Goal: Transaction & Acquisition: Purchase product/service

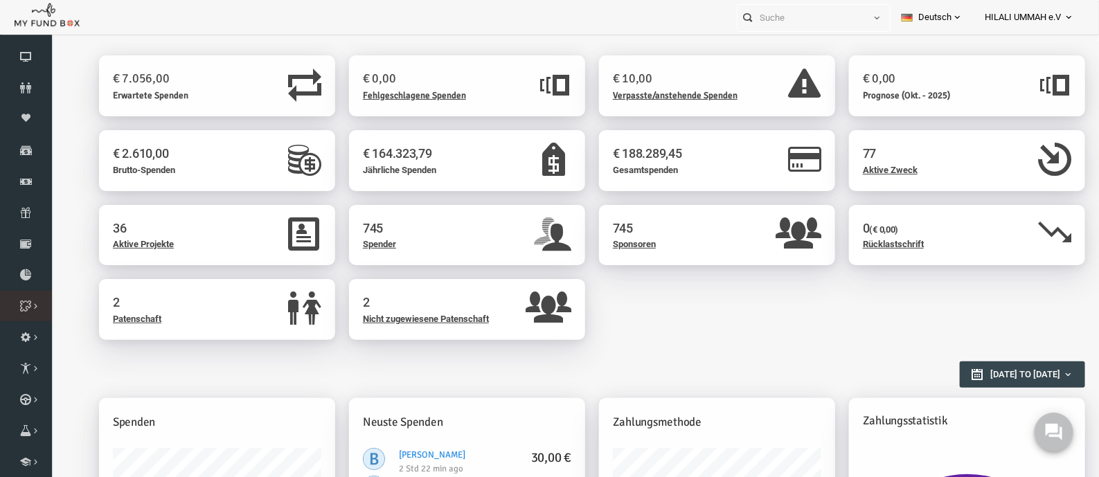
click at [0, 0] on link "Zweck Liste" at bounding box center [0, 0] width 0 height 0
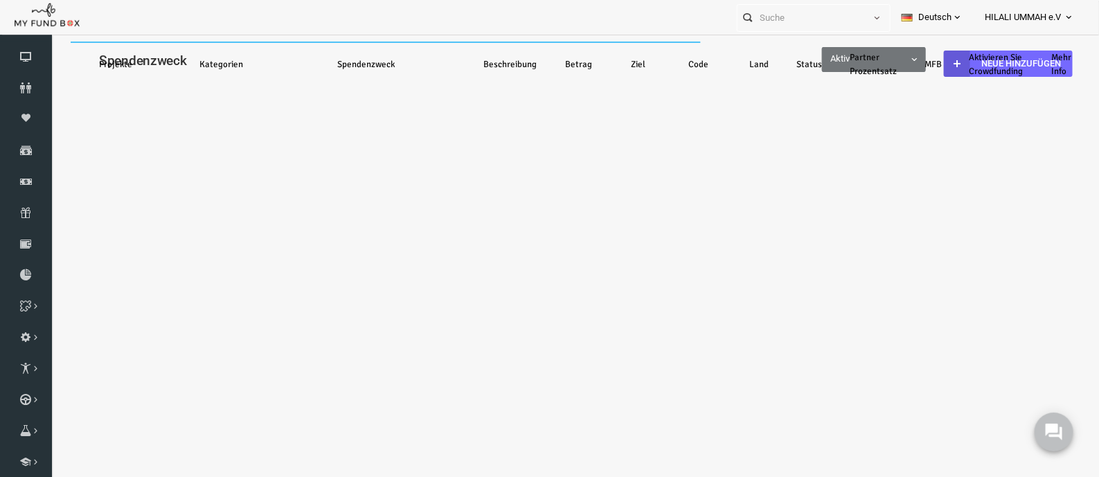
select select "100"
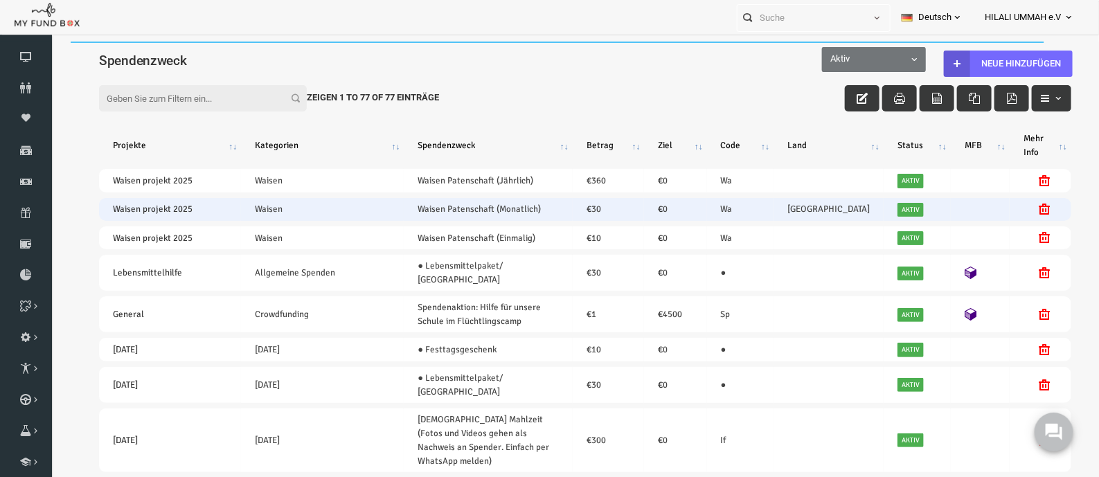
click at [790, 204] on td "Afghanistan Afghanistan" at bounding box center [807, 208] width 110 height 23
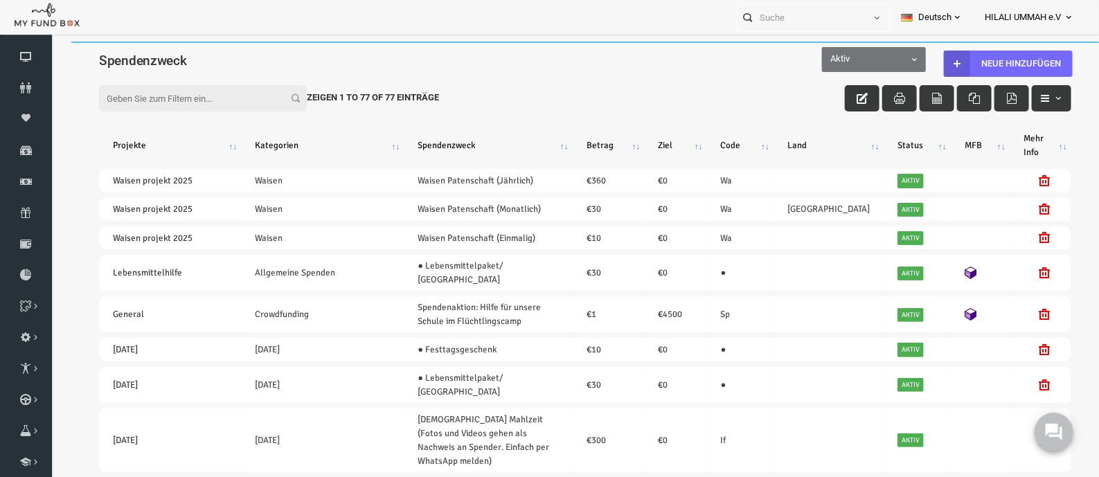
click at [617, 80] on div "Filter: Zeigen 1 to 77 of 77 Einträge" at bounding box center [564, 84] width 1000 height 43
click at [0, 0] on link "Paten Liste" at bounding box center [0, 0] width 0 height 0
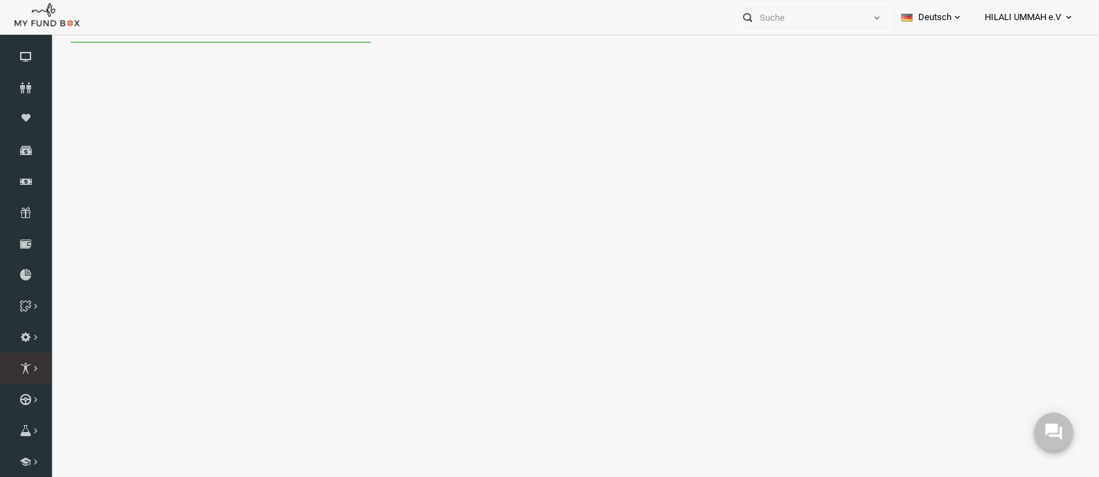
select select "100"
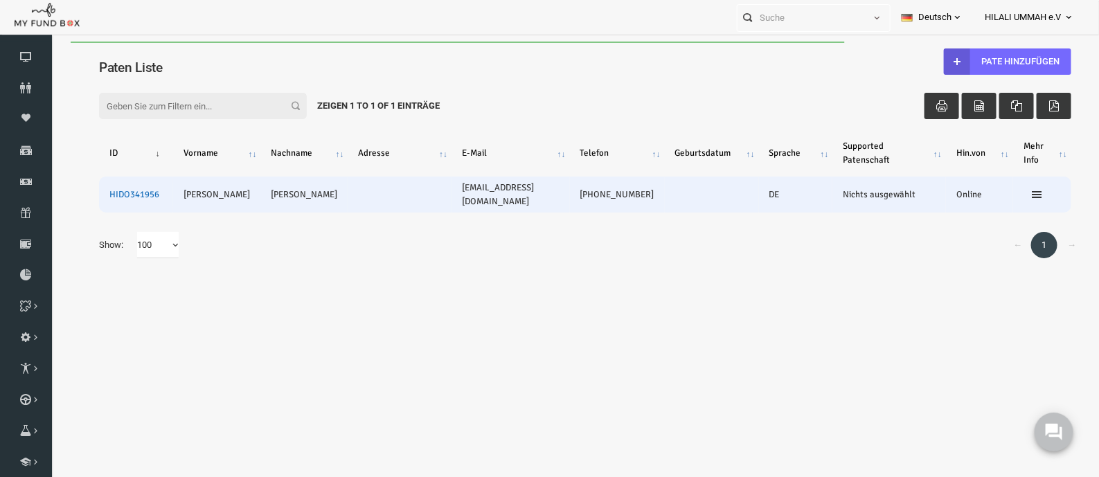
click at [125, 191] on link "HIDO341956" at bounding box center [113, 193] width 50 height 11
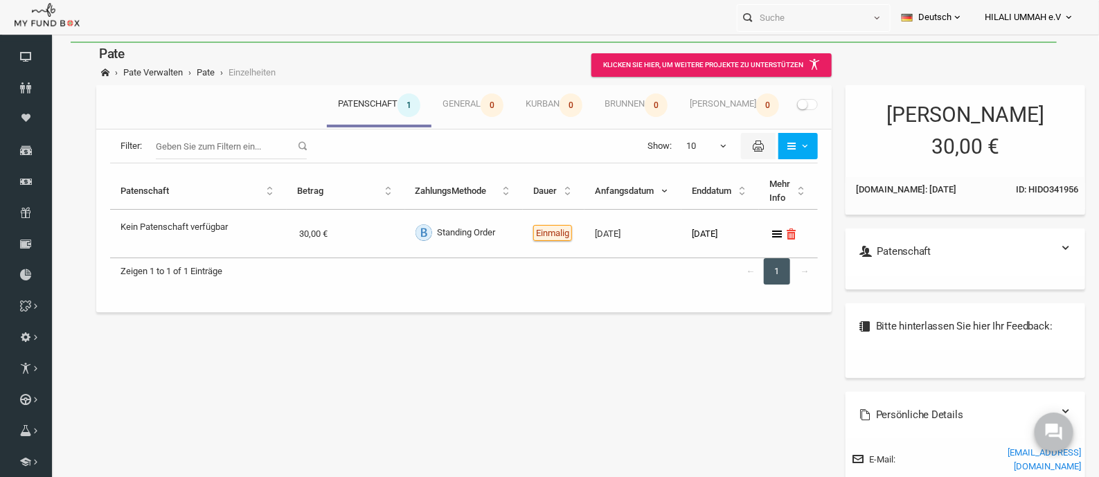
click at [780, 102] on span at bounding box center [786, 103] width 21 height 11
click at [50, 41] on input "checkbox" at bounding box center [50, 41] width 0 height 0
click at [173, 226] on output "Kein Patenschaft verfügbar" at bounding box center [152, 223] width 107 height 20
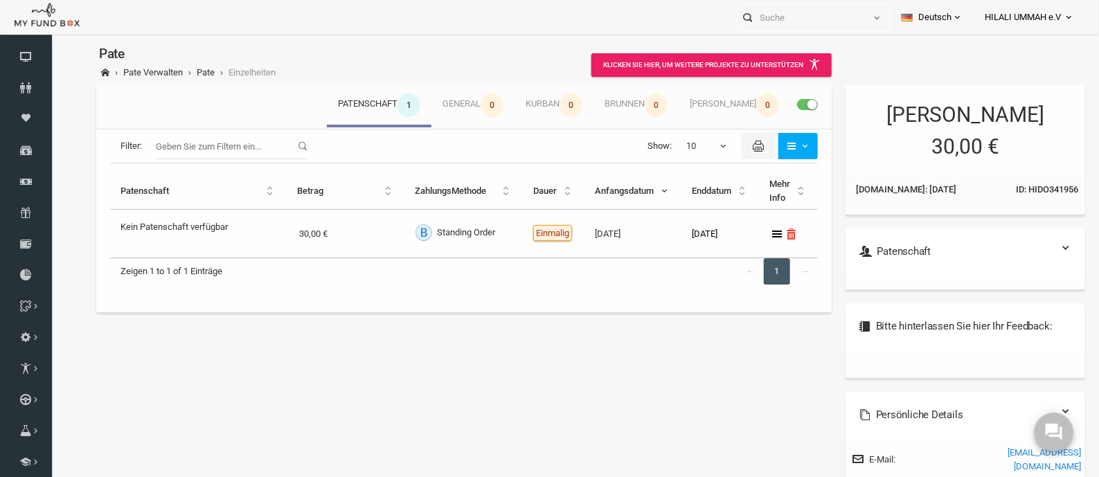
click at [777, 101] on span at bounding box center [786, 103] width 21 height 11
click at [50, 41] on input "checkbox" at bounding box center [50, 41] width 0 height 0
click at [1012, 184] on span "ID: HIDO341956" at bounding box center [1026, 189] width 62 height 14
copy span "HIDO341956"
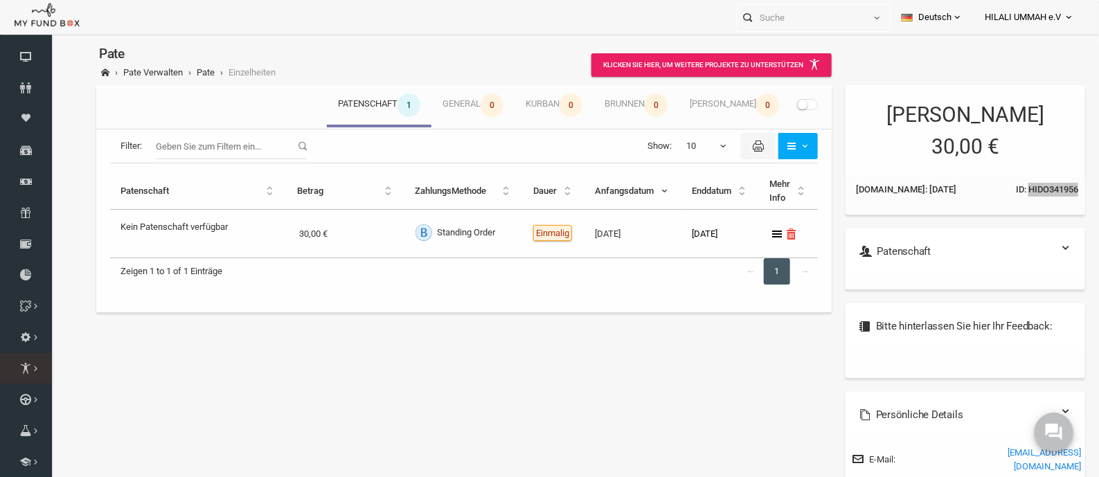
click at [0, 0] on link "Patenschaften Liste" at bounding box center [0, 0] width 0 height 0
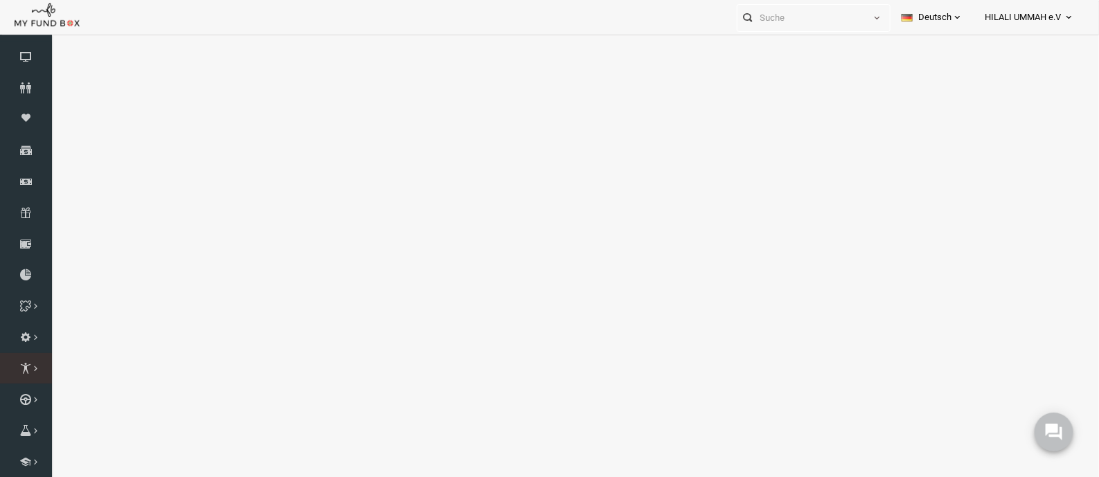
select select "100"
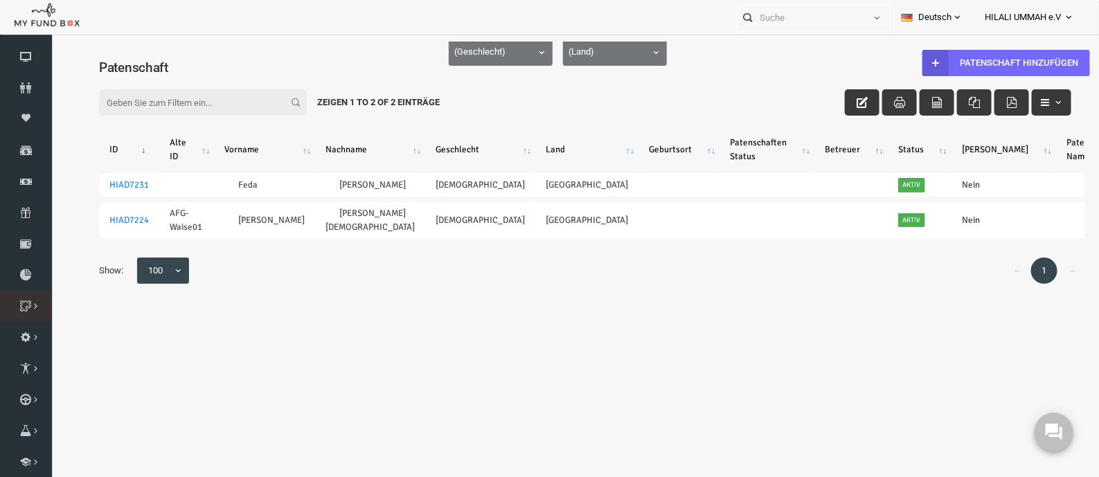
click at [0, 0] on link "Zweck Liste" at bounding box center [0, 0] width 0 height 0
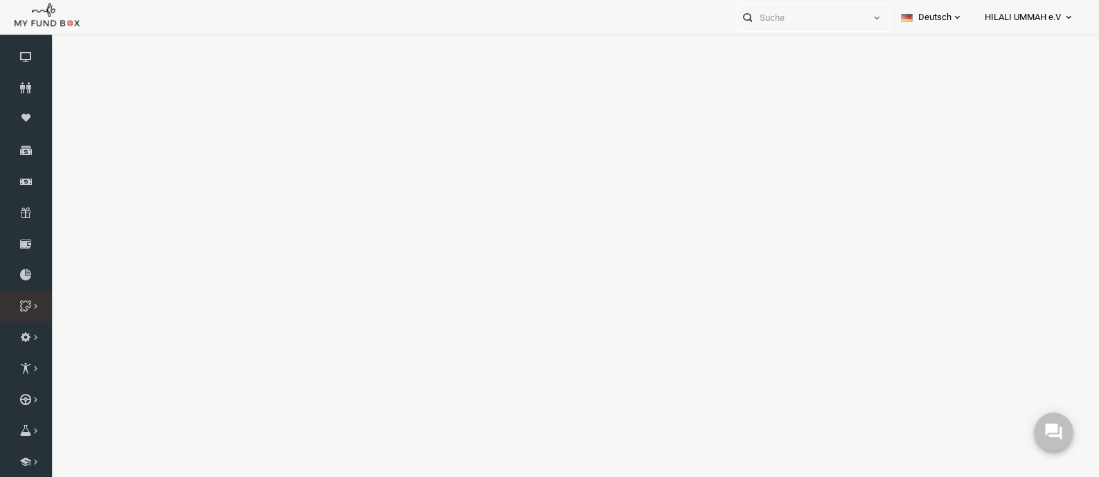
select select "100"
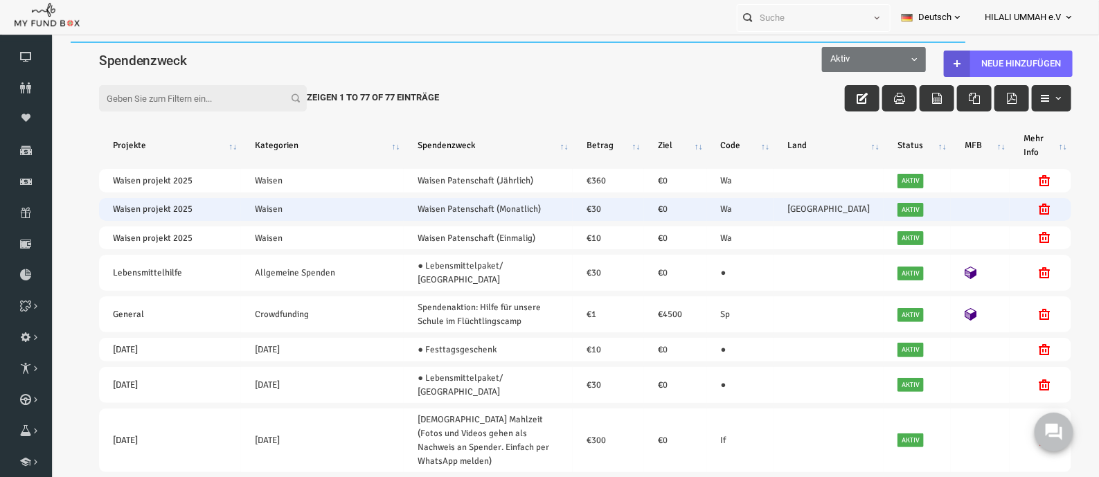
drag, startPoint x: 395, startPoint y: 202, endPoint x: 521, endPoint y: 209, distance: 126.2
click at [521, 209] on td "Waisen Patenschaft (Monatlich)" at bounding box center [466, 208] width 168 height 23
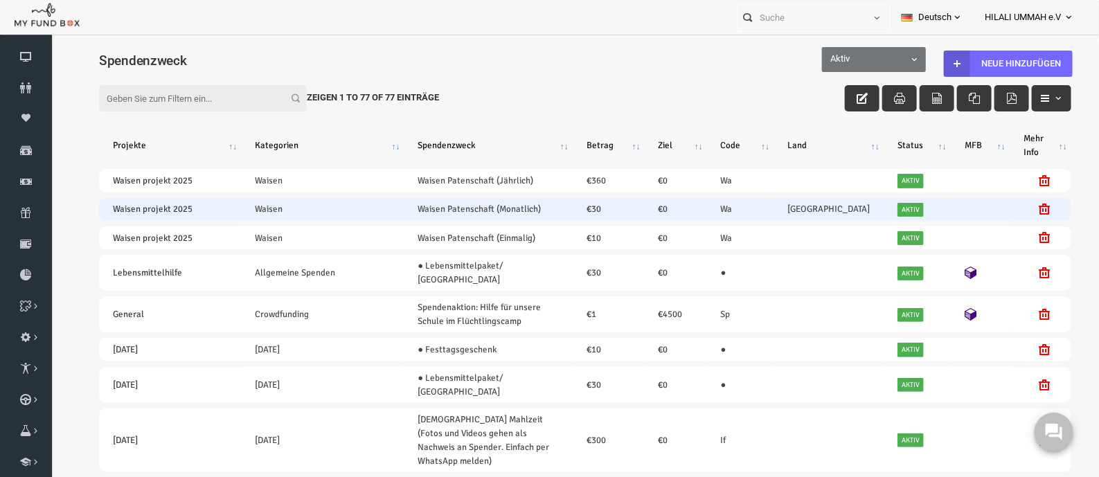
copy link "Waisen Patenschaft (Monatlich)"
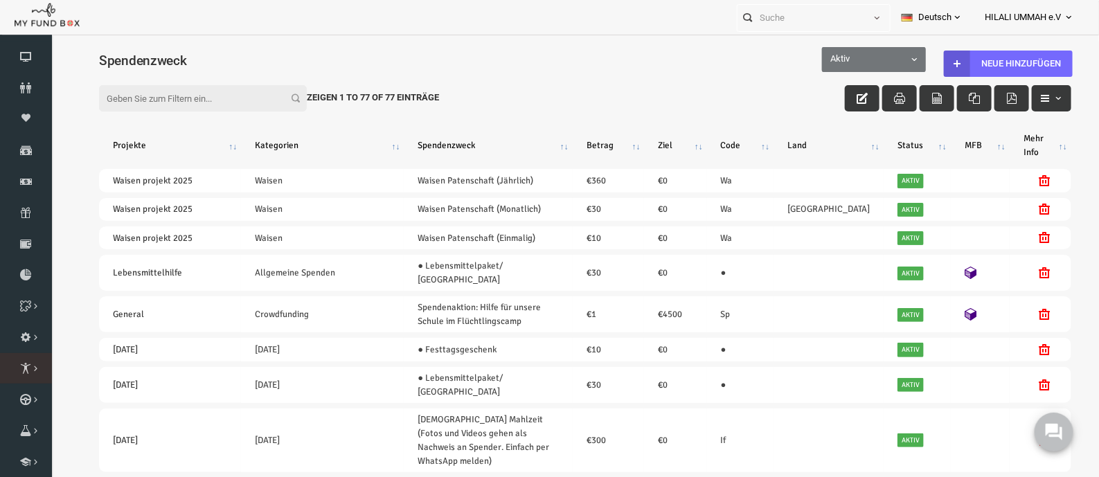
click at [0, 0] on icon at bounding box center [0, 0] width 0 height 0
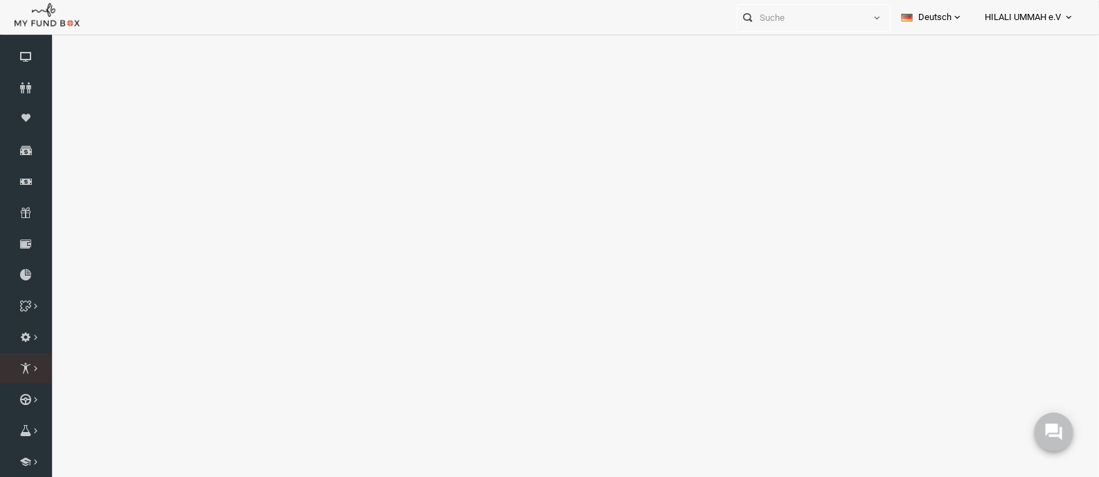
select select "100"
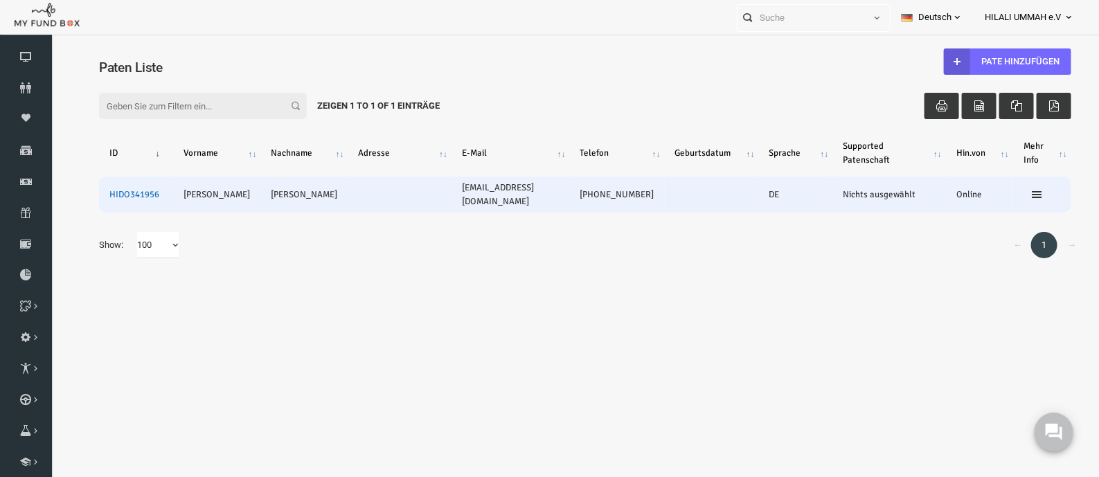
click at [121, 195] on link "HIDO341956" at bounding box center [113, 193] width 50 height 11
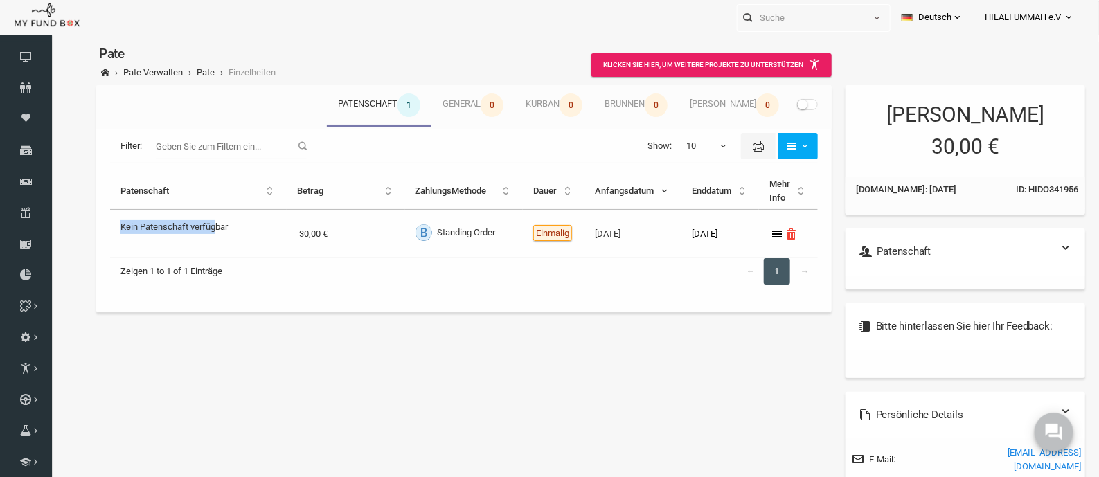
drag, startPoint x: 98, startPoint y: 225, endPoint x: 194, endPoint y: 228, distance: 95.6
click at [194, 228] on td "Kein Patenschaft verfügbar" at bounding box center [177, 233] width 177 height 48
click at [783, 101] on span at bounding box center [786, 103] width 21 height 11
click at [50, 41] on input "checkbox" at bounding box center [50, 41] width 0 height 0
click at [157, 227] on output "Kein Patenschaft verfügbar" at bounding box center [152, 223] width 107 height 20
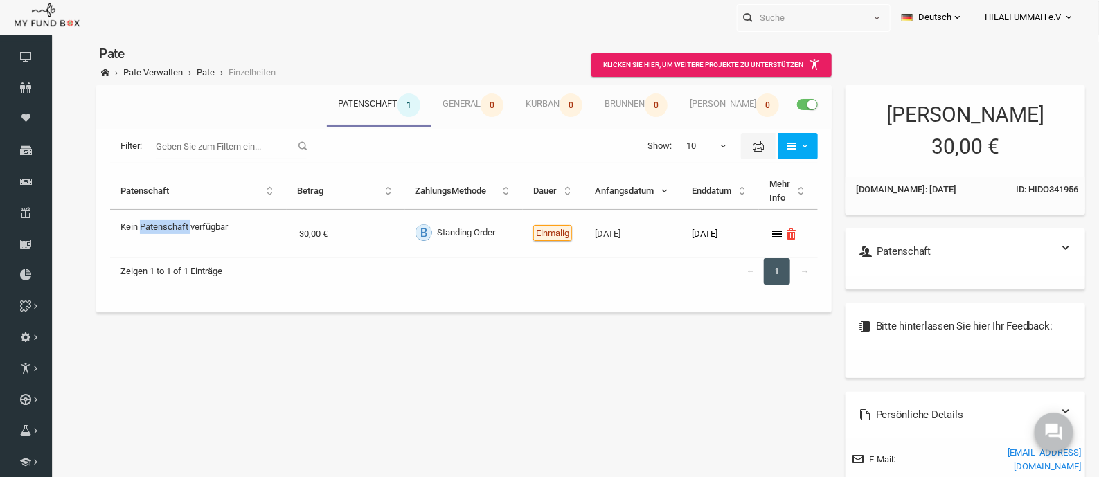
click at [157, 227] on output "Kein Patenschaft verfügbar" at bounding box center [152, 223] width 107 height 20
click at [776, 100] on span at bounding box center [786, 103] width 21 height 11
click at [50, 41] on input "checkbox" at bounding box center [50, 41] width 0 height 0
click at [0, 0] on icon at bounding box center [0, 0] width 0 height 0
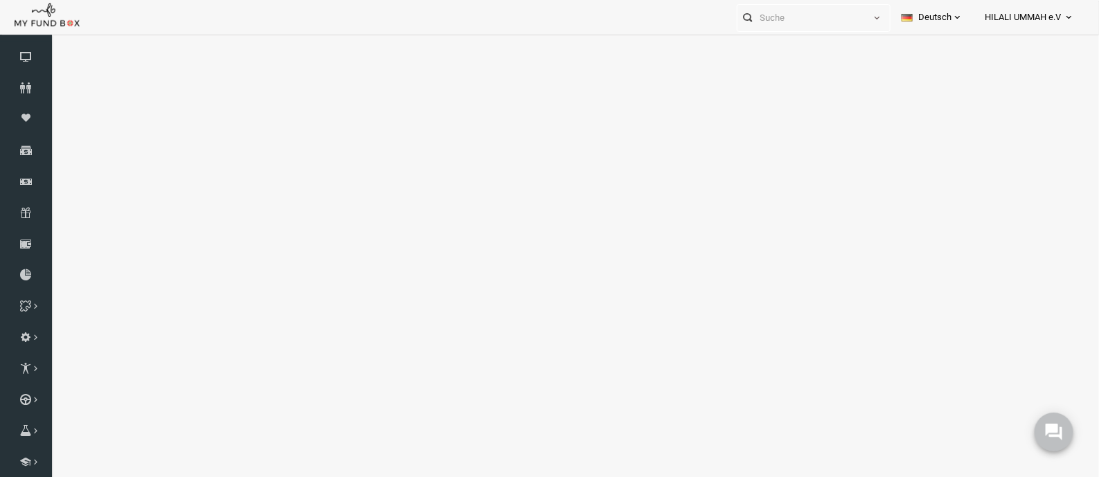
select select "100"
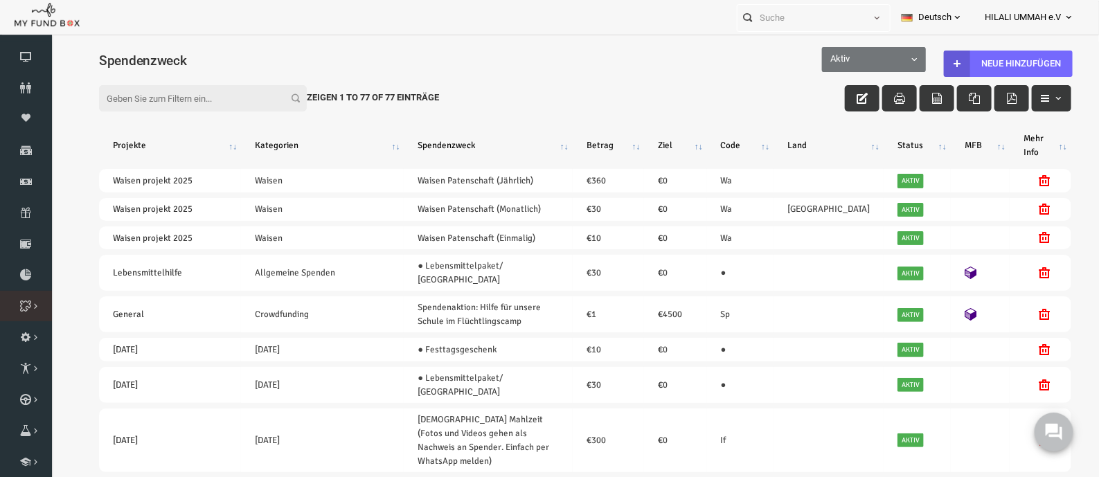
click at [0, 0] on icon at bounding box center [0, 0] width 0 height 0
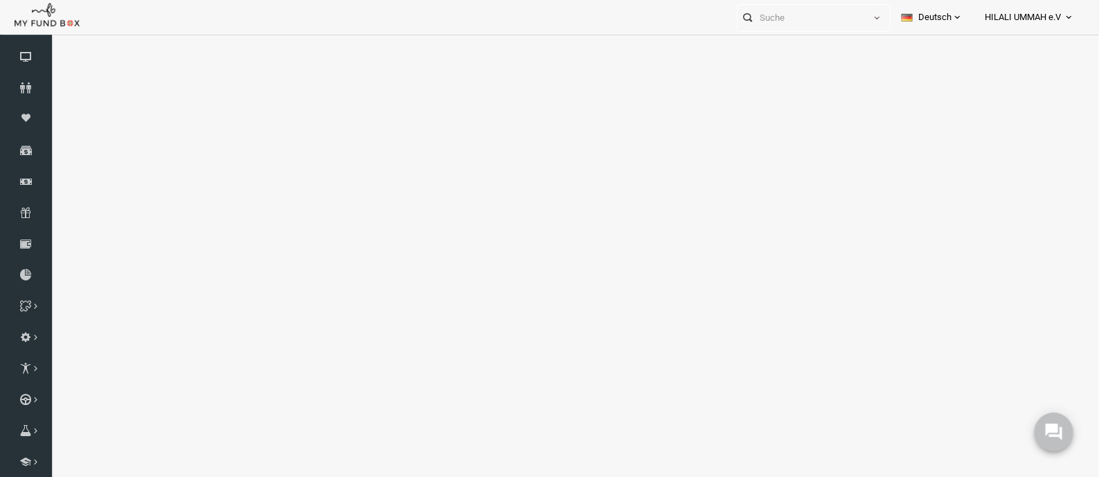
select select "100"
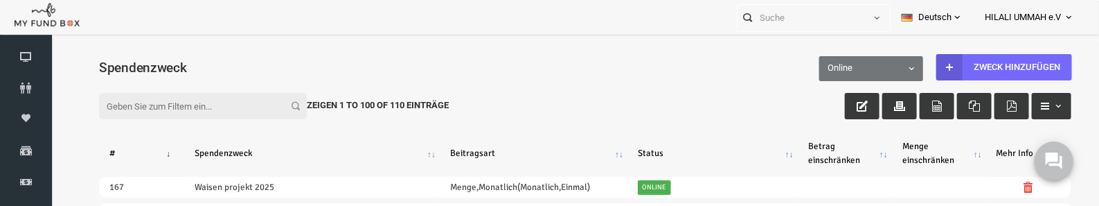
click at [185, 106] on input "Filter:" at bounding box center [182, 105] width 208 height 26
click at [168, 105] on input "Filter:" at bounding box center [182, 105] width 208 height 26
paste input "Waisen Patenschaft (Monatlich)"
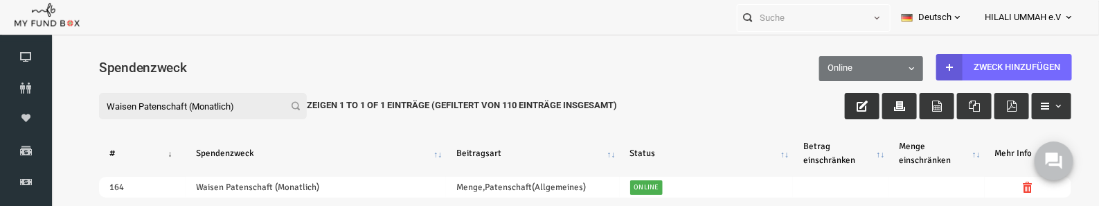
type input "Waisen Patenschaft (Monatlich)"
click at [839, 100] on icon "button" at bounding box center [840, 105] width 11 height 11
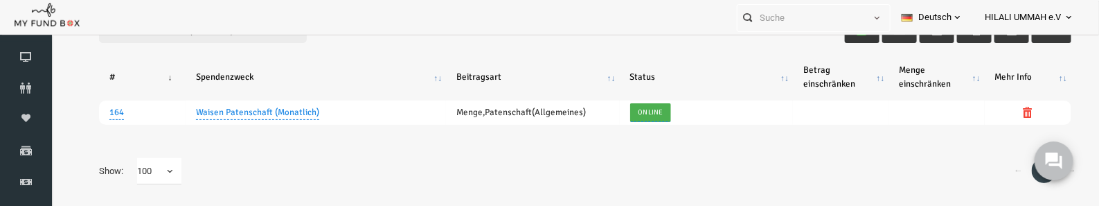
scroll to position [86, 0]
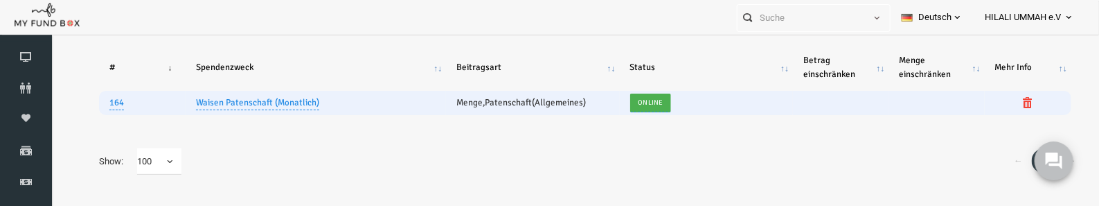
click at [519, 105] on td "Menge,Patenschaft(Allgemeines)" at bounding box center [512, 103] width 174 height 24
click at [497, 101] on link "Menge,Patenschaft(Allgemeines)" at bounding box center [500, 103] width 130 height 11
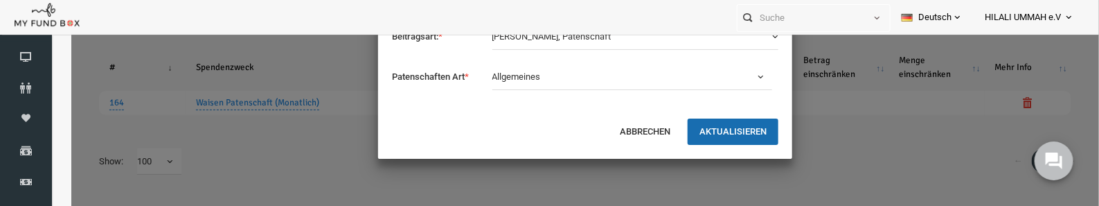
scroll to position [0, 0]
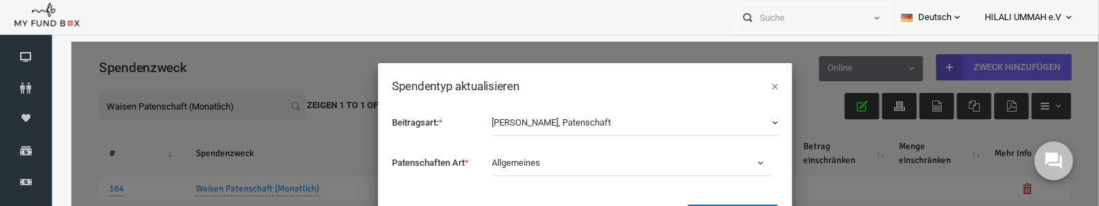
click at [553, 120] on button "Menge, Patenschaft" at bounding box center [614, 122] width 287 height 26
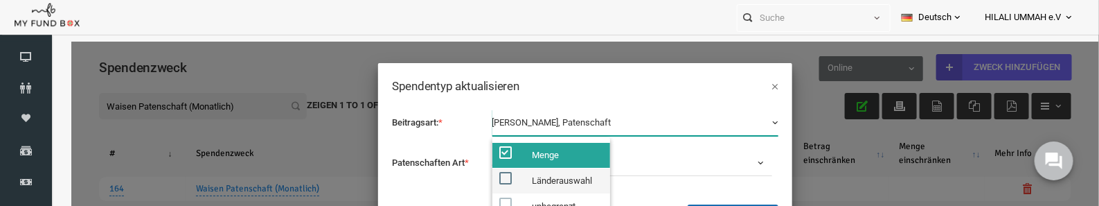
click at [524, 177] on label "Länderauswahl" at bounding box center [530, 180] width 118 height 25
click at [502, 177] on input "Länderauswahl" at bounding box center [496, 177] width 12 height 12
checkbox input "true"
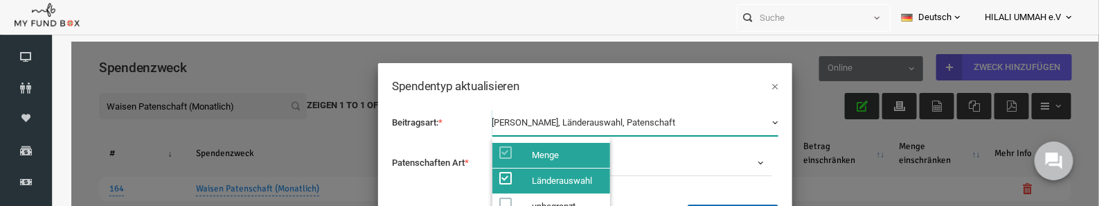
scroll to position [86, 0]
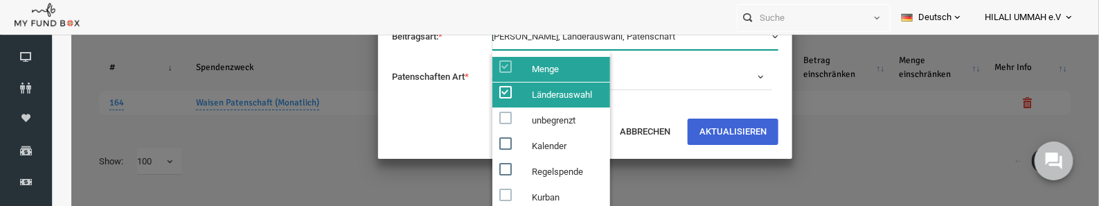
click at [716, 127] on button "AKTUALISIEREN" at bounding box center [711, 132] width 91 height 26
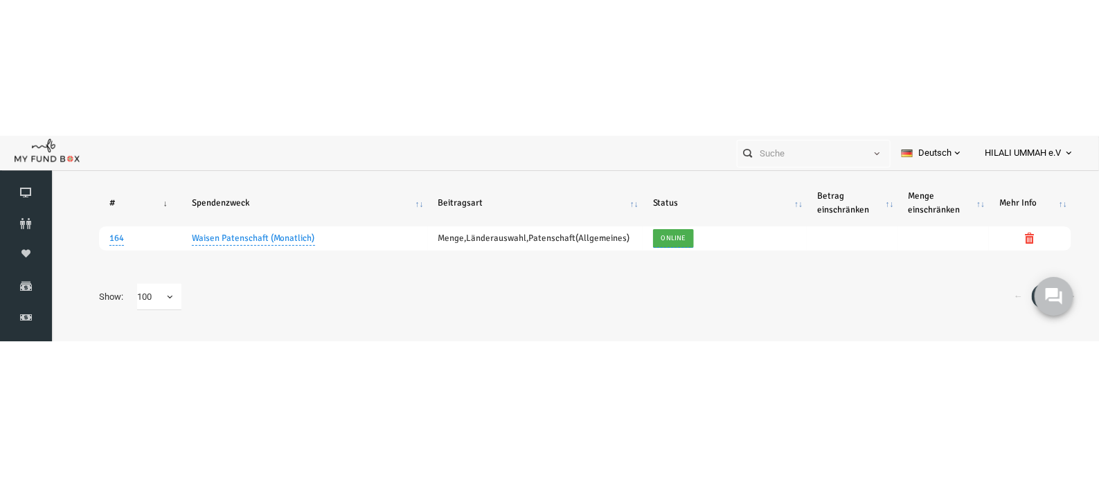
scroll to position [45, 0]
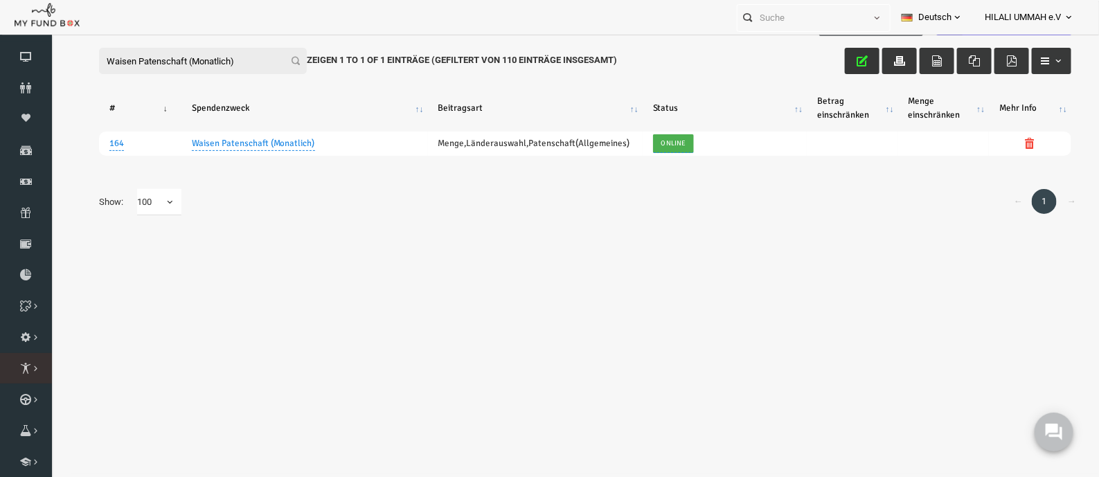
click at [0, 0] on link "Paten Liste" at bounding box center [0, 0] width 0 height 0
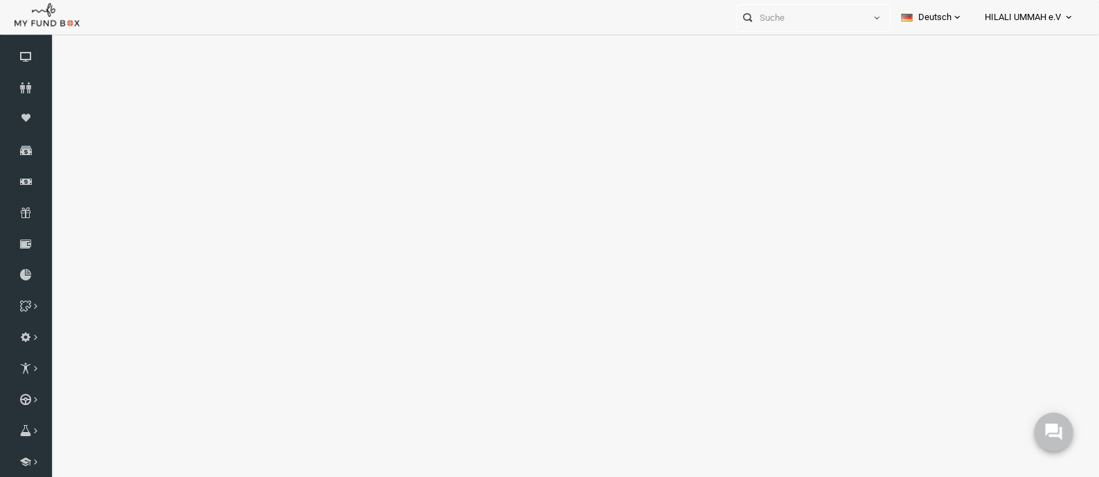
select select "100"
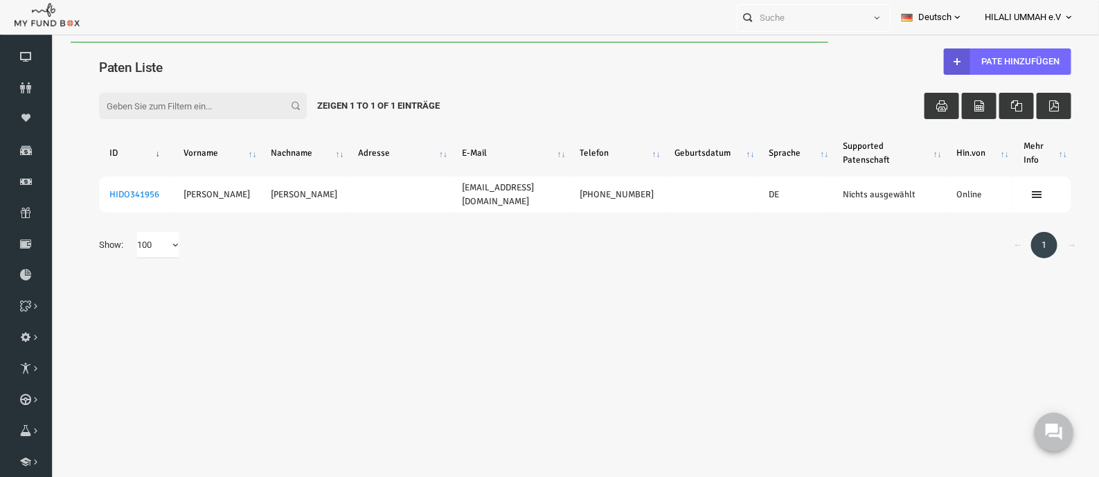
scroll to position [0, 0]
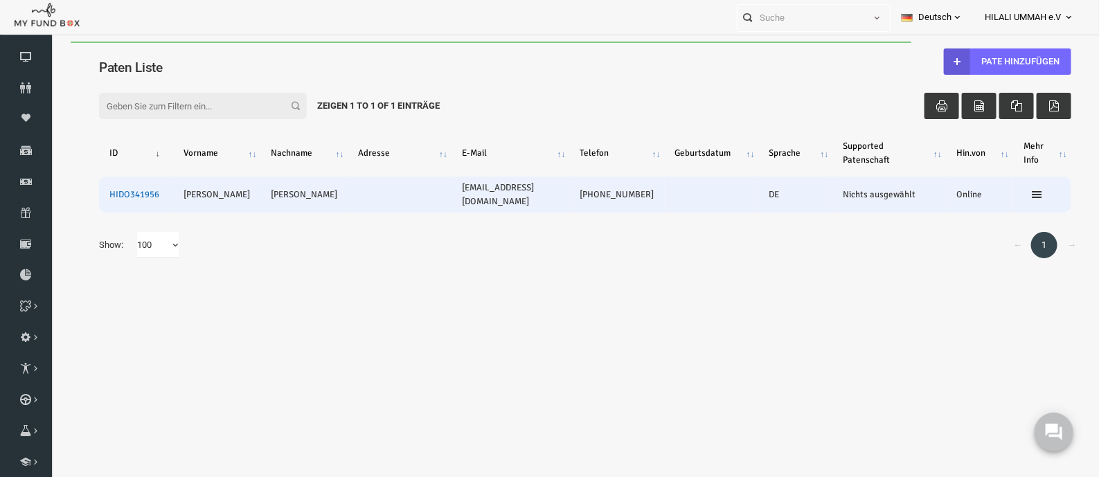
click at [107, 191] on link "HIDO341956" at bounding box center [113, 193] width 50 height 11
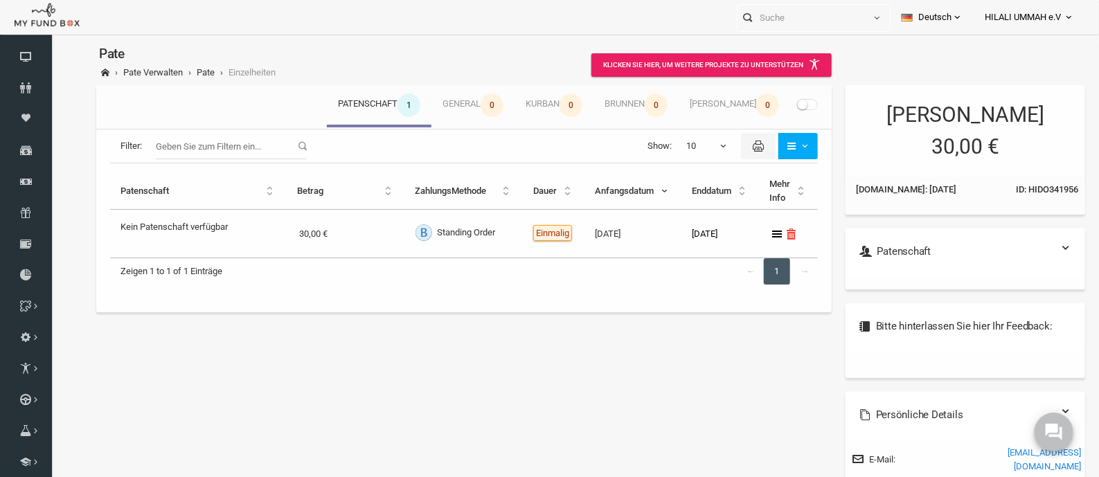
click at [781, 101] on span at bounding box center [786, 103] width 21 height 11
click at [50, 41] on input "checkbox" at bounding box center [50, 41] width 0 height 0
click at [181, 226] on output "Kein Patenschaft verfügbar" at bounding box center [152, 223] width 107 height 20
click at [1031, 189] on span "ID: HIDO341956" at bounding box center [1026, 189] width 62 height 14
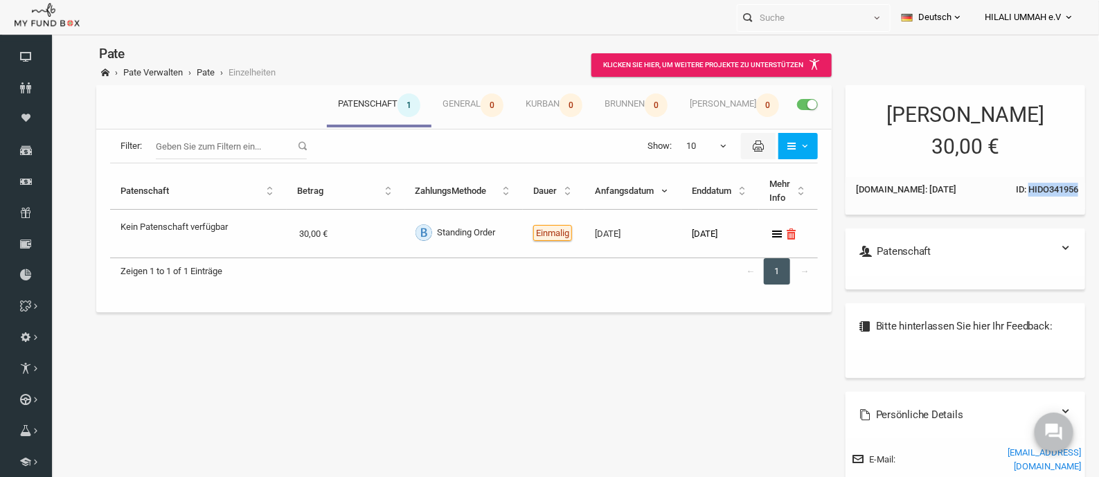
copy span "HIDO341956"
click at [37, 60] on icon at bounding box center [26, 56] width 52 height 11
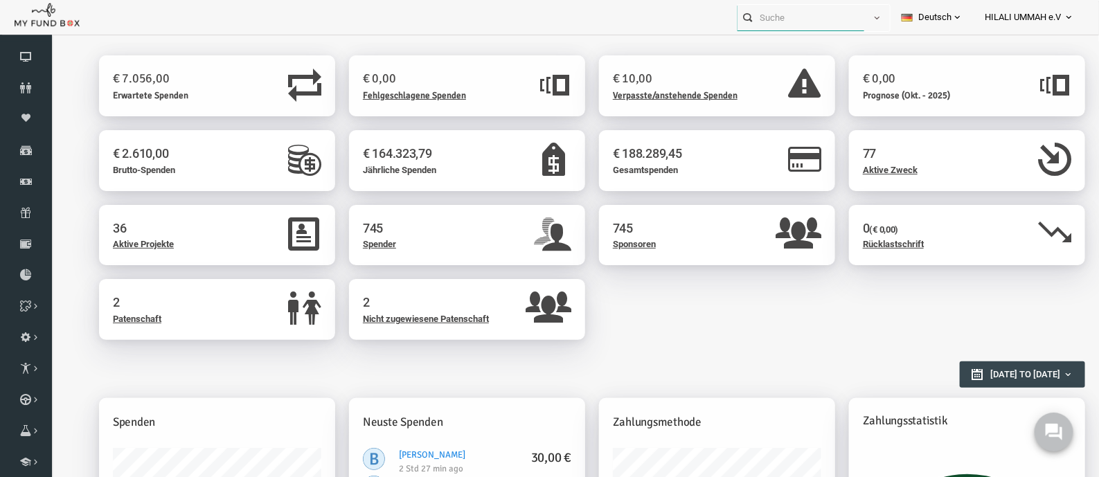
click at [813, 17] on input "text" at bounding box center [801, 18] width 127 height 26
paste input "HIDO341956"
click at [815, 44] on label "Muhammed Kaya HIDO341956" at bounding box center [796, 42] width 132 height 15
type input "Muhammed Kaya HIDO341956"
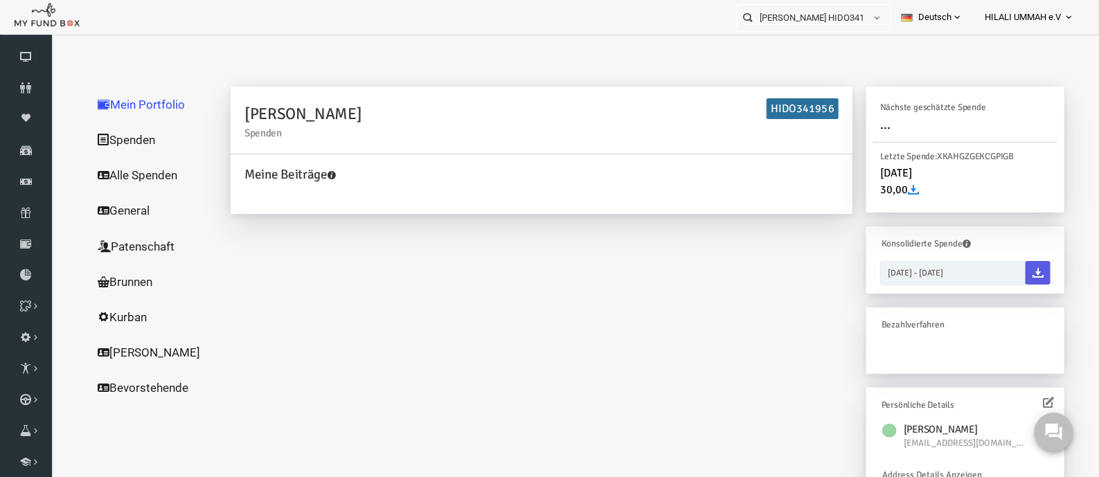
click at [104, 248] on link "Patenschaft" at bounding box center [133, 246] width 139 height 36
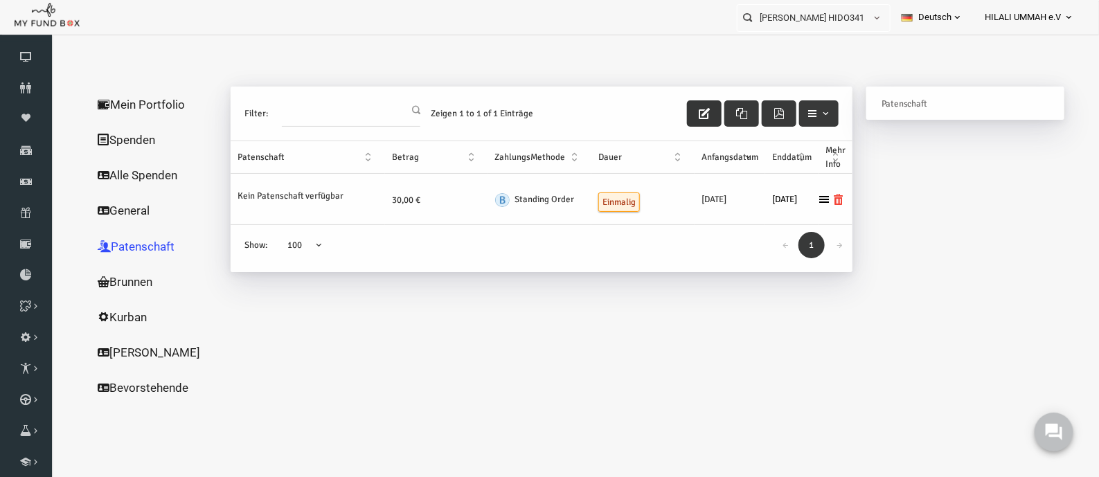
click at [688, 107] on icon "button" at bounding box center [682, 112] width 11 height 11
click at [258, 195] on output "Kein Patenschaft verfügbar" at bounding box center [269, 192] width 106 height 20
click at [258, 192] on output "Kein Patenschaft verfügbar" at bounding box center [269, 192] width 106 height 20
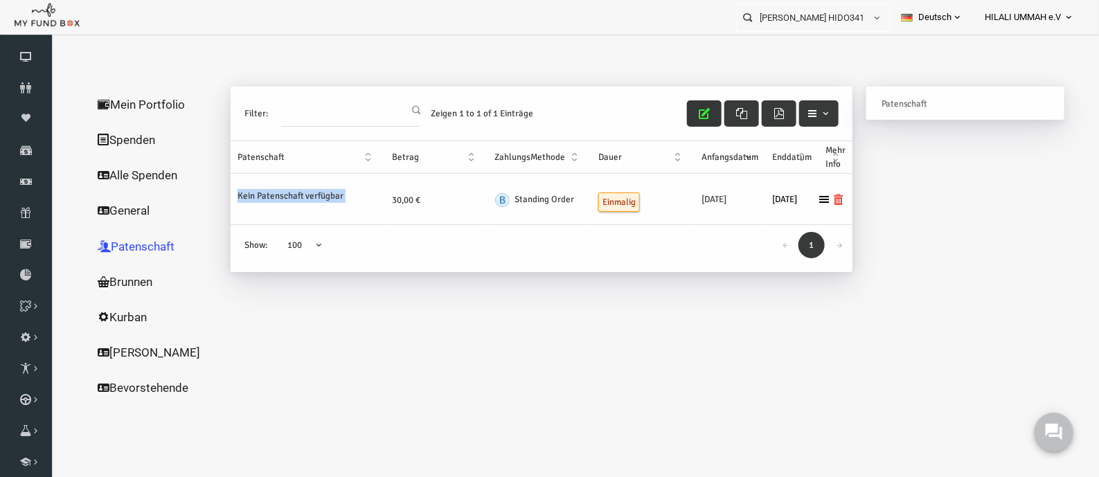
click at [258, 192] on output "Kein Patenschaft verfügbar" at bounding box center [269, 192] width 106 height 20
click at [418, 313] on div "Muhammed Kaya Spenden HIDO341956 Meine Beiträge Holen Sie sich kostenloses Kont…" at bounding box center [633, 241] width 862 height 327
click at [294, 196] on output "Kein Patenschaft verfügbar" at bounding box center [269, 192] width 106 height 20
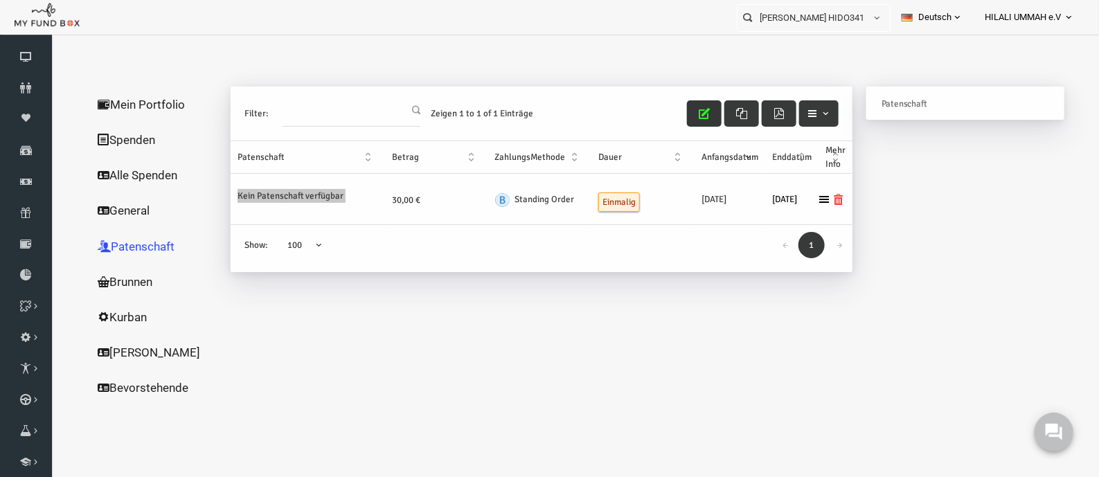
click at [1038, 19] on span "HILALI UMMAH e.V" at bounding box center [1023, 18] width 76 height 24
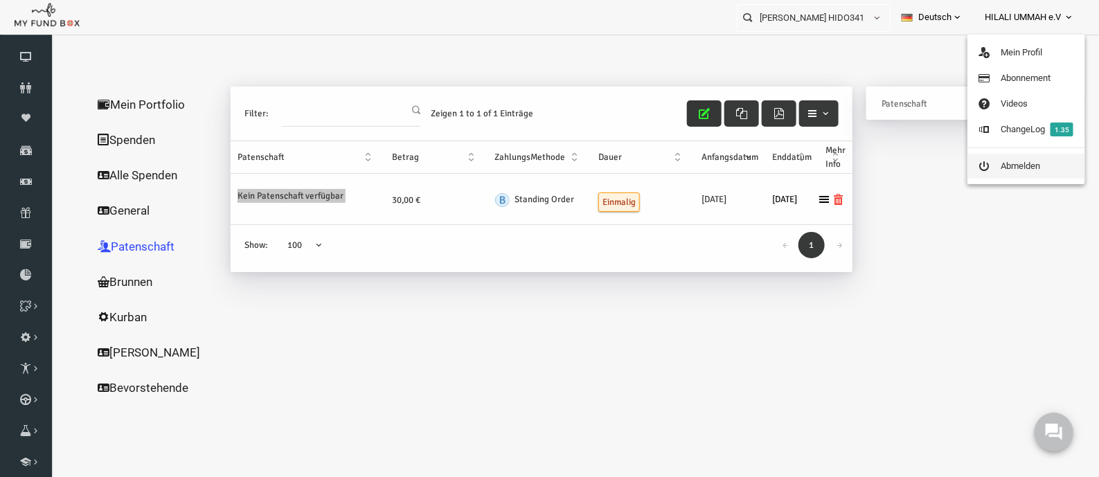
drag, startPoint x: 1025, startPoint y: 161, endPoint x: 591, endPoint y: 202, distance: 436.3
click at [1025, 161] on link "Abmelden" at bounding box center [1027, 166] width 118 height 25
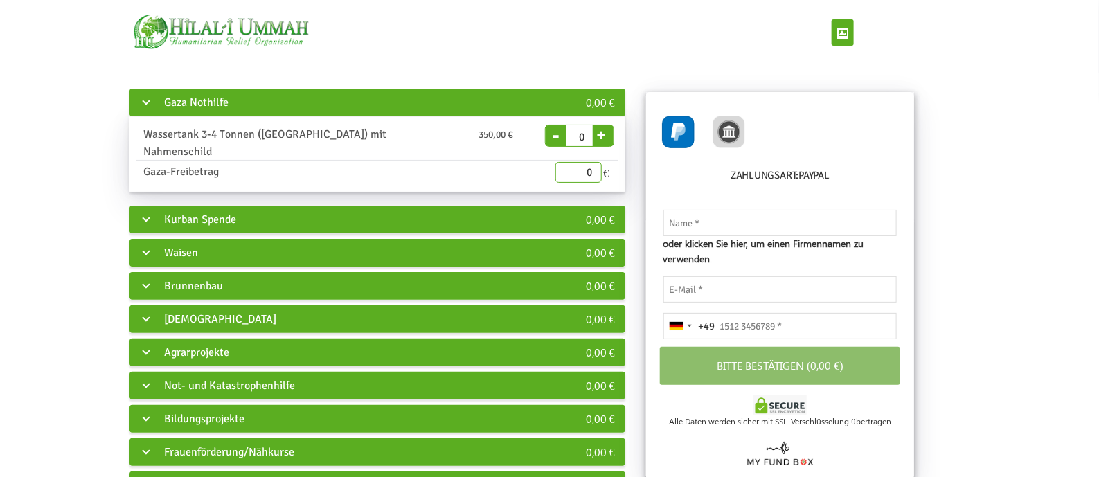
click at [222, 104] on div "Gaza Nothilfe" at bounding box center [333, 103] width 407 height 28
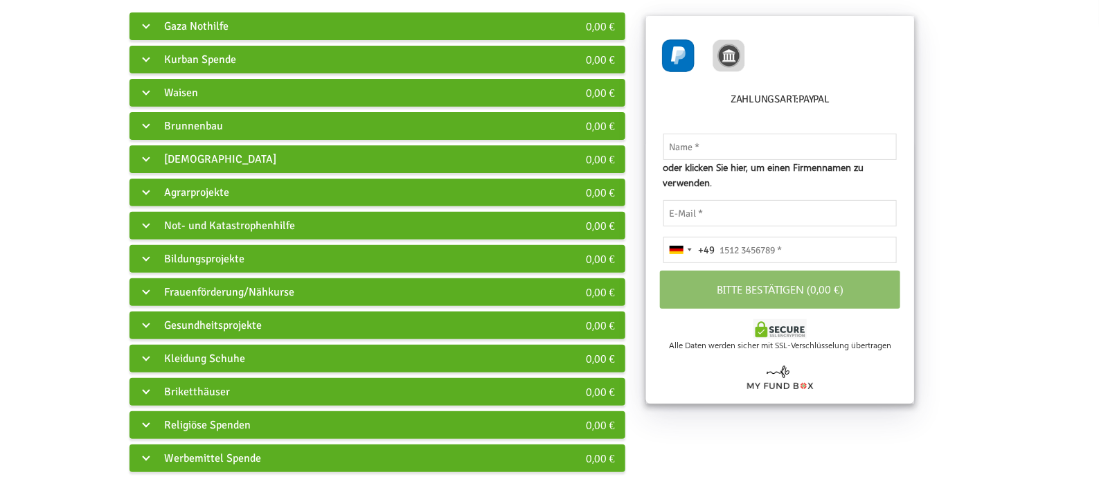
scroll to position [86, 0]
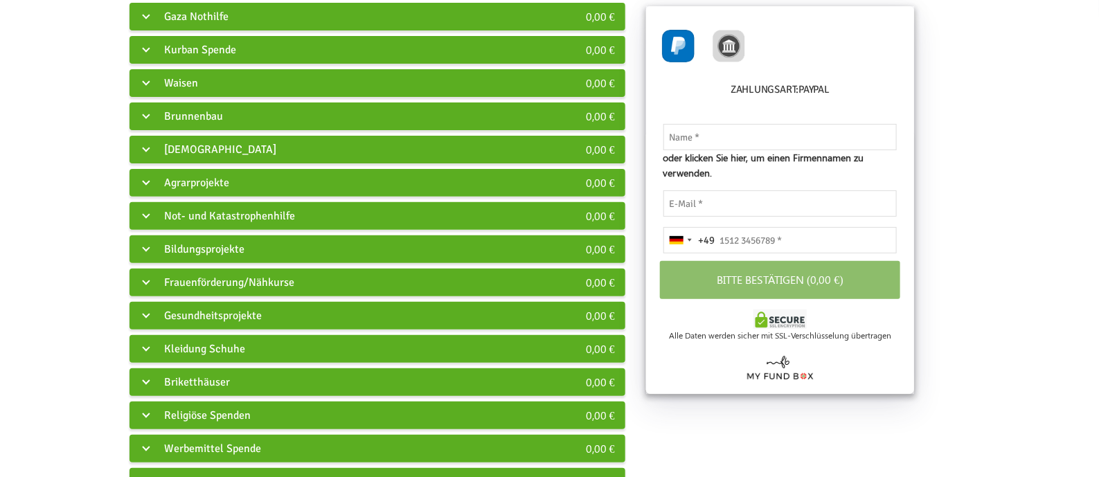
click at [254, 402] on div "Religiöse Spenden" at bounding box center [333, 416] width 407 height 28
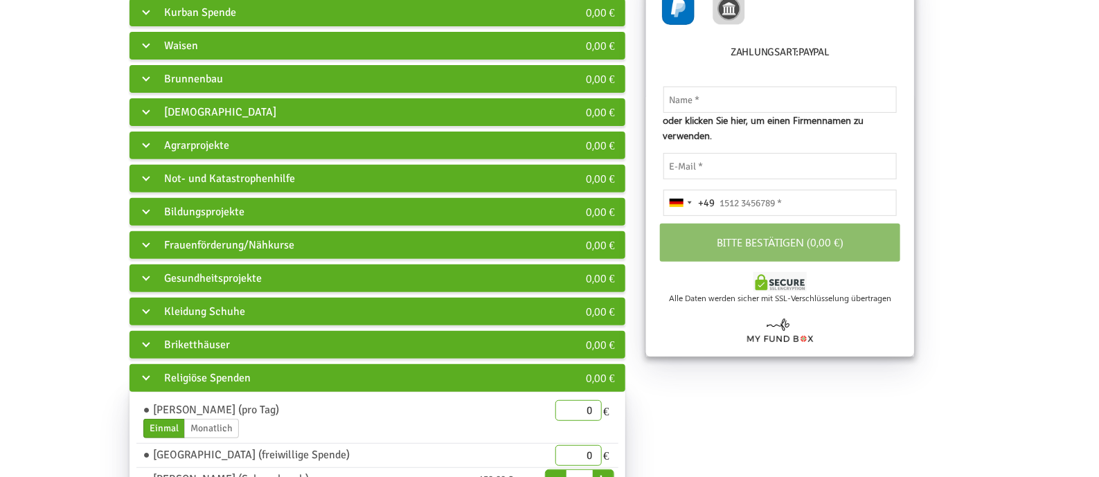
scroll to position [0, 0]
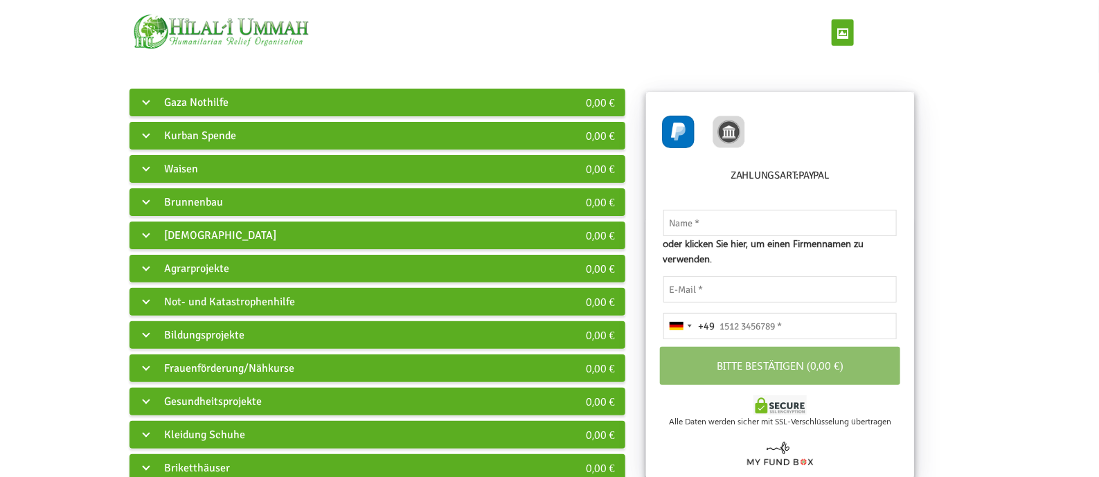
click at [247, 172] on div "Waisen" at bounding box center [333, 169] width 407 height 28
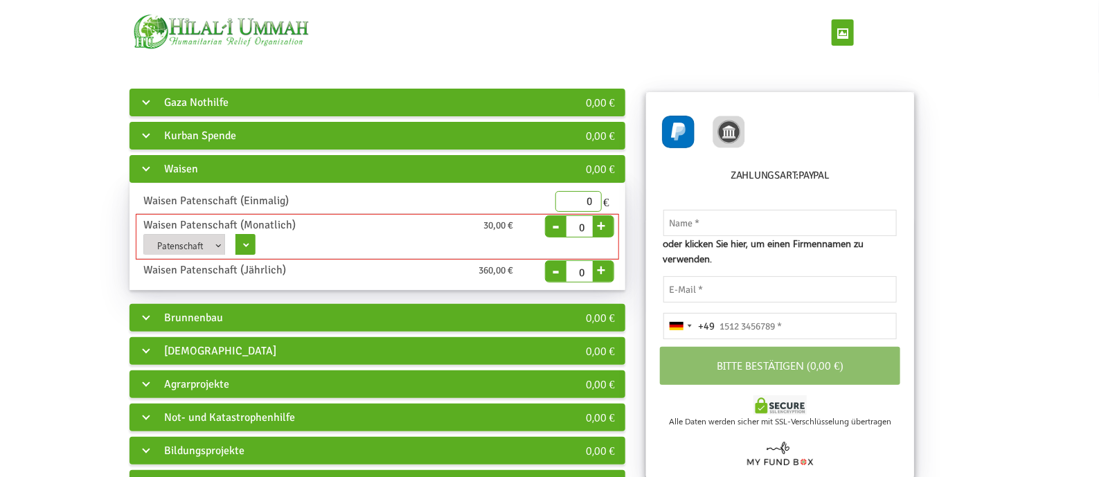
click at [212, 245] on b "button" at bounding box center [216, 245] width 11 height 11
click at [234, 217] on div "Waisen Patenschaft (Monatlich)" at bounding box center [265, 225] width 264 height 17
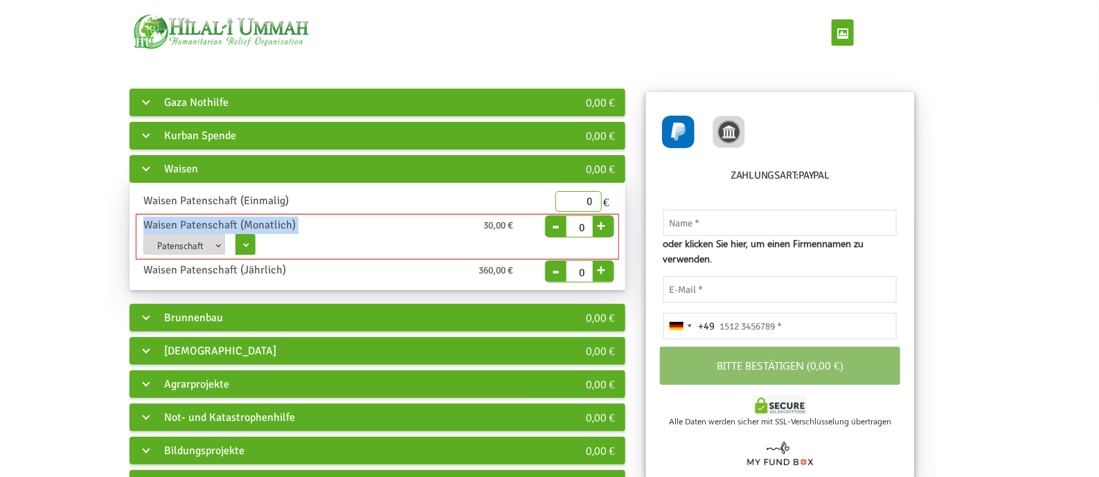
click at [234, 217] on div "Waisen Patenschaft (Monatlich)" at bounding box center [265, 225] width 264 height 17
copy div "Waisen Patenschaft (Monatlich)"
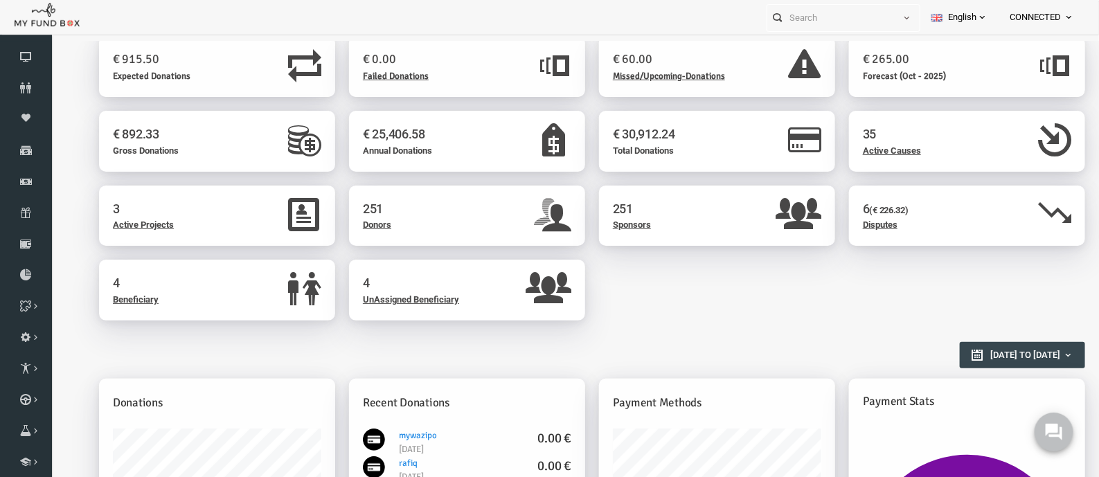
scroll to position [86, 0]
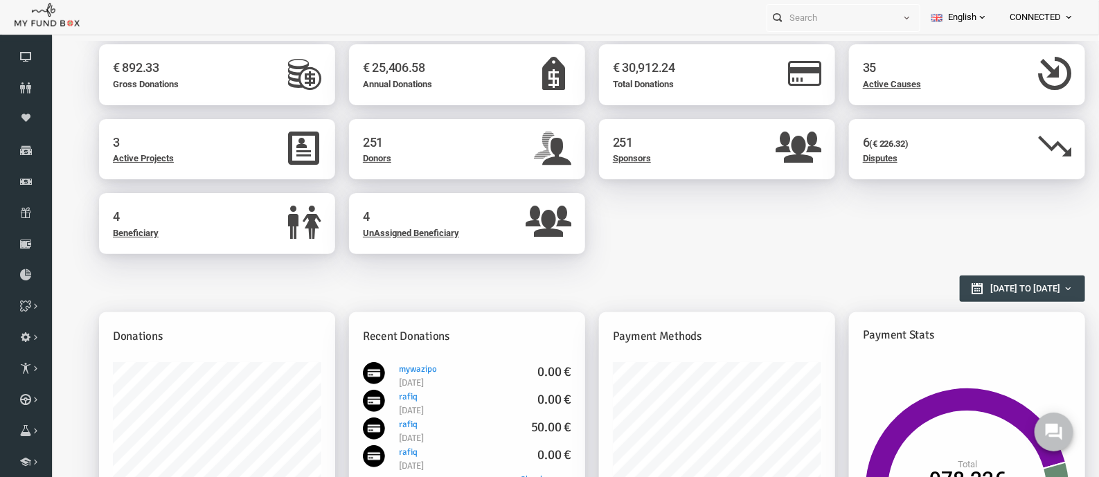
click at [1063, 15] on link "CONNECTED" at bounding box center [1042, 17] width 87 height 35
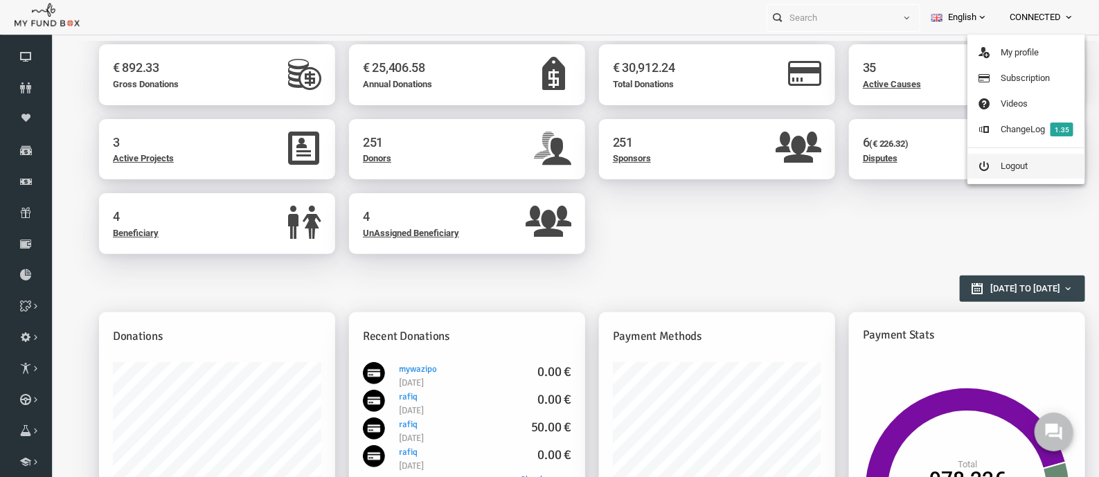
click at [1042, 163] on link "Logout" at bounding box center [1027, 166] width 118 height 25
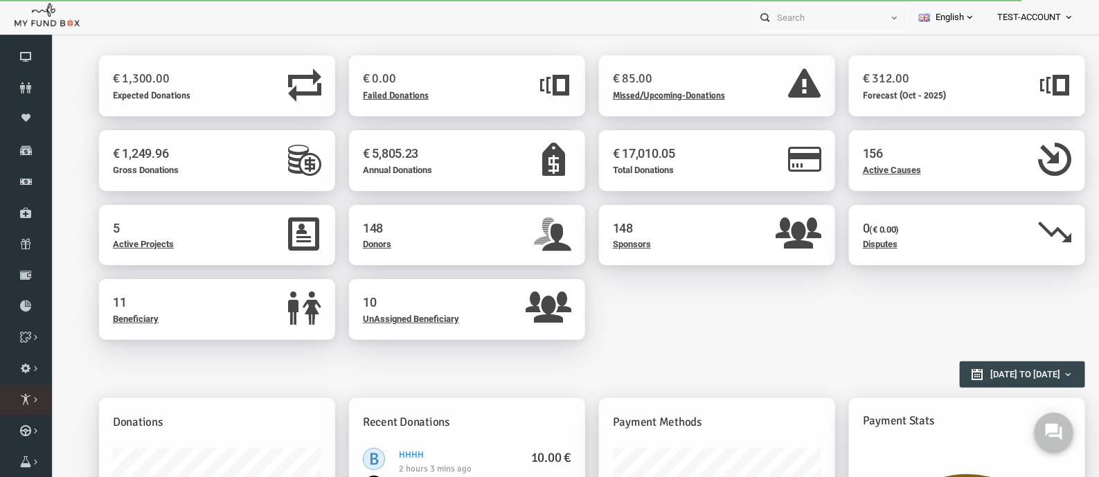
click at [0, 0] on link "Sponsor List" at bounding box center [0, 0] width 0 height 0
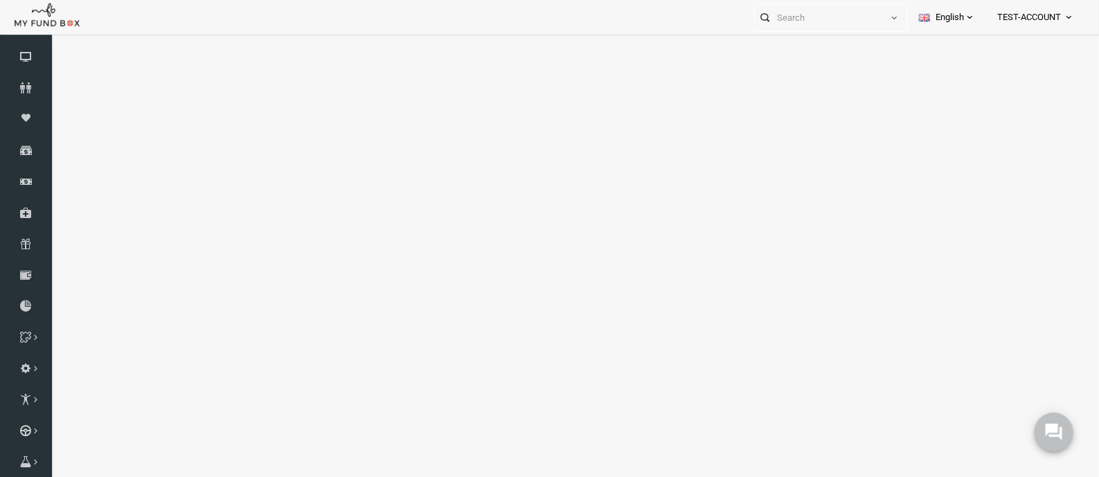
select select "100"
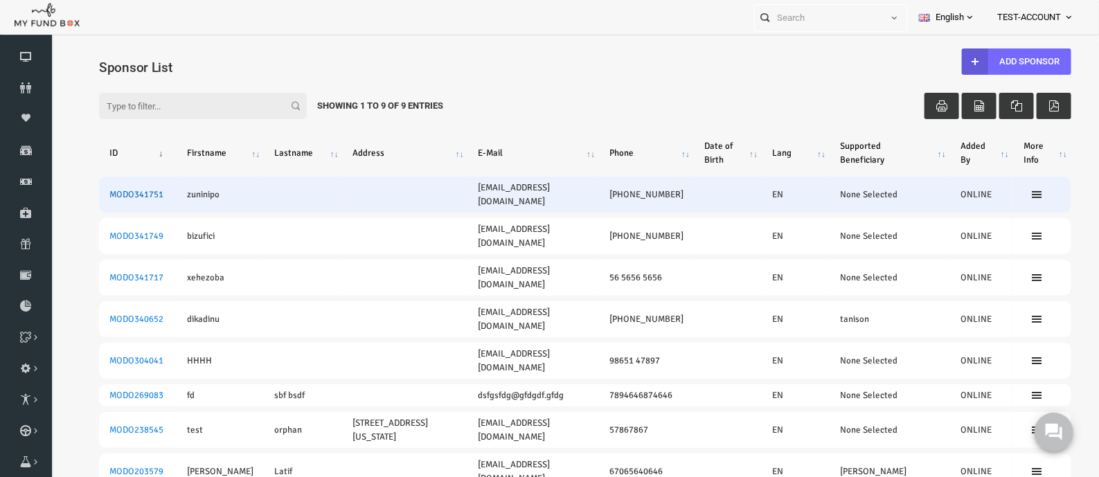
click at [112, 191] on link "MODO341751" at bounding box center [115, 193] width 54 height 11
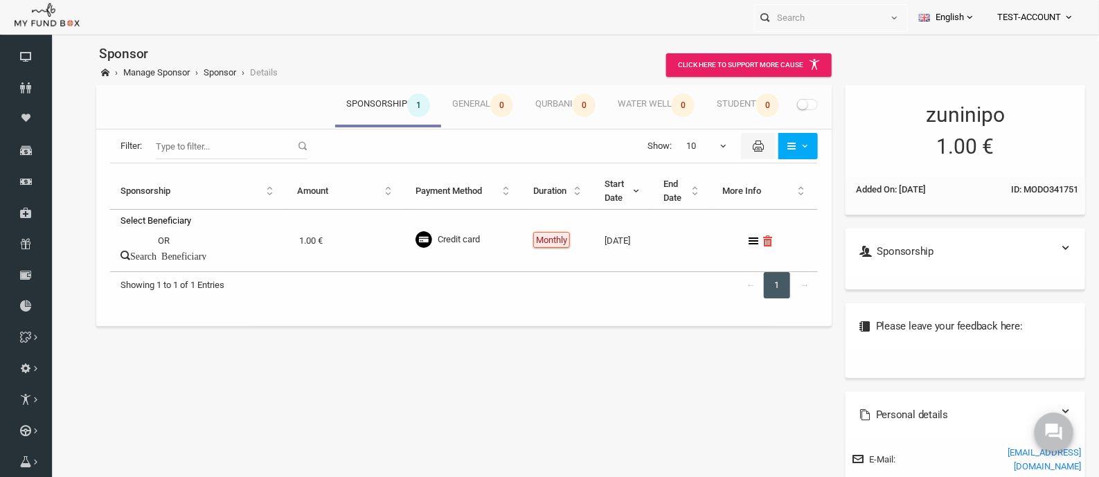
click at [969, 18] on span at bounding box center [969, 17] width 11 height 11
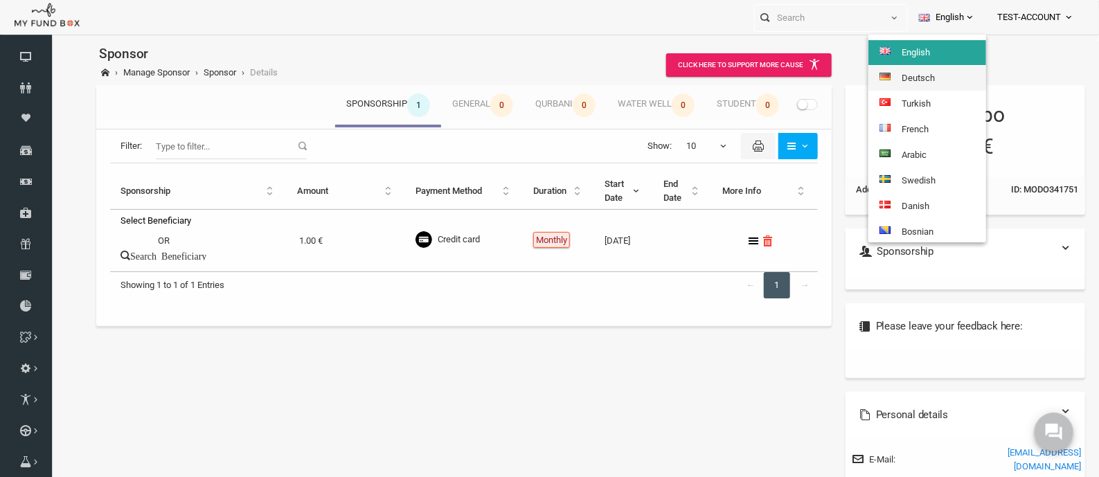
click at [919, 75] on link "Deutsch" at bounding box center [928, 78] width 118 height 25
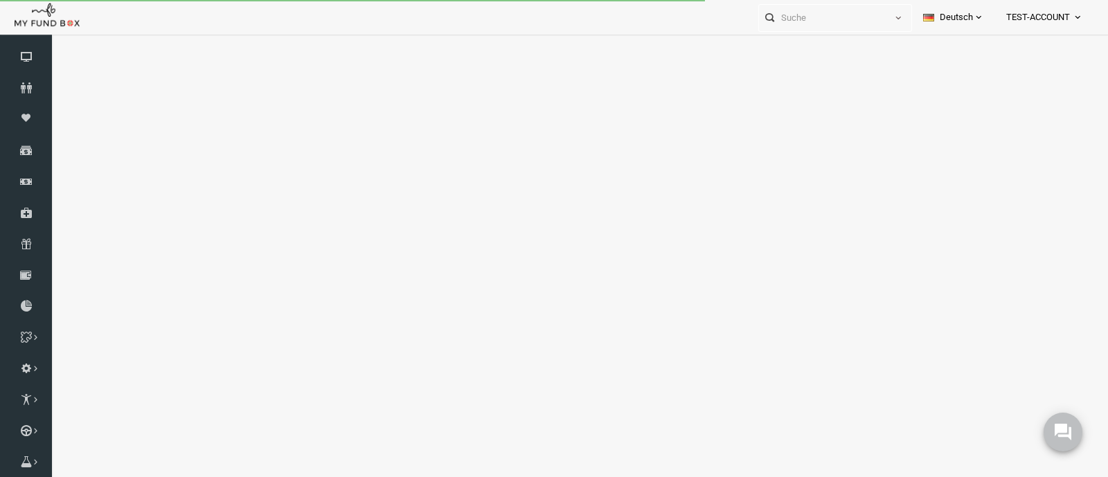
select select "100"
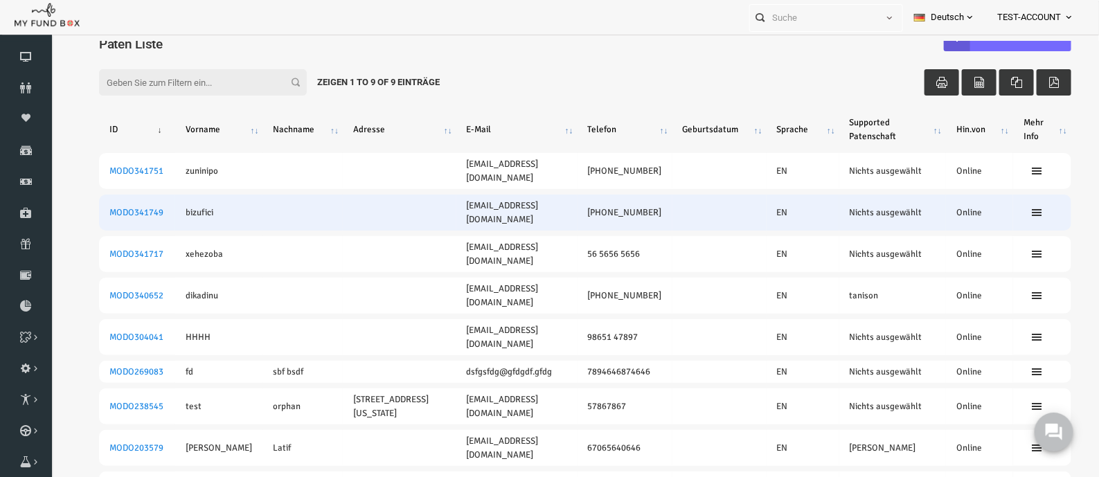
scroll to position [33, 0]
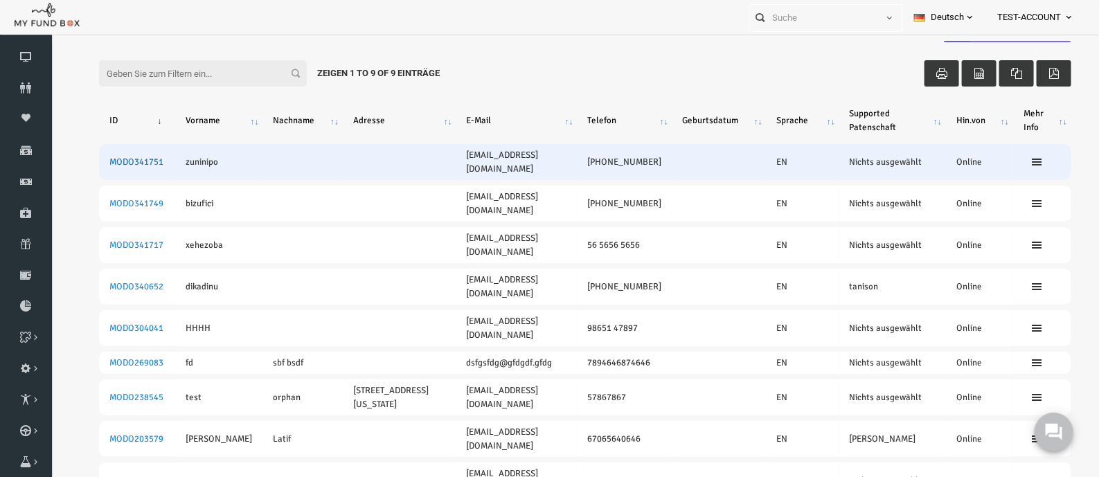
click at [114, 158] on link "MODO341751" at bounding box center [115, 161] width 54 height 11
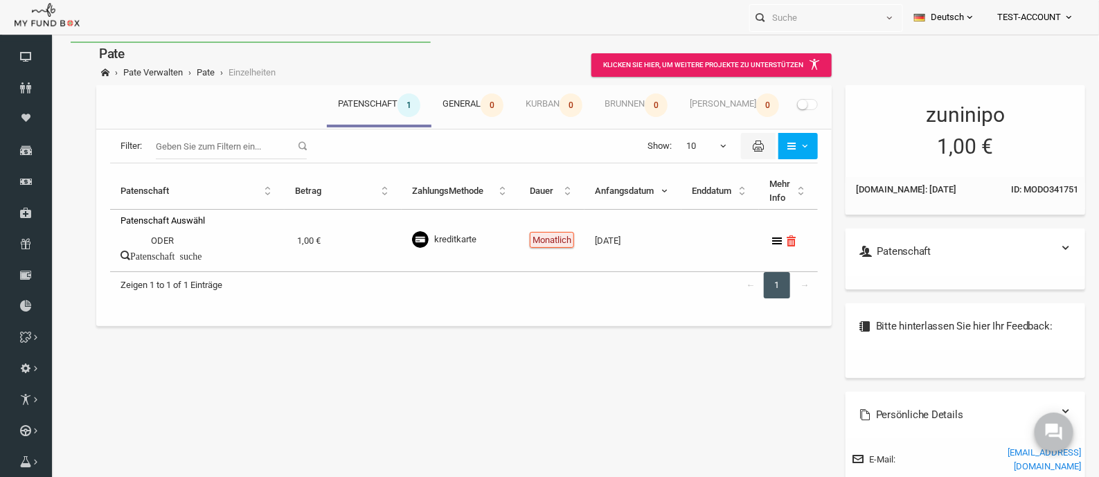
scroll to position [0, 0]
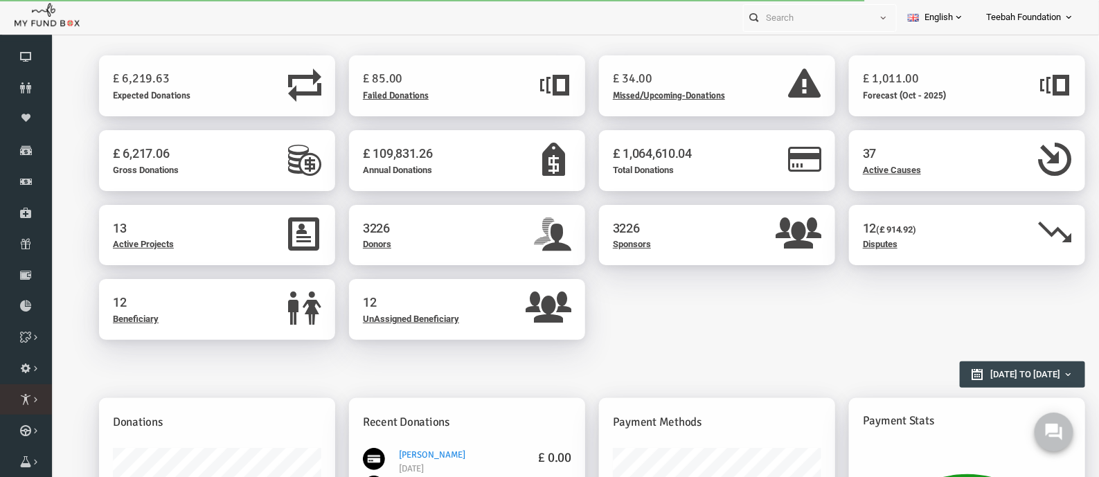
click at [0, 0] on link "Sponsor List" at bounding box center [0, 0] width 0 height 0
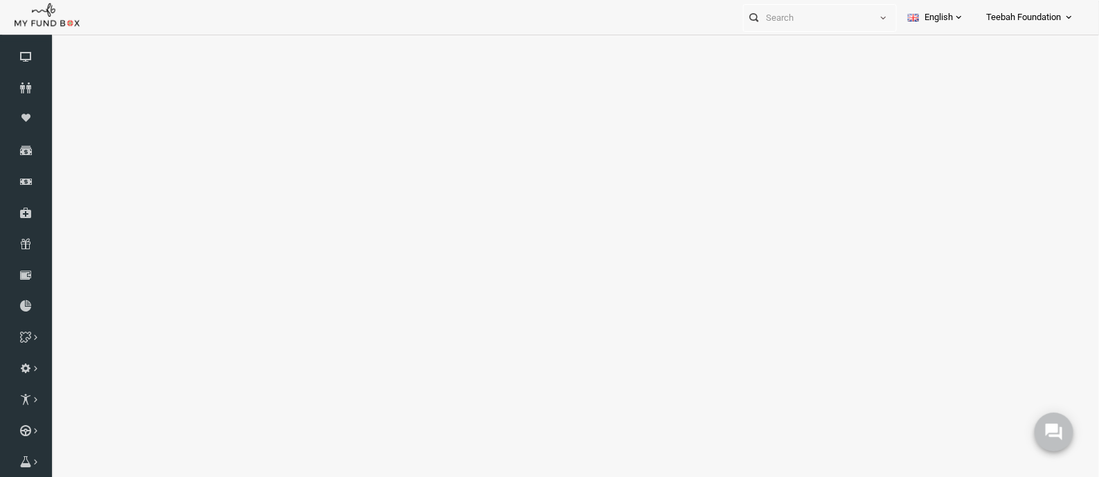
select select "100"
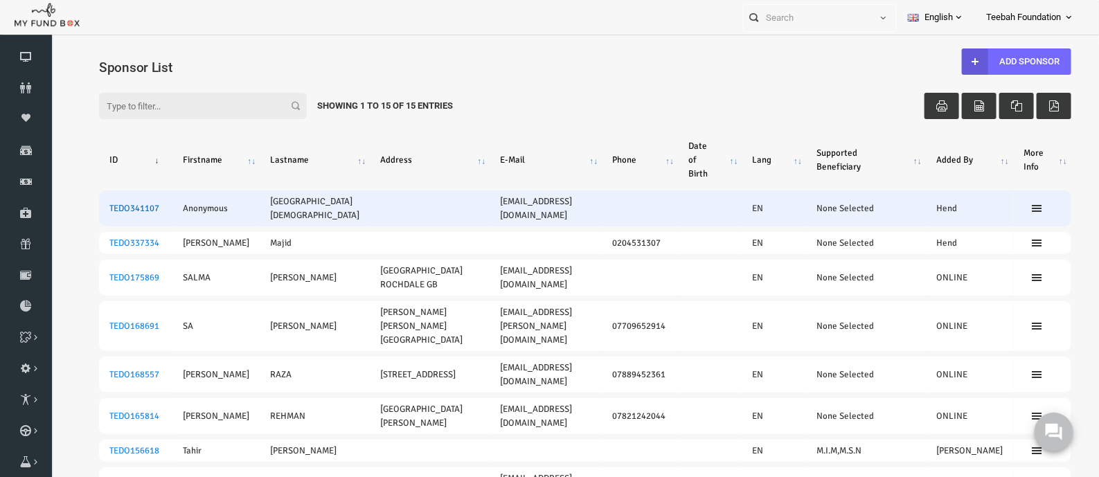
click at [103, 208] on link "TEDO341107" at bounding box center [113, 207] width 50 height 11
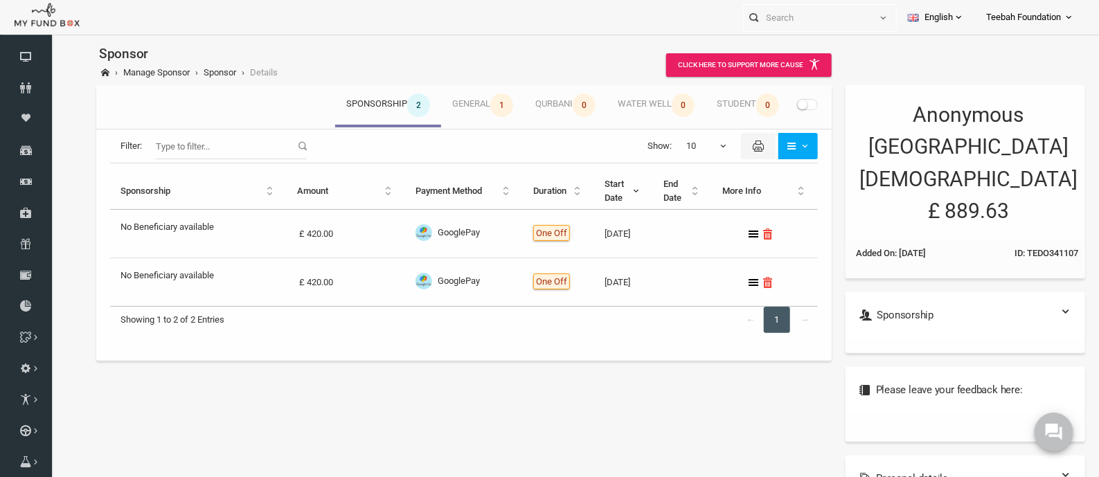
click at [783, 101] on span at bounding box center [786, 103] width 21 height 11
click at [50, 41] on input "checkbox" at bounding box center [50, 41] width 0 height 0
click at [786, 105] on small at bounding box center [791, 104] width 10 height 10
click at [50, 41] on input "checkbox" at bounding box center [50, 41] width 0 height 0
click at [197, 74] on link "Sponsor" at bounding box center [198, 72] width 33 height 10
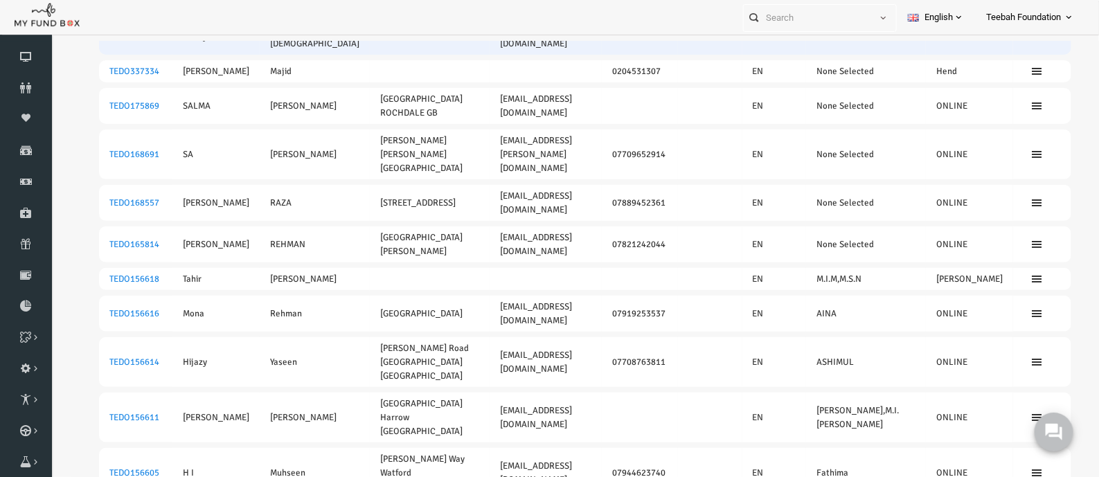
scroll to position [172, 0]
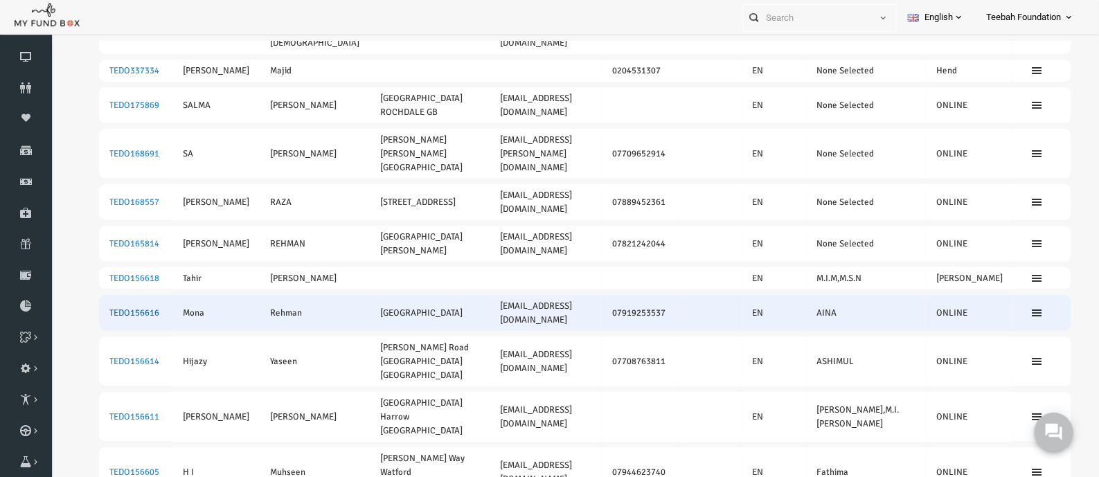
click at [112, 307] on link "TEDO156616" at bounding box center [113, 312] width 50 height 11
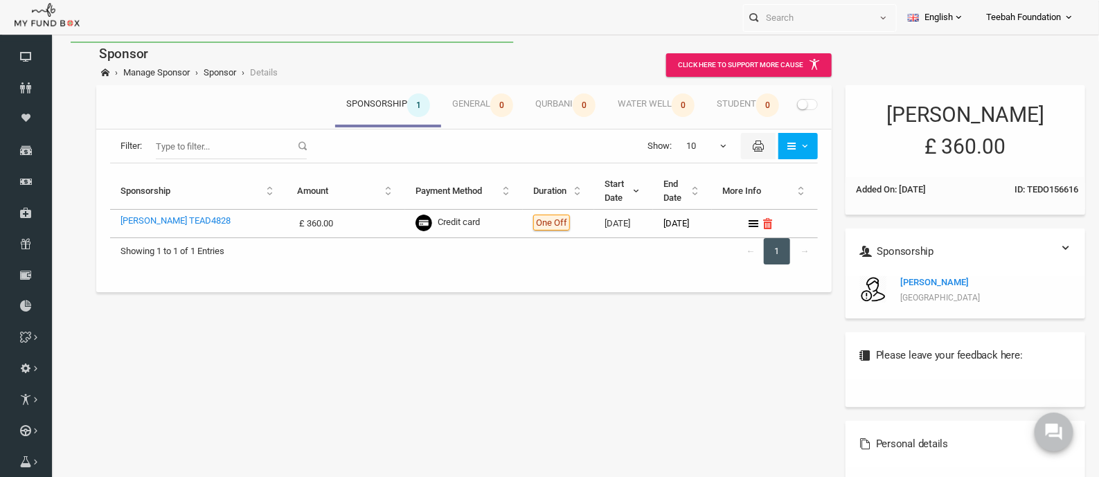
scroll to position [0, 0]
click at [783, 105] on span at bounding box center [786, 103] width 21 height 11
click at [50, 41] on input "checkbox" at bounding box center [50, 41] width 0 height 0
click at [786, 105] on small at bounding box center [791, 104] width 10 height 10
click at [50, 41] on input "checkbox" at bounding box center [50, 41] width 0 height 0
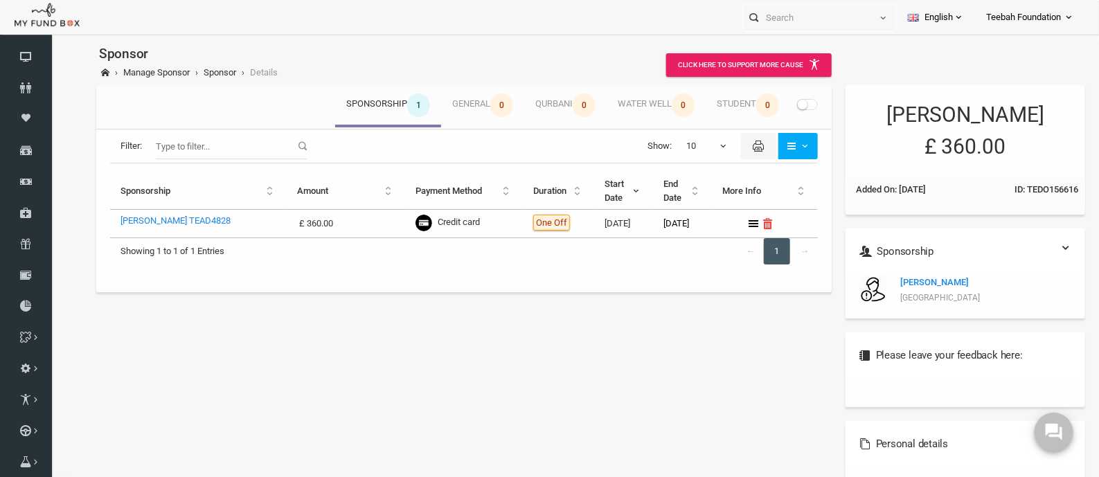
click at [197, 64] on ul "Manage Sponsor Sponsor Details" at bounding box center [441, 71] width 726 height 16
click at [199, 68] on link "Sponsor" at bounding box center [198, 72] width 33 height 10
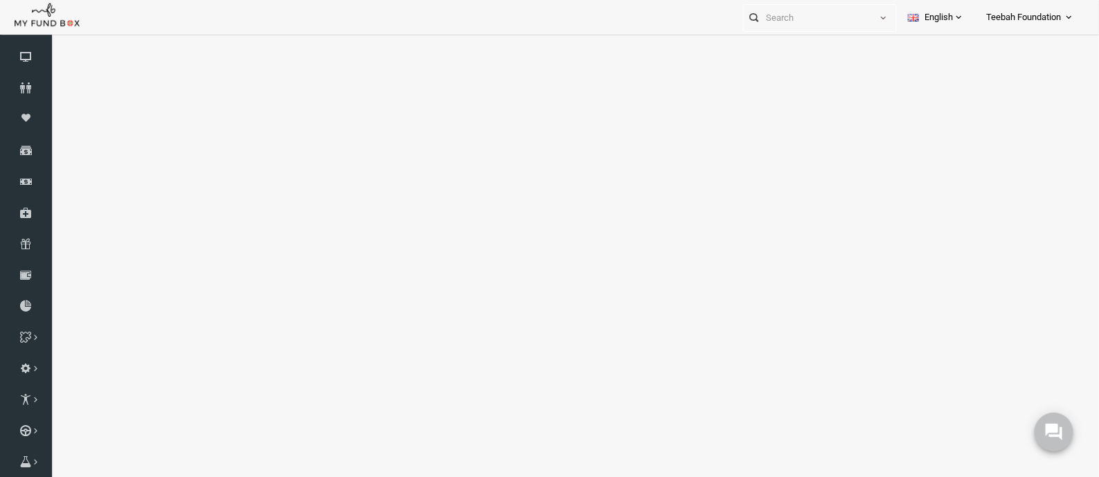
select select "100"
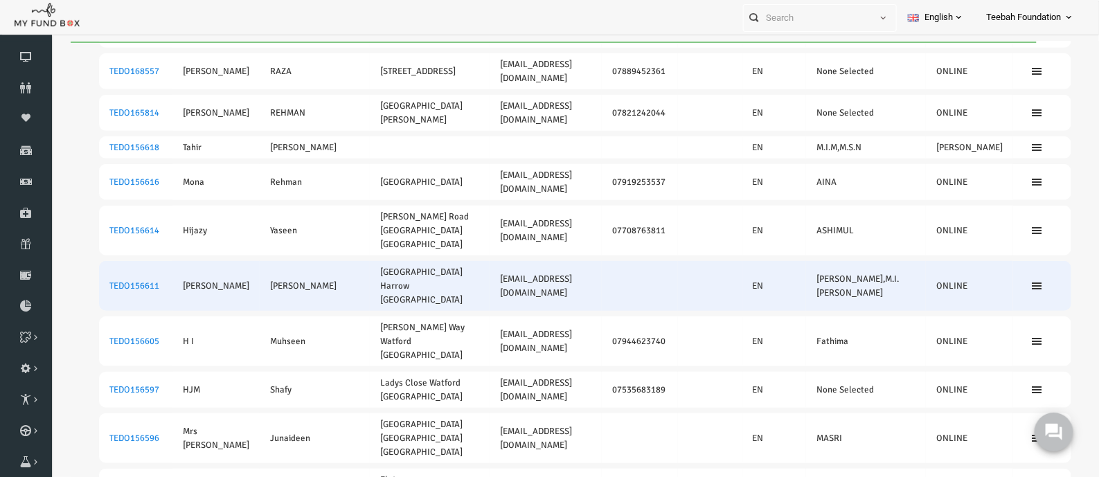
scroll to position [311, 0]
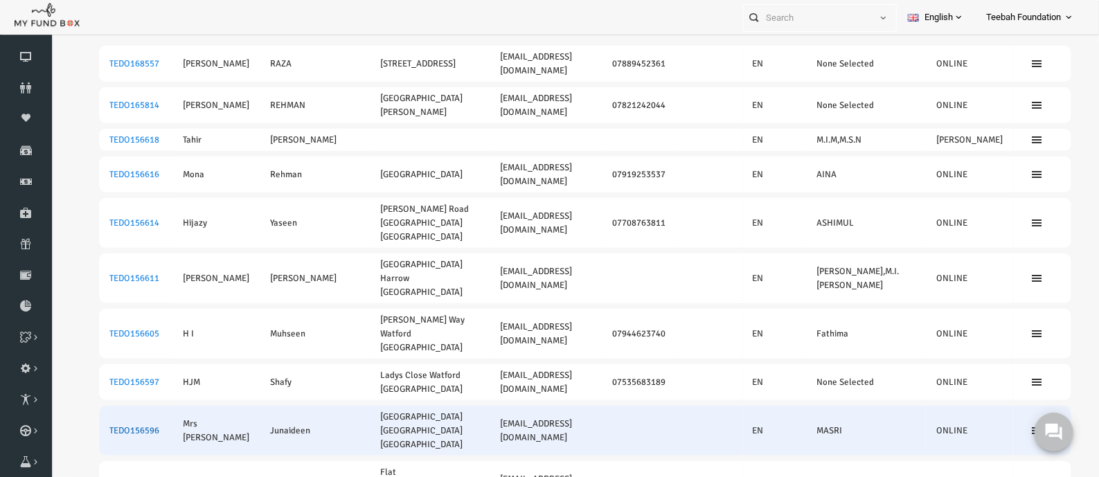
click at [103, 425] on link "TEDO156596" at bounding box center [113, 430] width 50 height 11
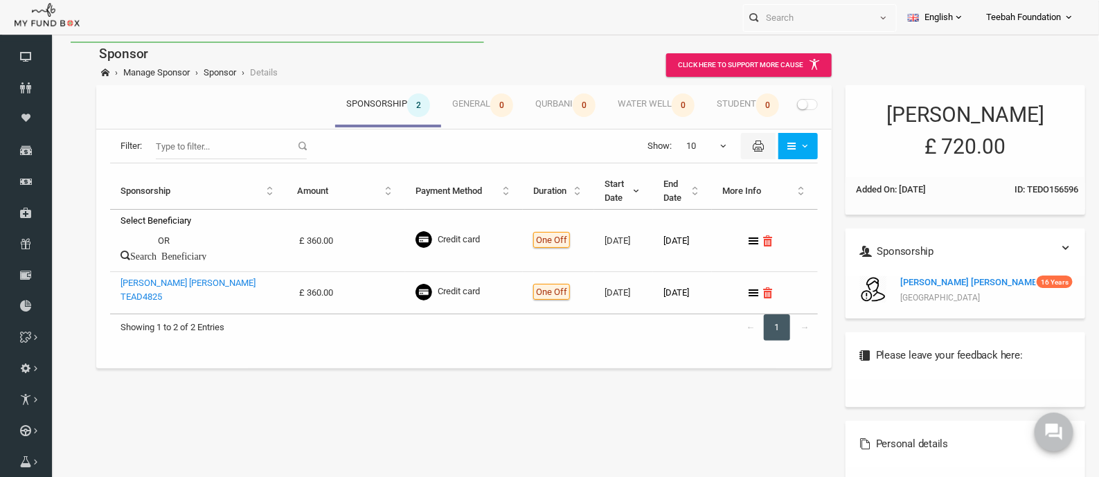
scroll to position [0, 0]
click at [1022, 14] on span "Teebah Foundation" at bounding box center [1023, 18] width 75 height 24
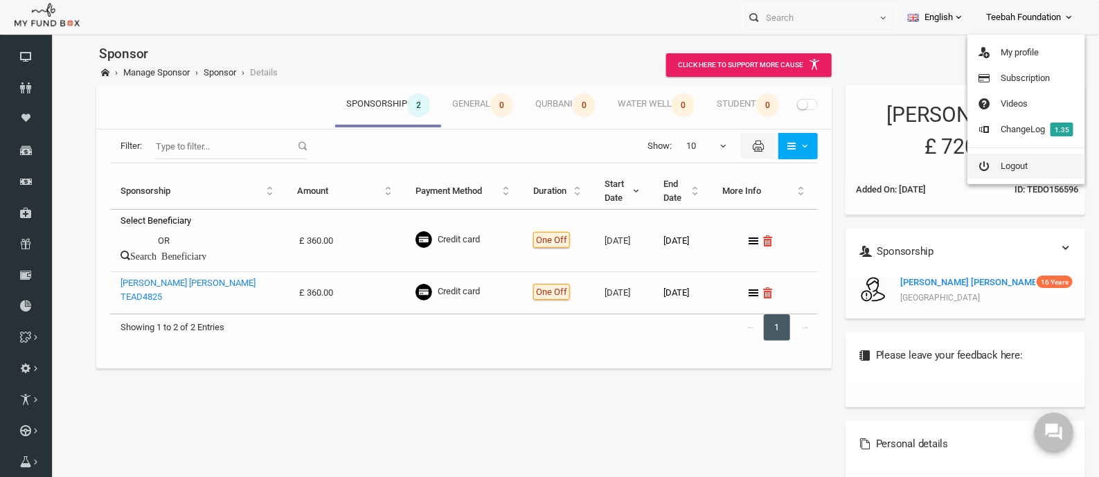
click at [1014, 163] on link "Logout" at bounding box center [1027, 166] width 118 height 25
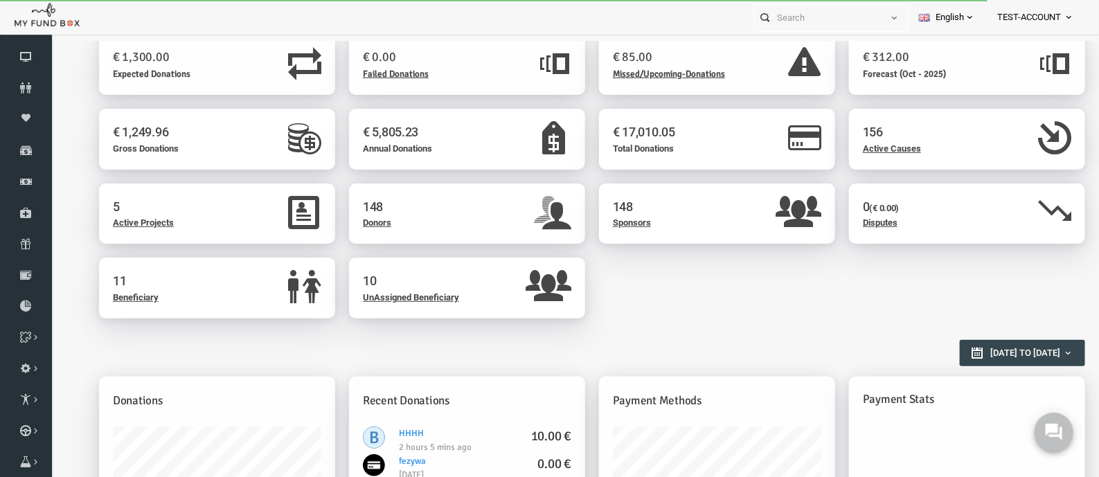
scroll to position [346, 0]
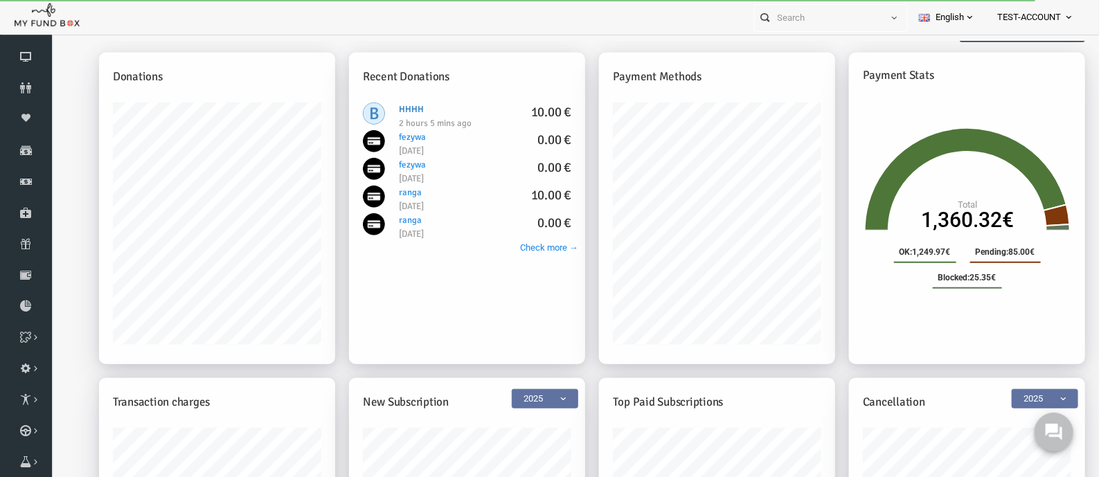
click at [390, 107] on link "HHHH 10.00 €" at bounding box center [390, 108] width 25 height 11
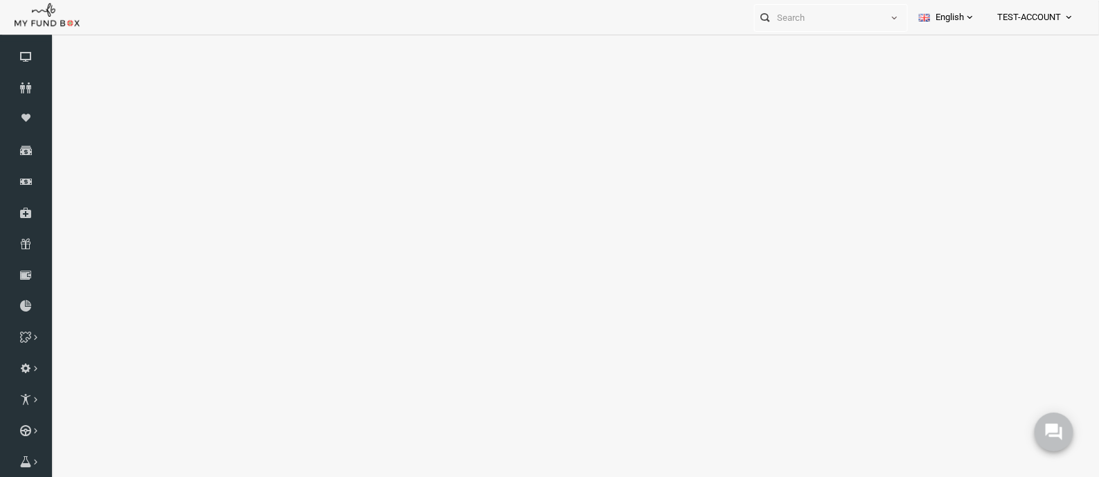
scroll to position [0, 0]
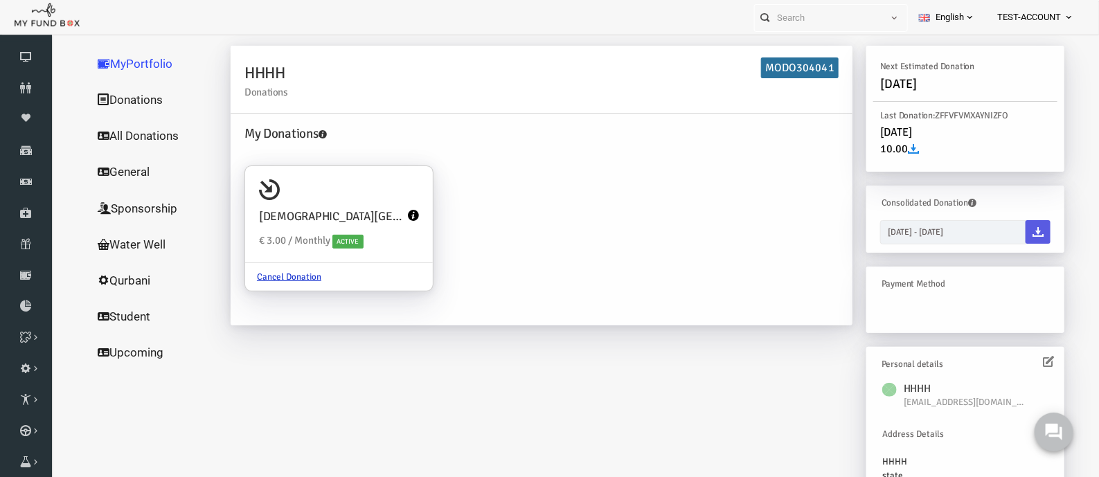
drag, startPoint x: 118, startPoint y: 129, endPoint x: 118, endPoint y: 87, distance: 41.6
click at [118, 87] on link "Donations" at bounding box center [133, 100] width 139 height 36
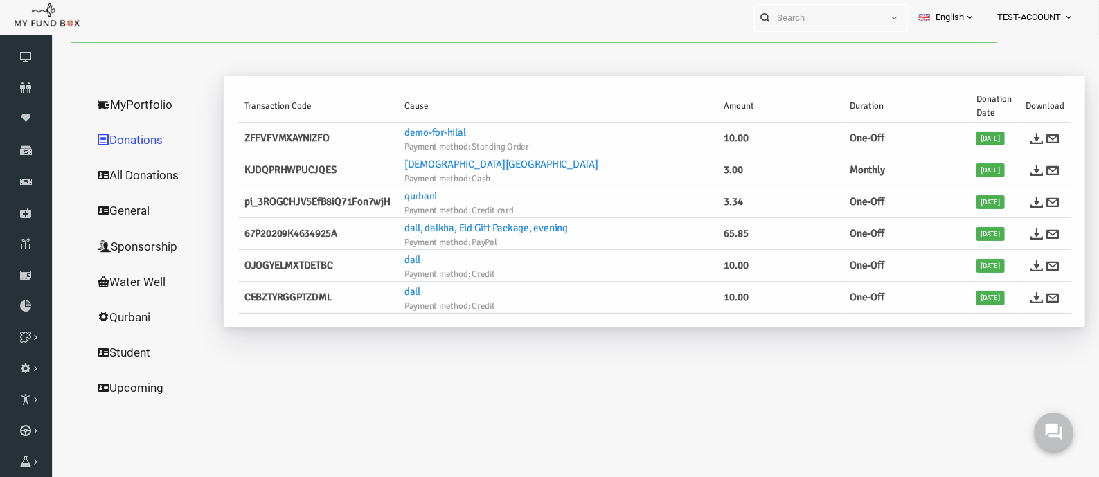
click at [128, 169] on link "All Donations" at bounding box center [133, 175] width 139 height 36
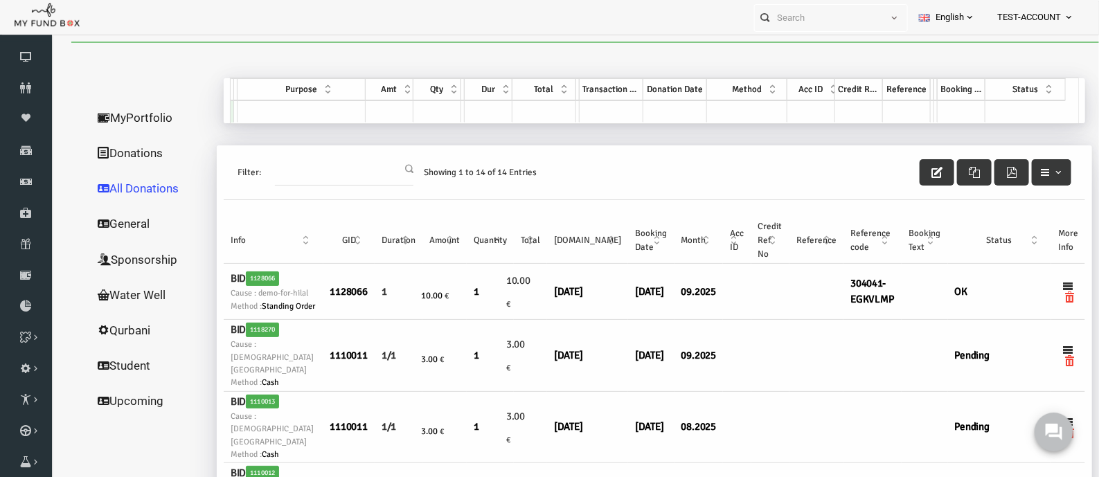
click at [111, 219] on link "General" at bounding box center [133, 223] width 139 height 36
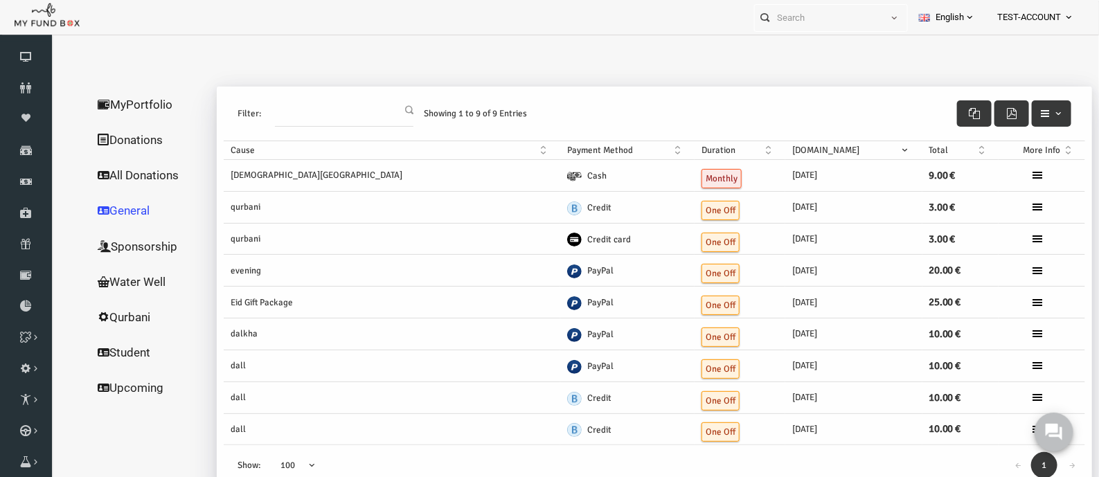
click at [116, 245] on link "Sponsorship" at bounding box center [133, 246] width 139 height 36
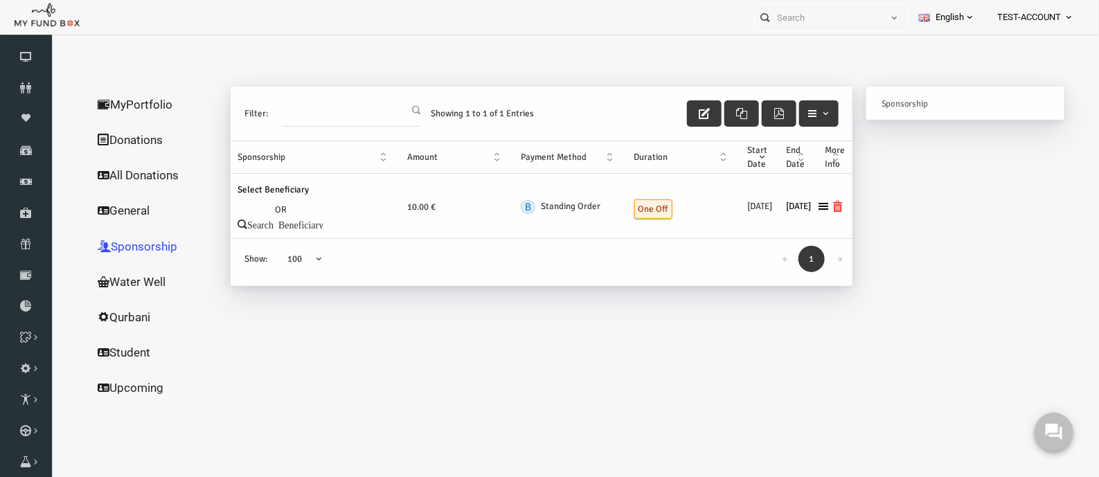
click at [613, 207] on span "One Off" at bounding box center [632, 208] width 38 height 19
click at [0, 0] on icon at bounding box center [0, 0] width 0 height 0
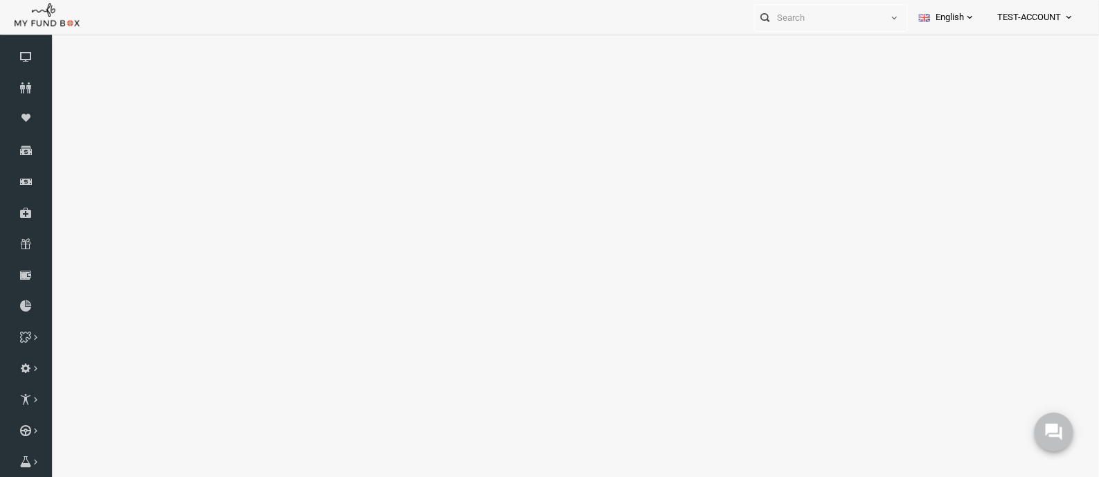
select select "100"
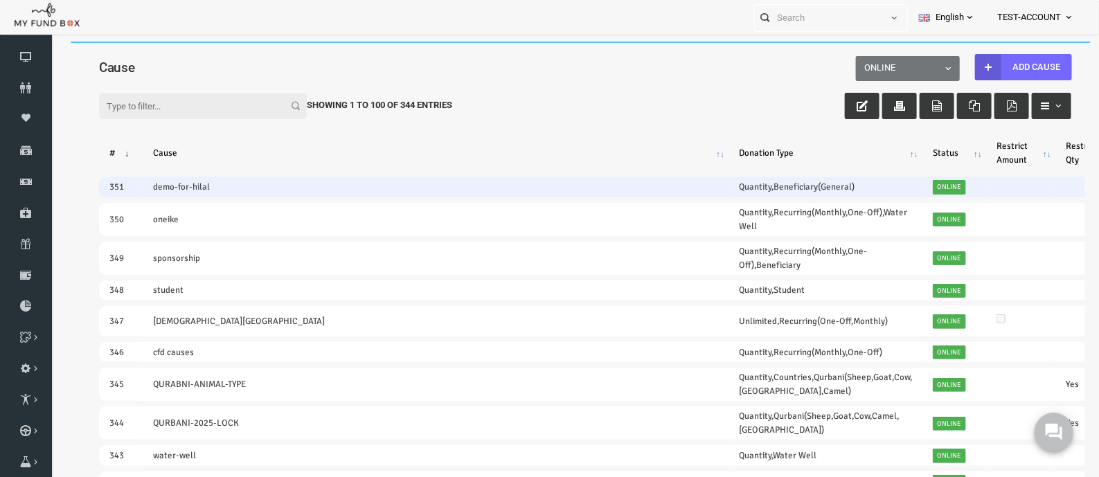
click at [167, 179] on td "demo-for-hilal" at bounding box center [414, 186] width 586 height 20
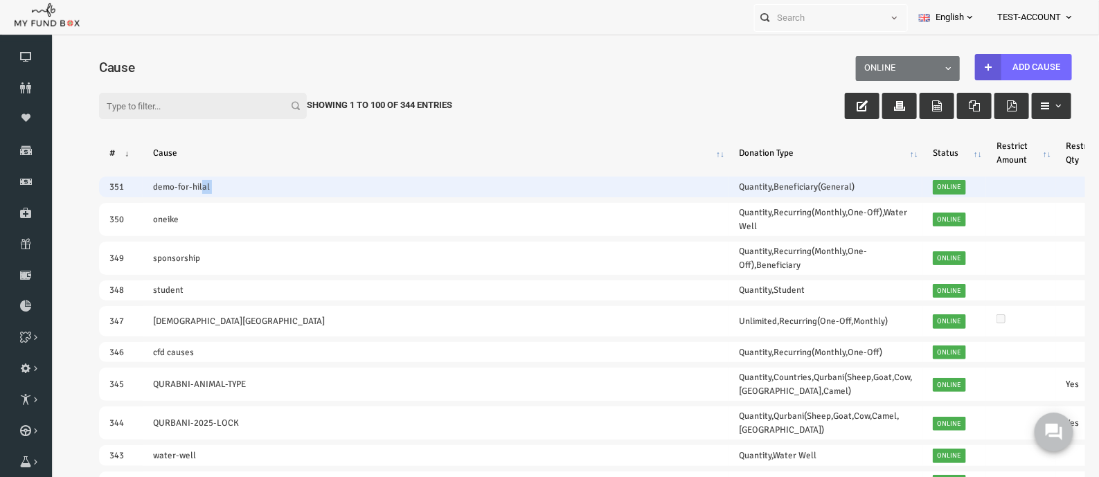
copy tr "demo-for-hilal"
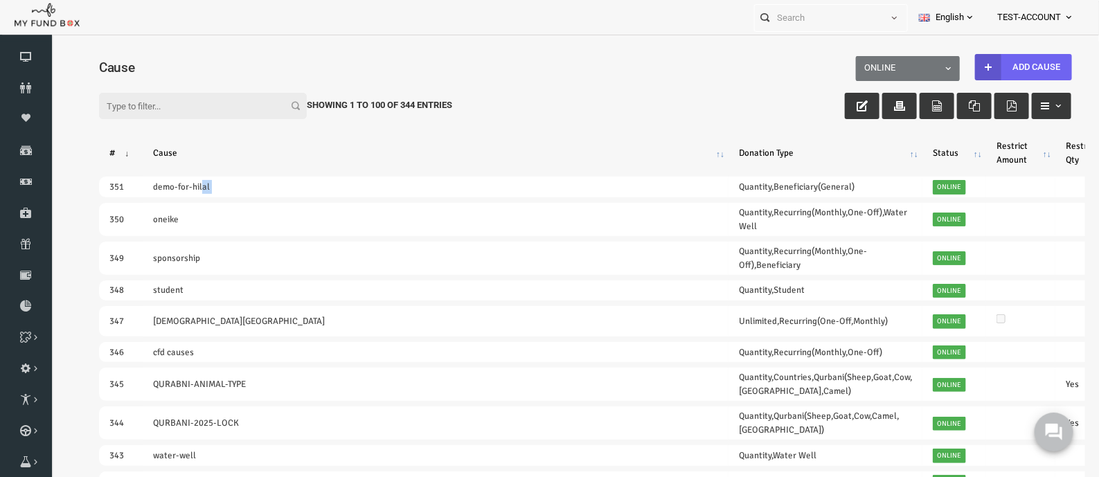
click at [1011, 67] on link "Add Cause" at bounding box center [1002, 66] width 97 height 26
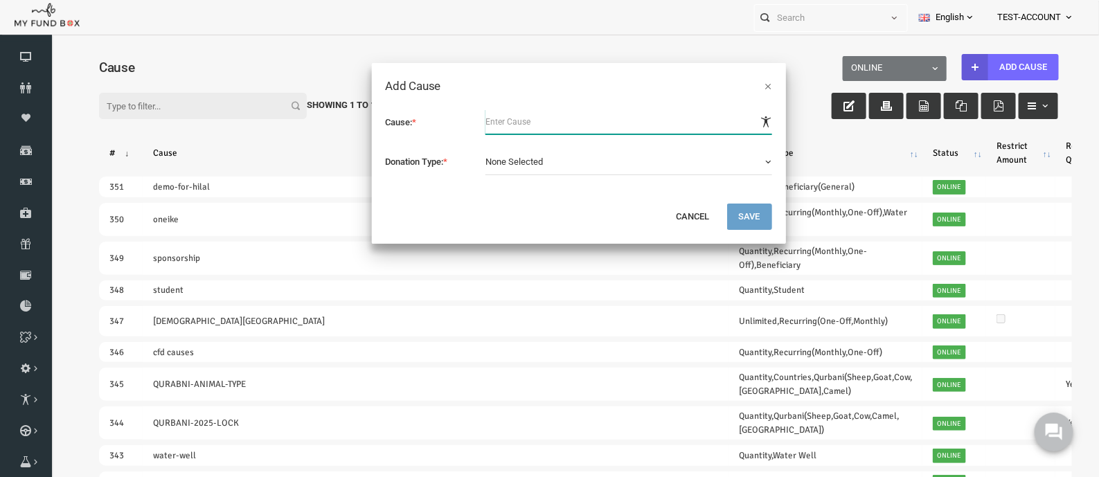
click at [491, 121] on input "text" at bounding box center [607, 121] width 287 height 25
paste input "demo-for-hilal"
type input "demo-for-hilal(monthly)"
click at [572, 155] on button "None Selected" at bounding box center [607, 161] width 287 height 26
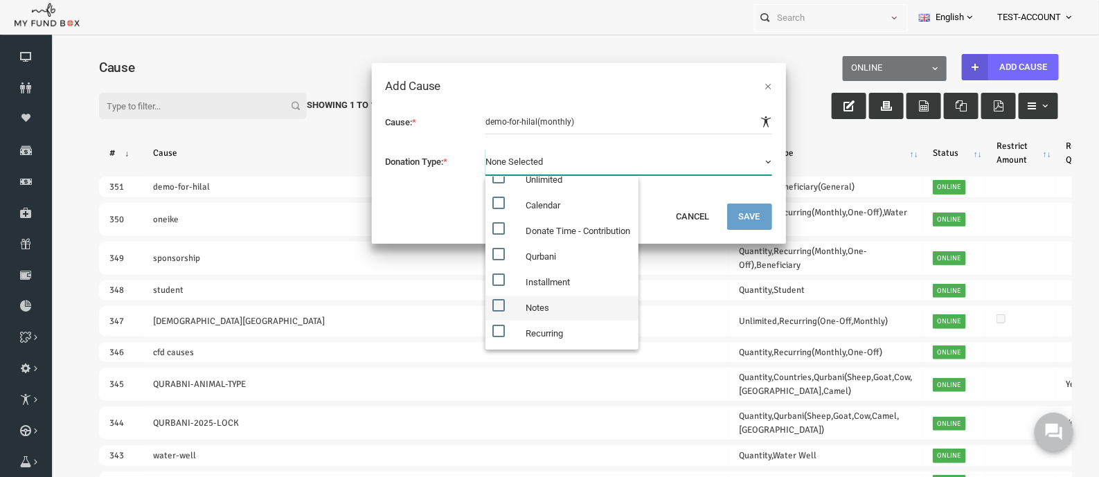
scroll to position [86, 0]
click at [534, 310] on label "Recurring" at bounding box center [540, 313] width 153 height 25
click at [495, 310] on input "Recurring" at bounding box center [489, 310] width 12 height 12
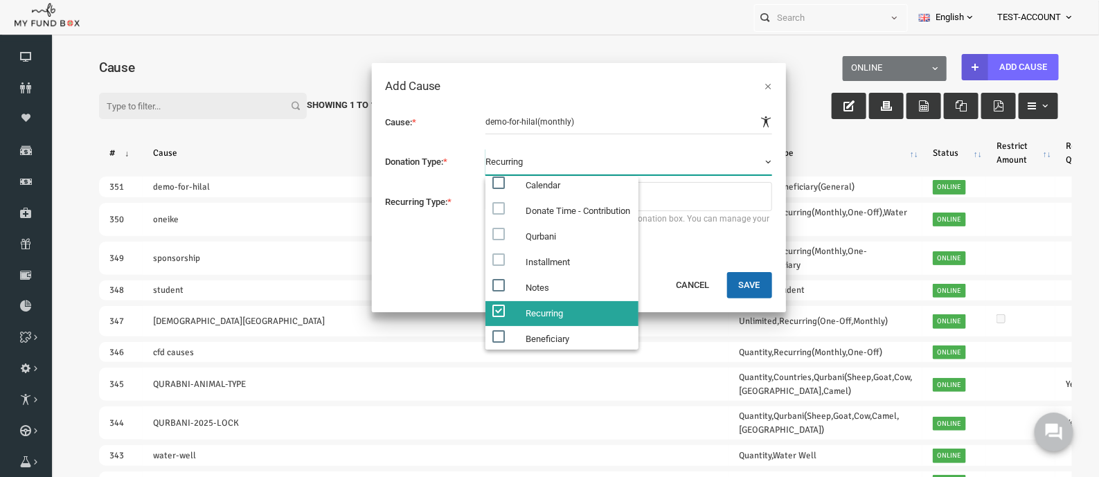
scroll to position [181, 0]
click at [534, 310] on label "Recurring" at bounding box center [540, 313] width 153 height 25
click at [495, 310] on input "Recurring" at bounding box center [489, 310] width 12 height 12
checkbox input "false"
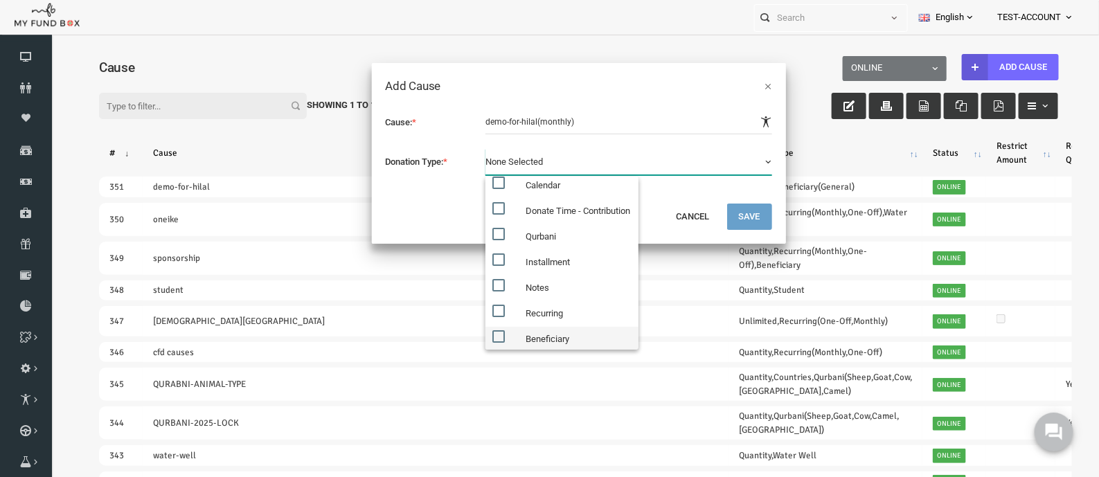
click at [526, 333] on label "Beneficiary" at bounding box center [540, 338] width 153 height 25
click at [495, 333] on input "Beneficiary" at bounding box center [489, 336] width 12 height 12
checkbox input "true"
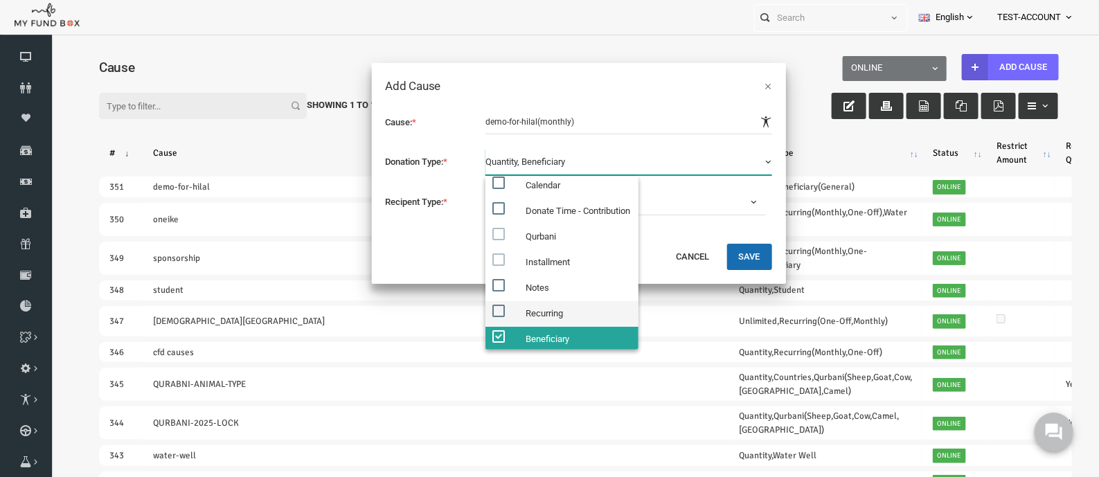
click at [526, 311] on label "Recurring" at bounding box center [540, 313] width 153 height 25
click at [495, 311] on input "Recurring" at bounding box center [489, 310] width 12 height 12
checkbox input "true"
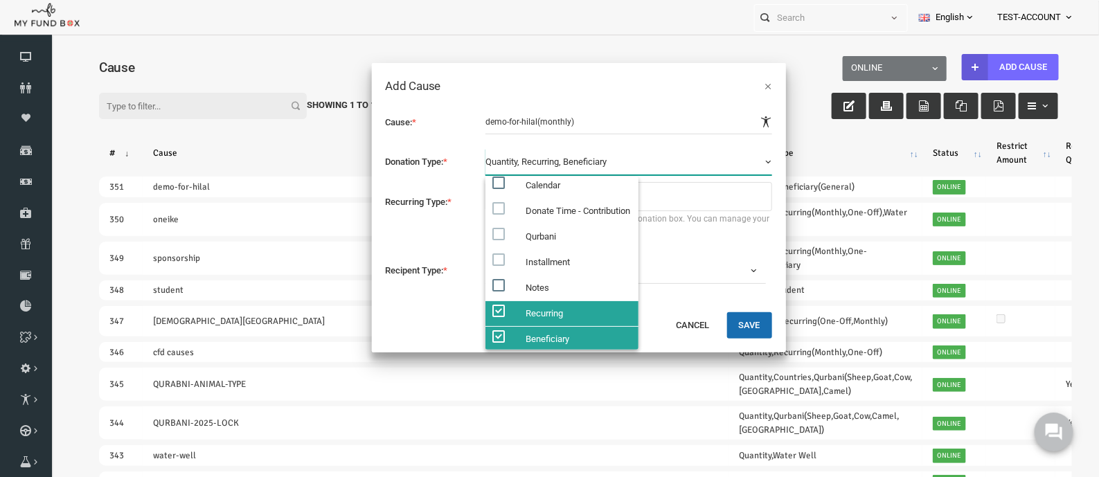
click at [441, 284] on div "Cause: * Donation Type: * Quantity Countries Unlimited Calendar Donate Time - C…" at bounding box center [558, 203] width 414 height 216
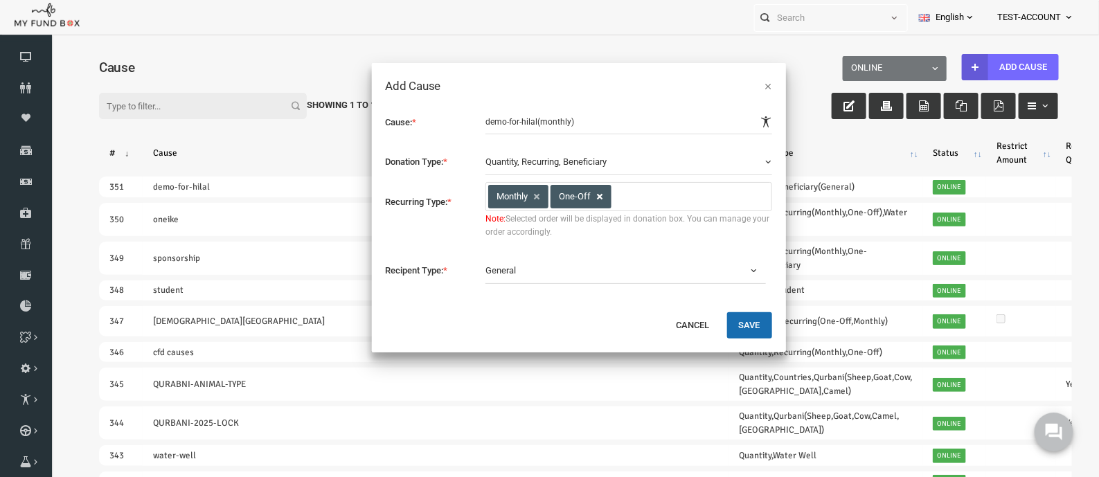
click at [582, 195] on link at bounding box center [578, 196] width 11 height 11
click at [734, 326] on button "Save" at bounding box center [728, 325] width 45 height 26
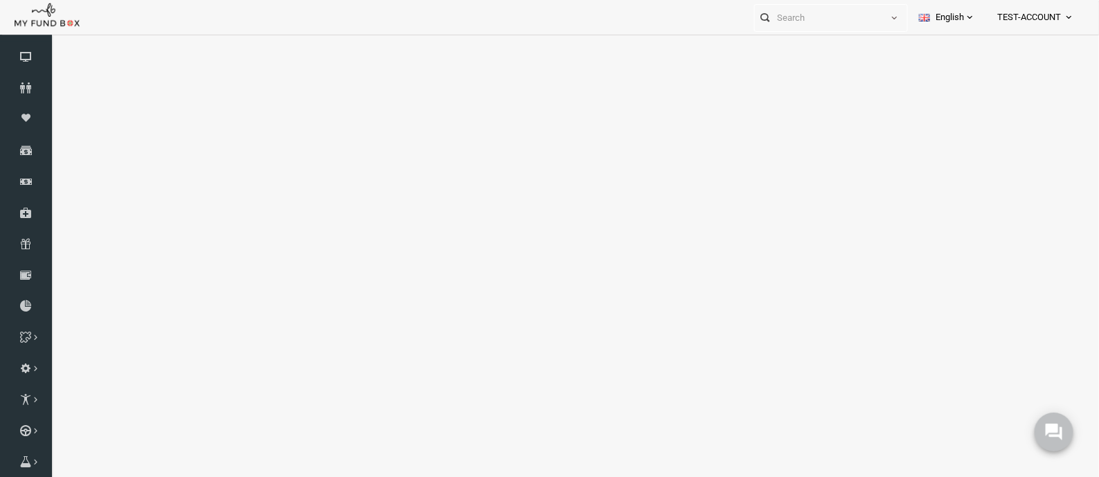
select select "100"
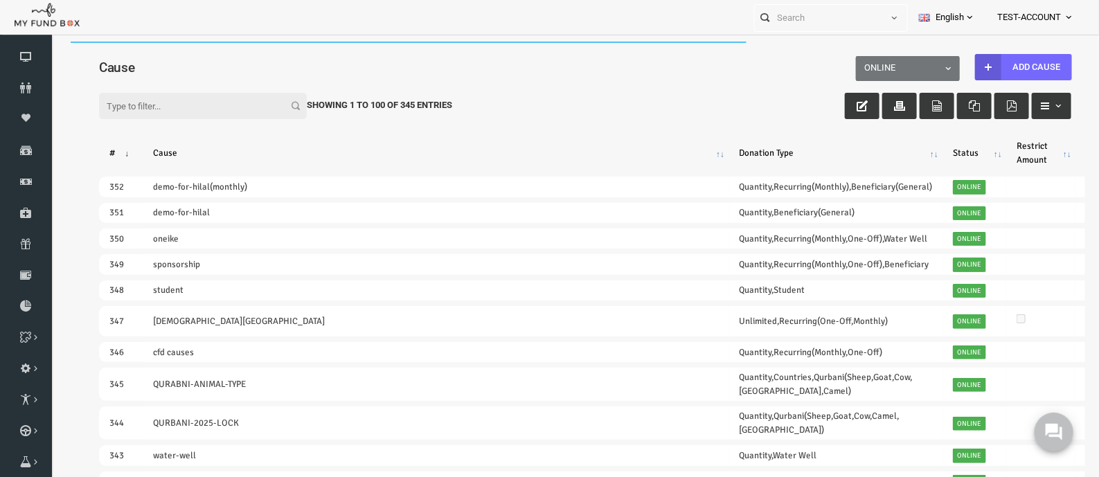
scroll to position [0, 0]
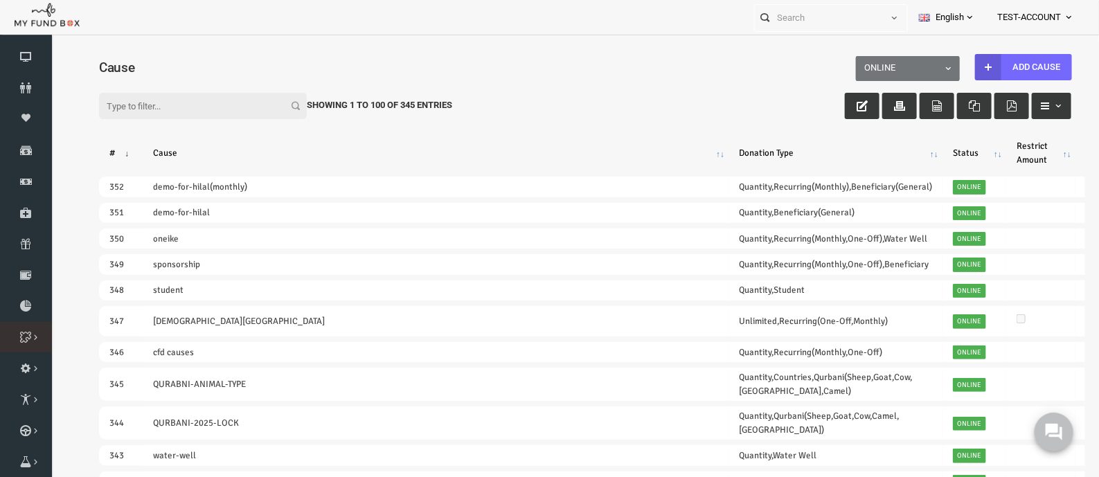
click at [0, 0] on icon at bounding box center [0, 0] width 0 height 0
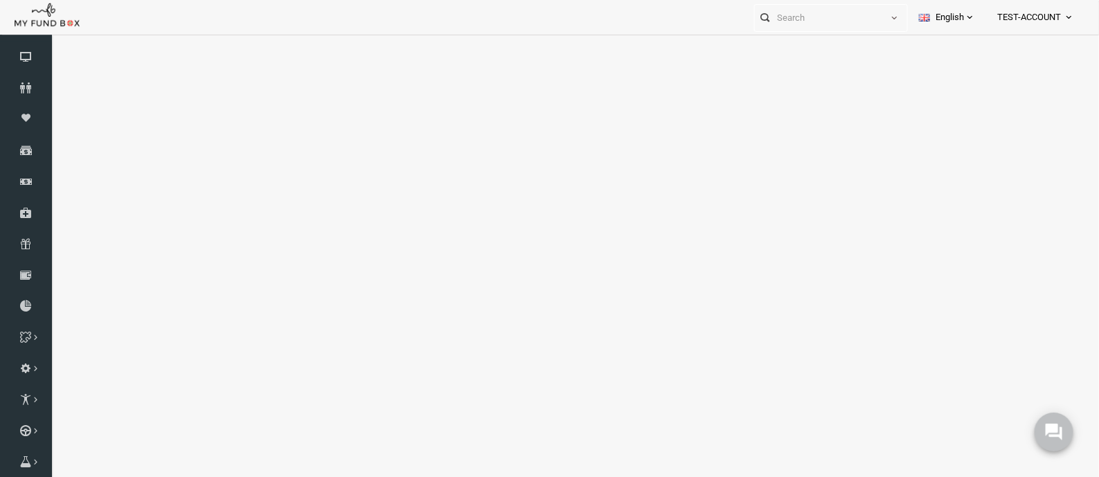
select select "100"
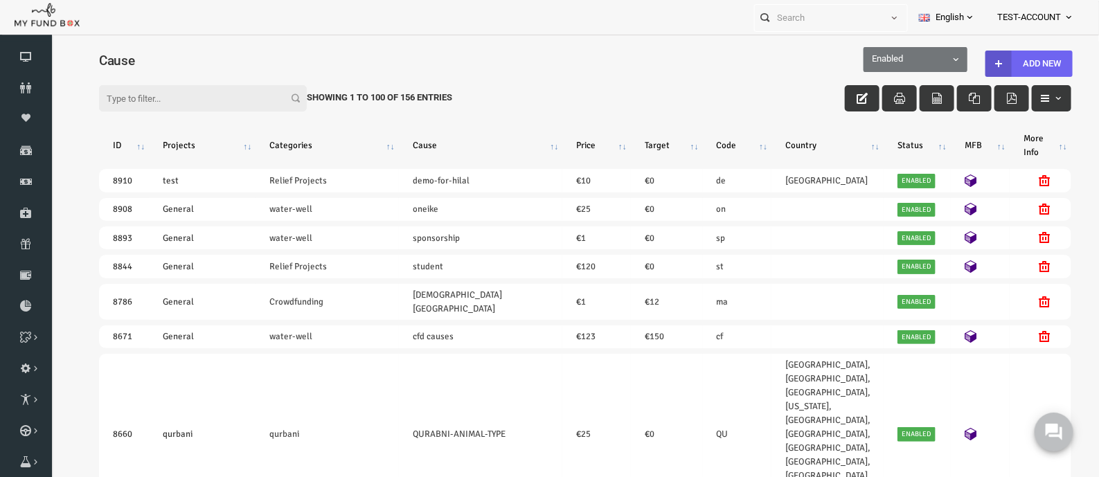
click at [1027, 55] on button "Add New" at bounding box center [1007, 63] width 87 height 26
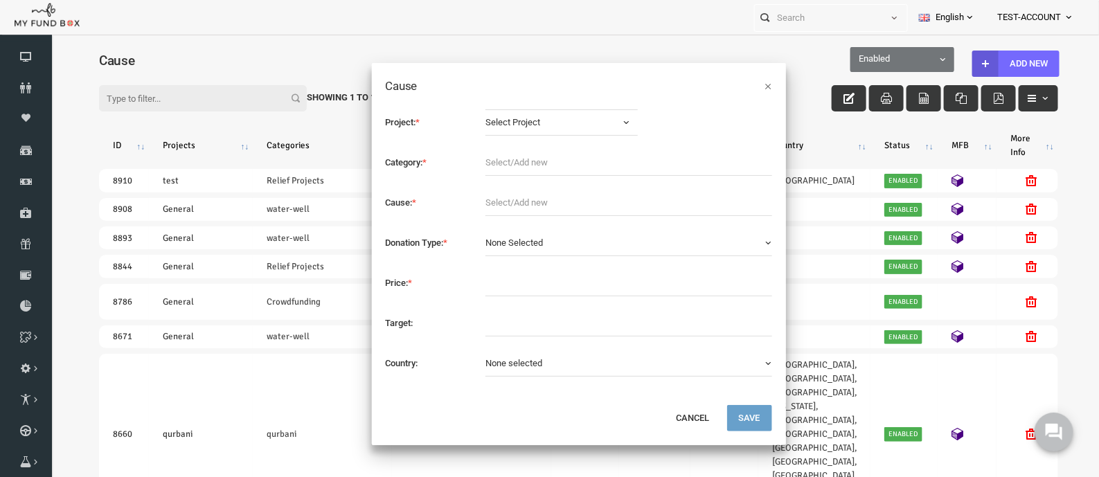
click at [502, 115] on span "Select Project" at bounding box center [530, 122] width 132 height 14
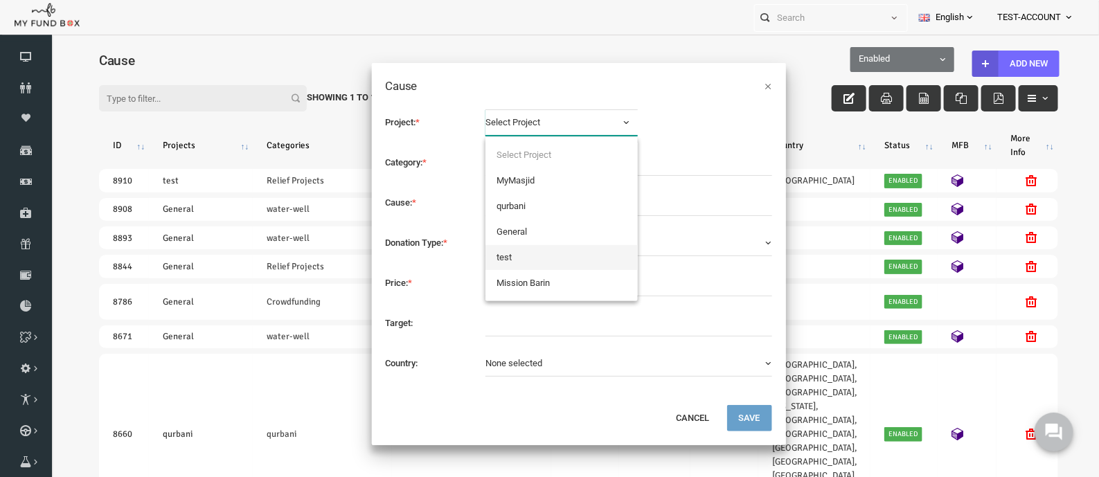
click at [506, 252] on link "test" at bounding box center [540, 257] width 152 height 25
select select "1548"
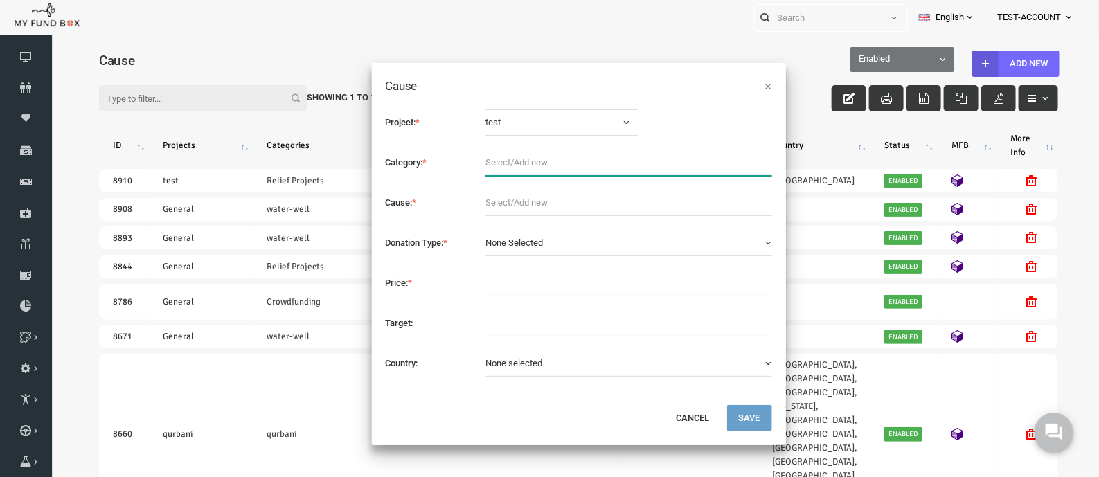
click at [498, 166] on input "text" at bounding box center [607, 162] width 287 height 26
type input "Relief Projects"
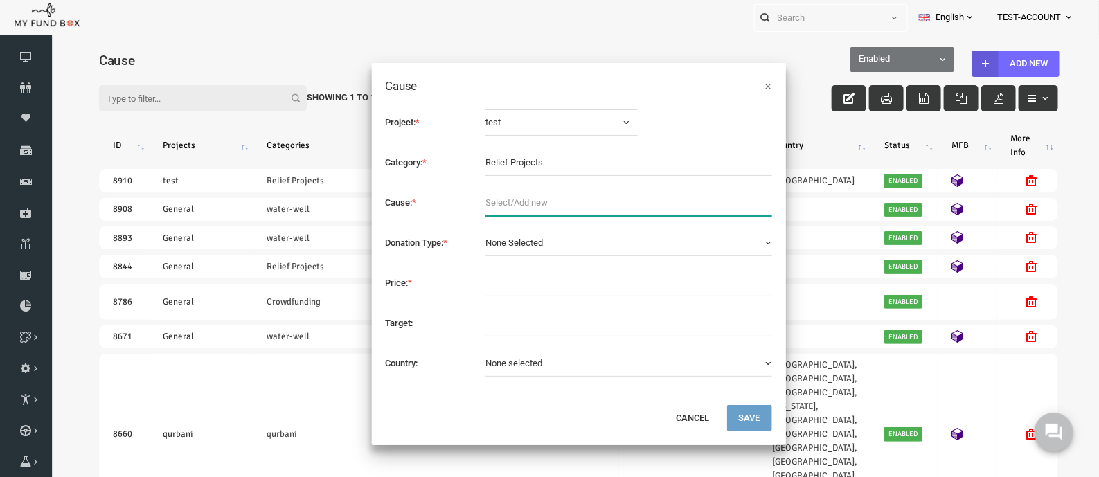
click at [493, 195] on input "text" at bounding box center [607, 202] width 287 height 26
type input "demo-for-hilal(monthly)"
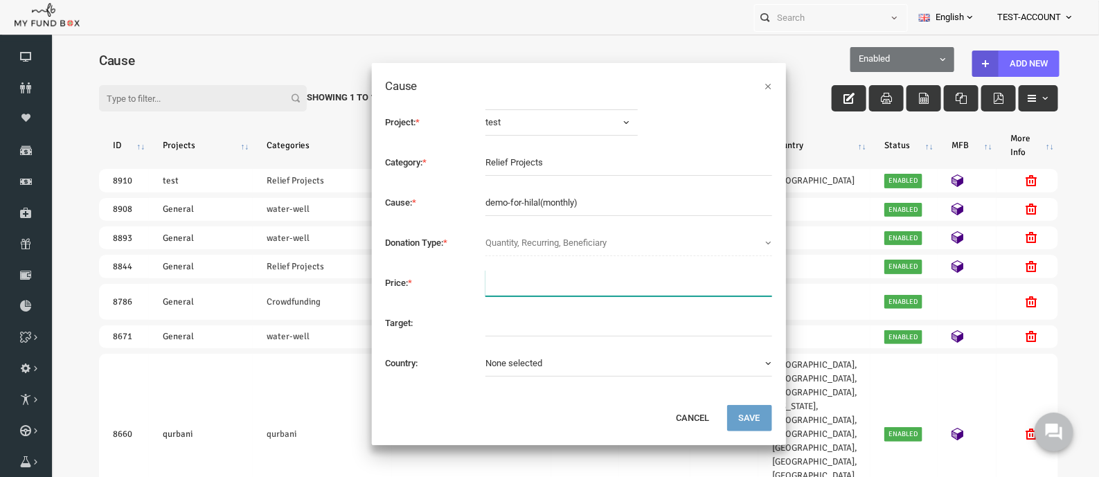
click at [536, 283] on input "text" at bounding box center [607, 282] width 287 height 26
type input "12"
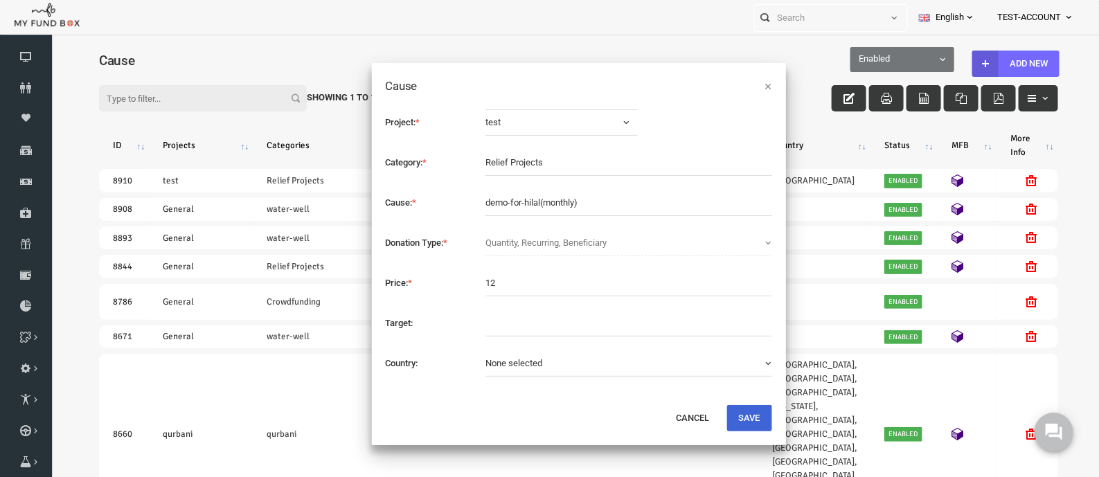
click at [716, 418] on button "Save" at bounding box center [728, 418] width 45 height 26
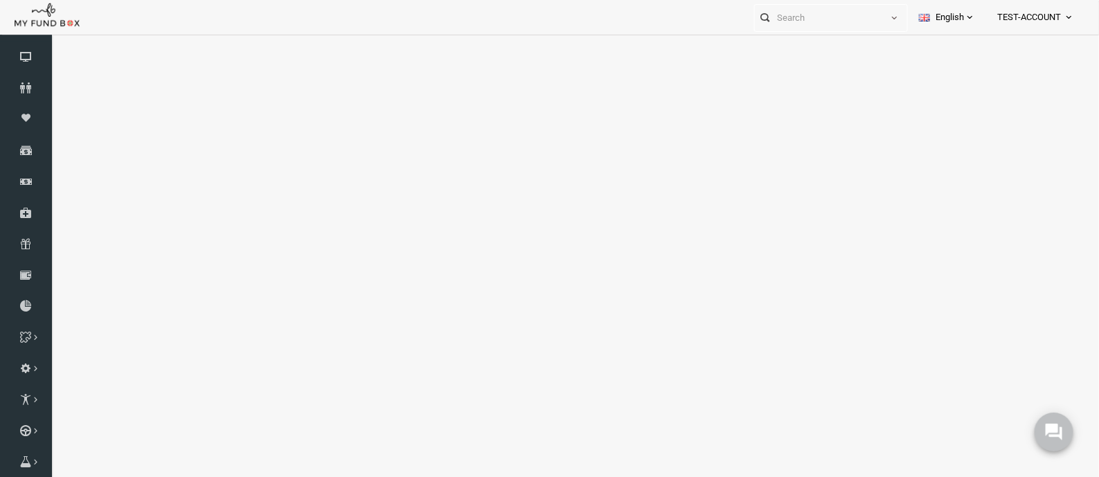
select select "100"
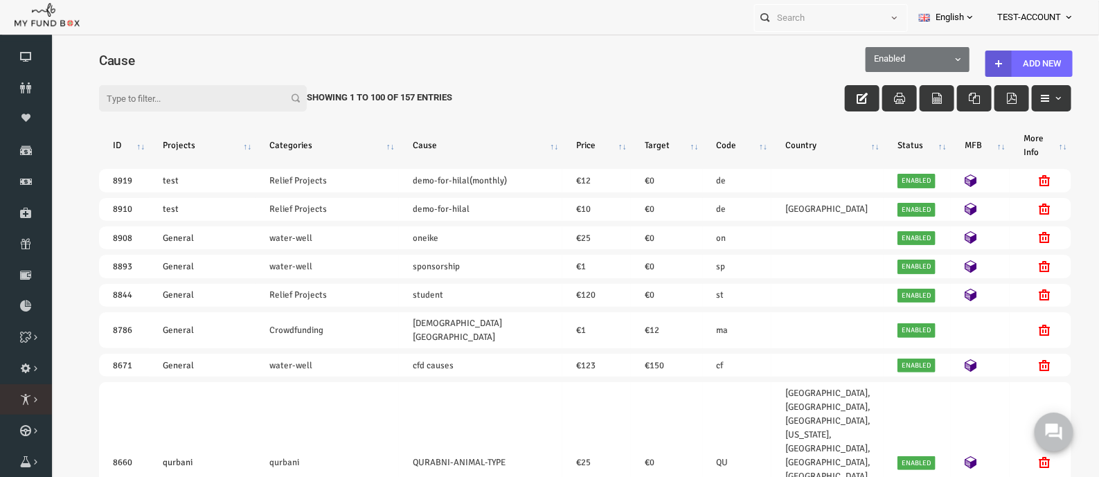
click at [0, 0] on icon at bounding box center [0, 0] width 0 height 0
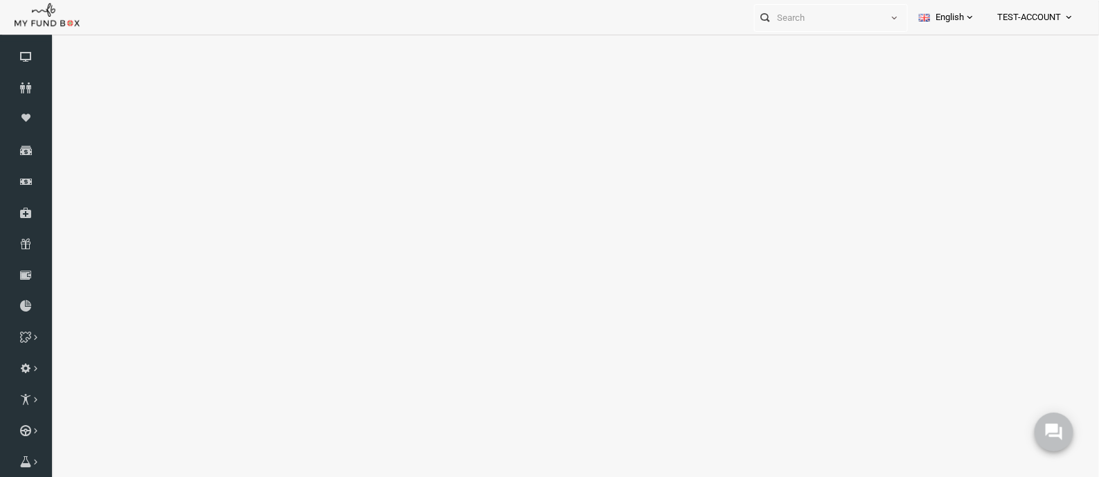
select select "100"
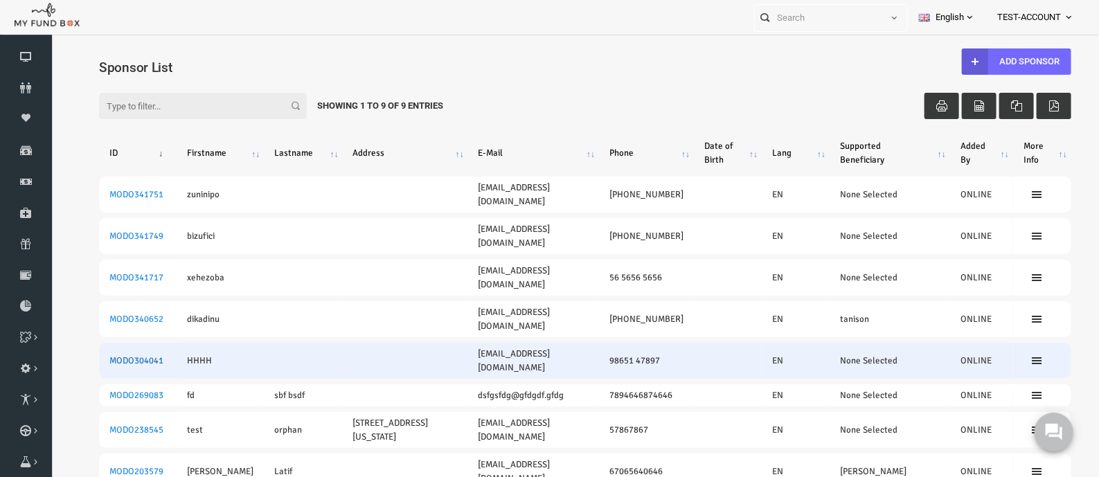
click at [105, 355] on link "MODO304041" at bounding box center [115, 360] width 54 height 11
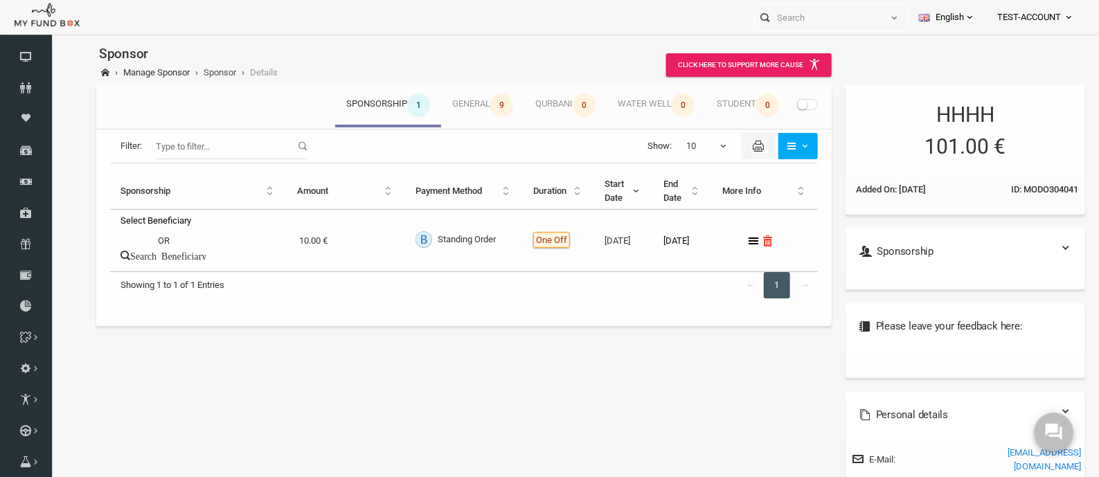
click at [203, 67] on link "Sponsor" at bounding box center [198, 72] width 33 height 10
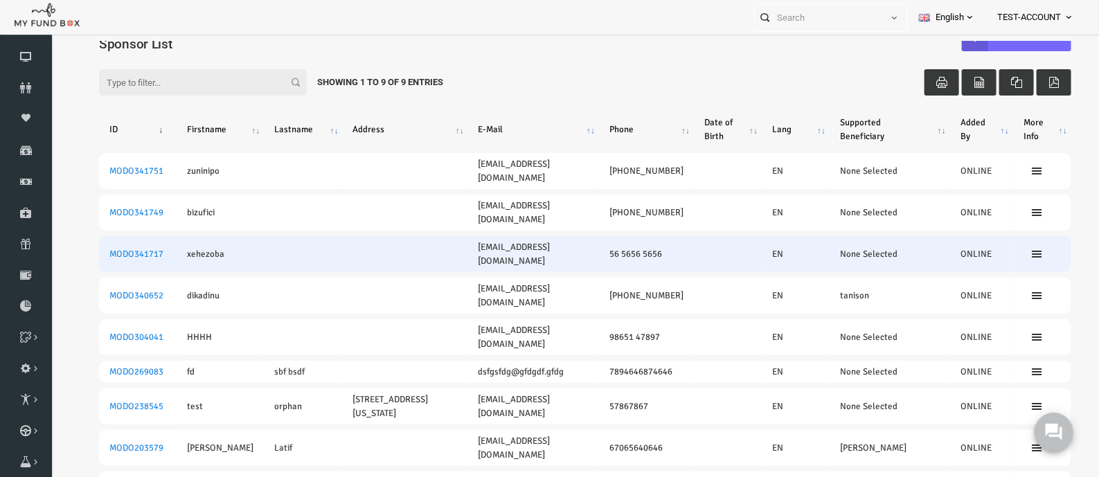
scroll to position [33, 0]
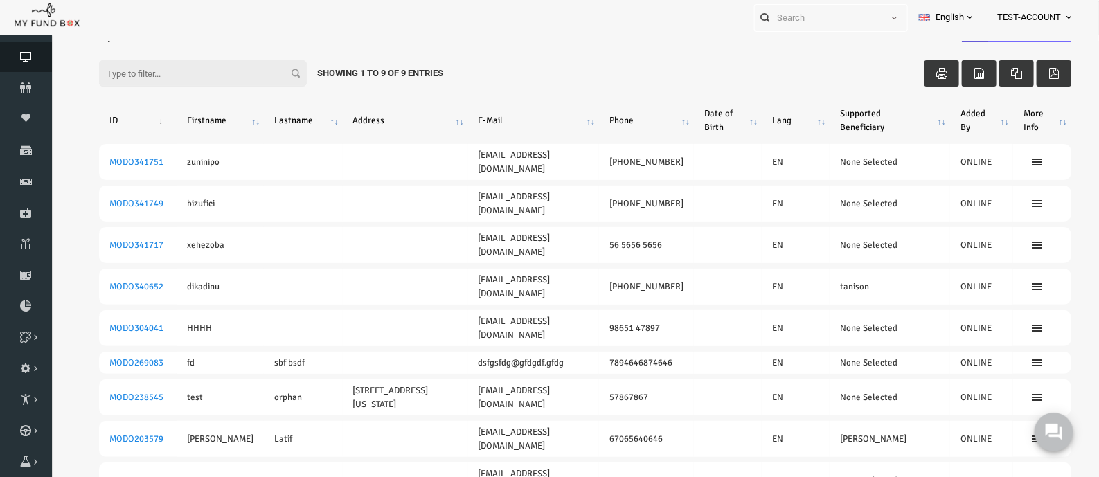
click at [30, 63] on link "Dashboard" at bounding box center [26, 57] width 52 height 30
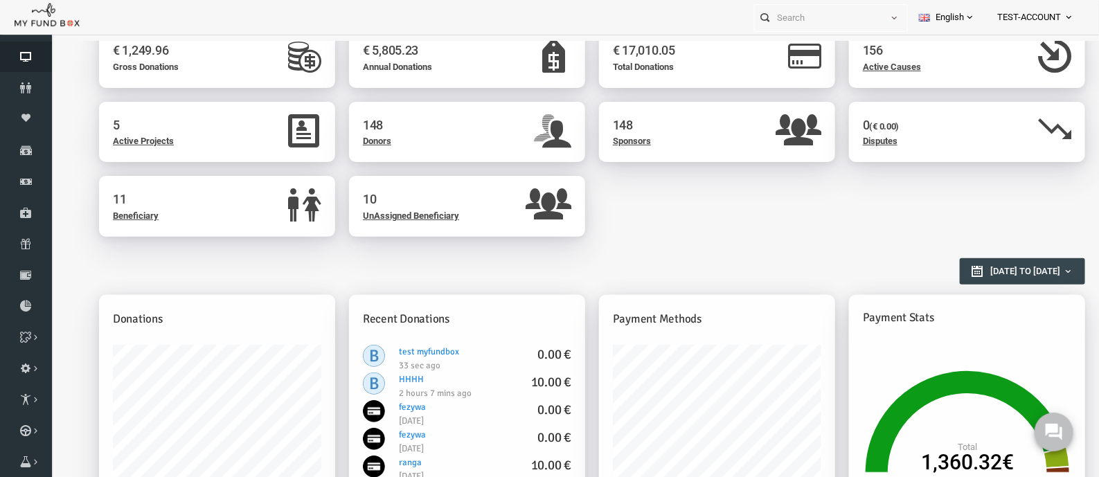
scroll to position [260, 0]
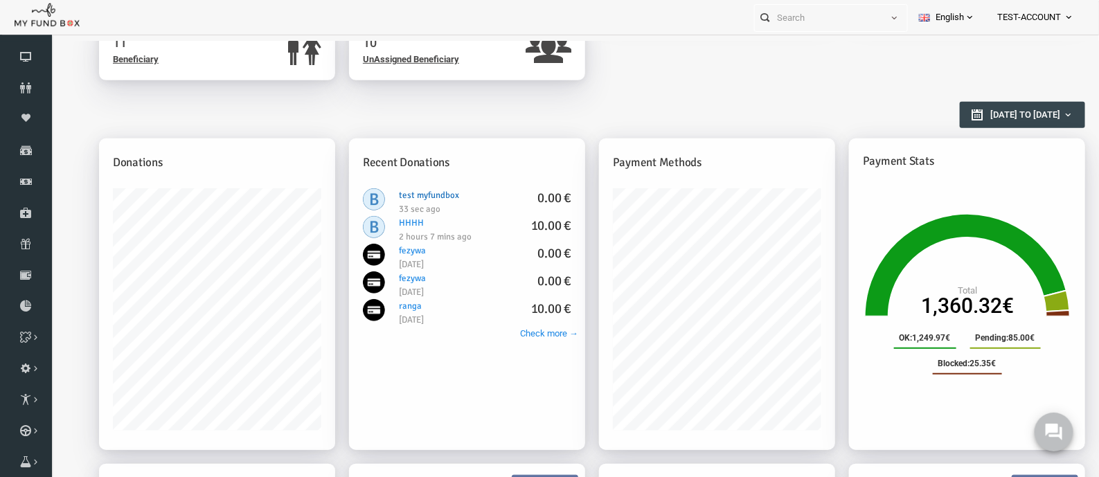
click at [403, 193] on link "test myfundbox 0.00 €" at bounding box center [408, 194] width 60 height 11
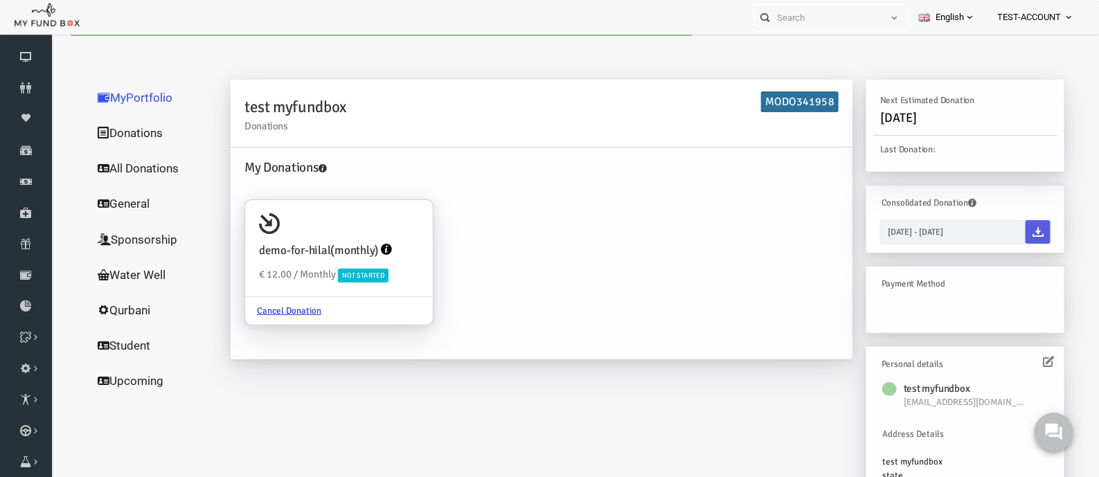
scroll to position [0, 0]
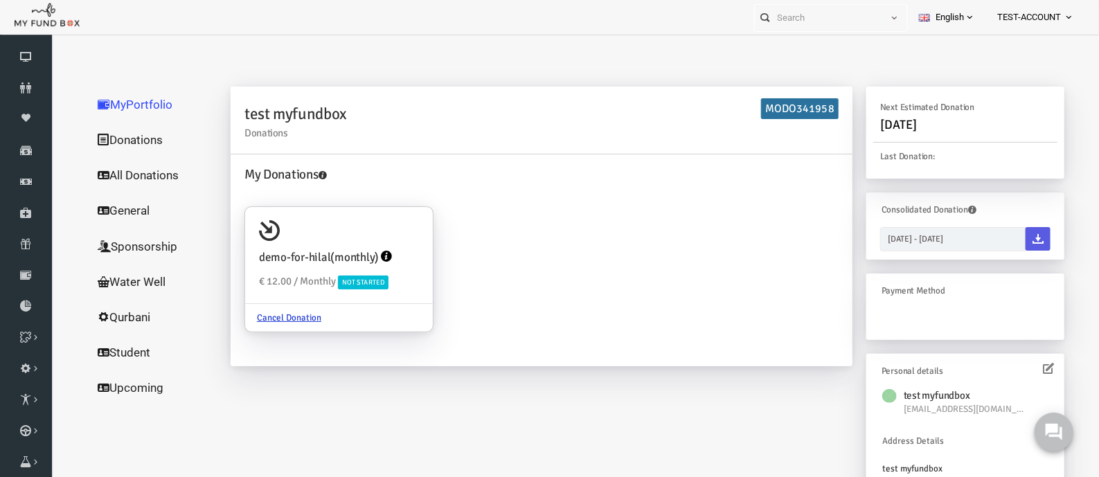
click at [124, 174] on link "All Donations" at bounding box center [133, 175] width 139 height 36
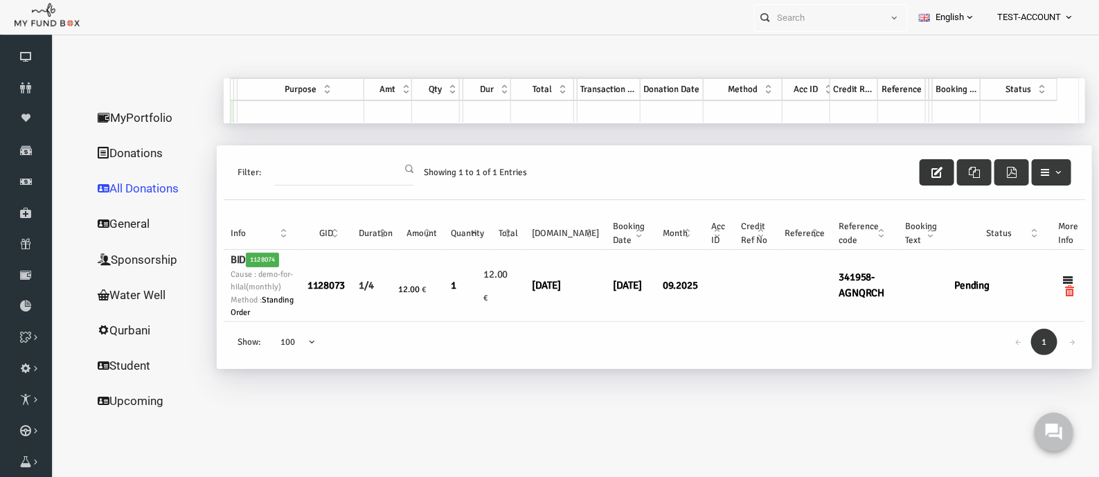
click at [918, 174] on icon "button" at bounding box center [915, 171] width 11 height 11
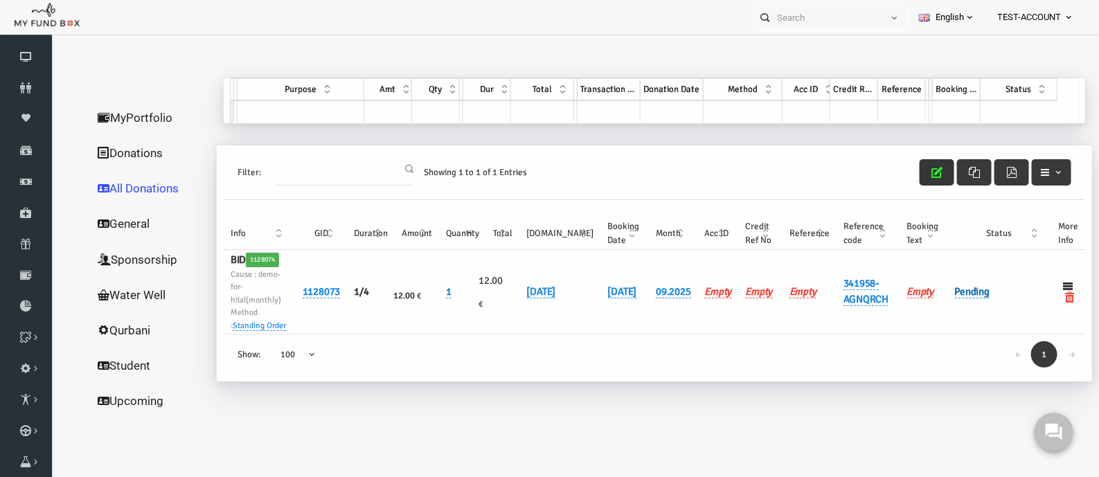
click at [948, 287] on link "Pending" at bounding box center [951, 291] width 35 height 13
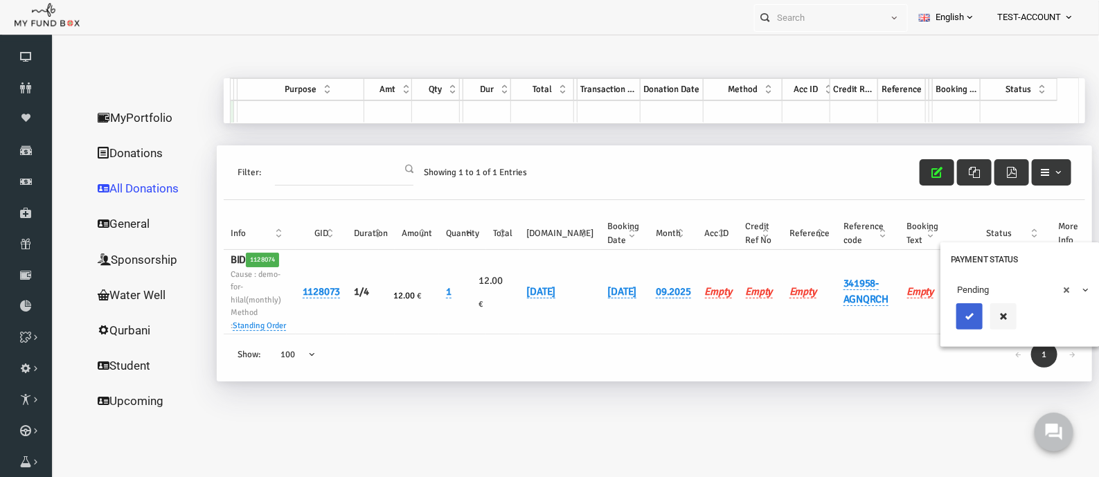
click at [945, 319] on icon "submit" at bounding box center [948, 315] width 11 height 11
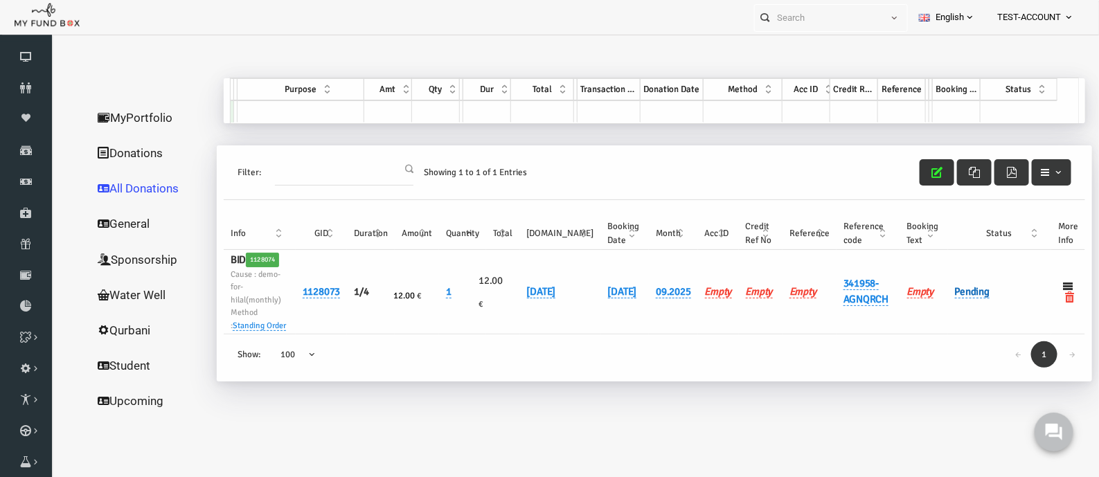
click at [955, 290] on link "Pending" at bounding box center [951, 291] width 35 height 13
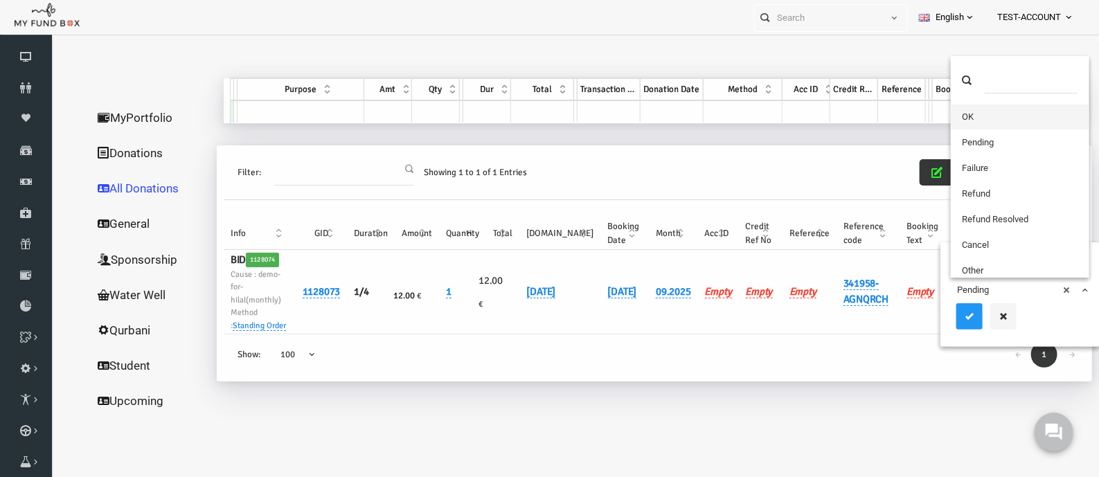
click at [955, 290] on span "× Pending" at bounding box center [999, 290] width 126 height 14
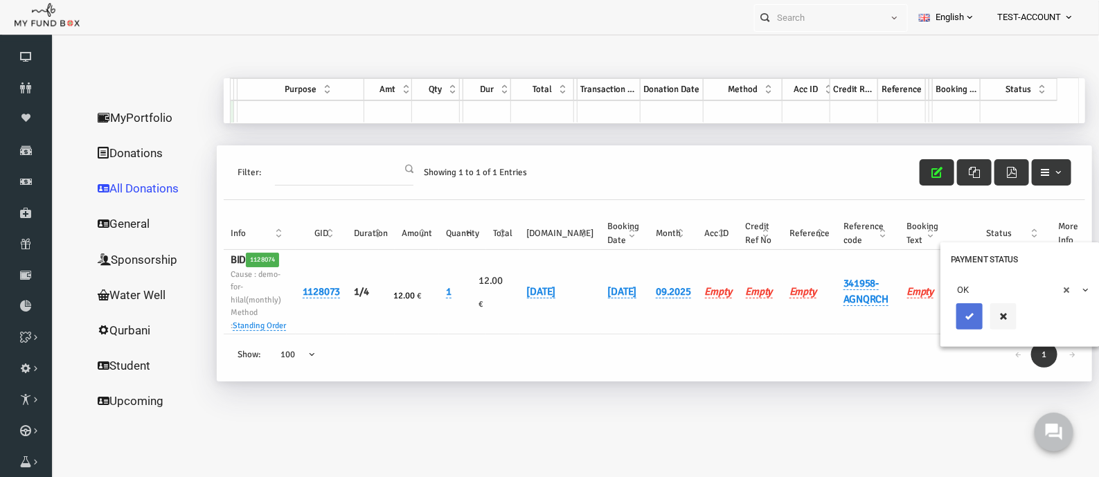
click at [945, 317] on icon "submit" at bounding box center [948, 315] width 11 height 11
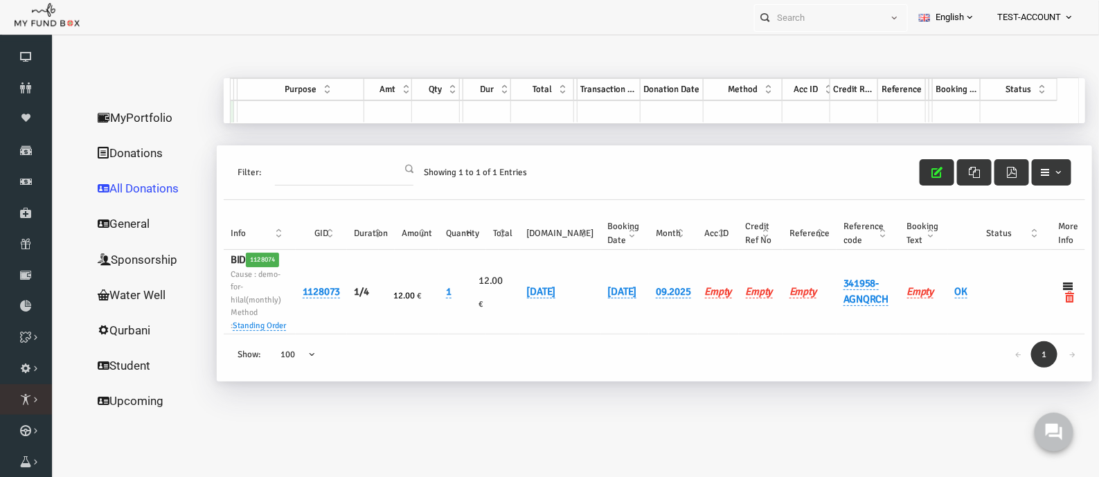
click at [0, 0] on icon at bounding box center [0, 0] width 0 height 0
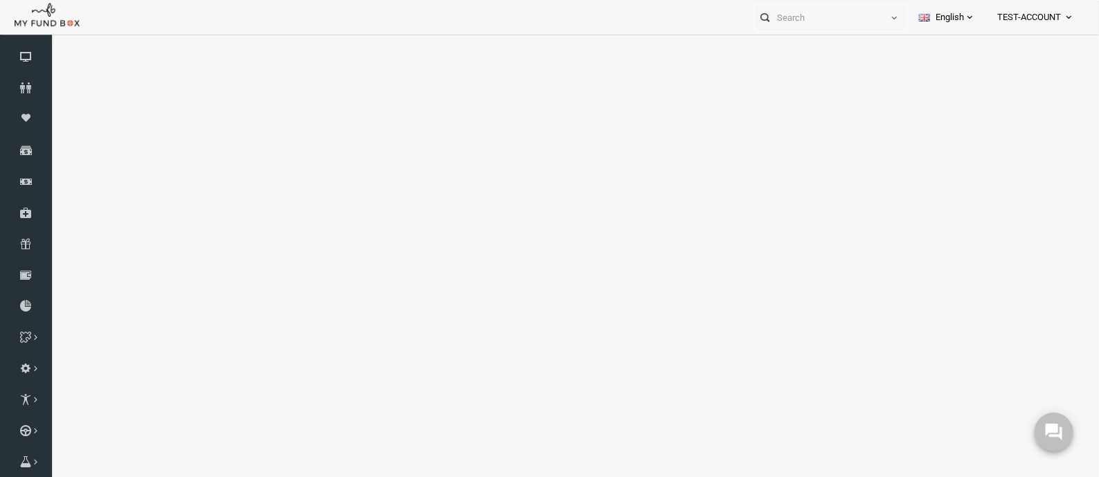
select select "100"
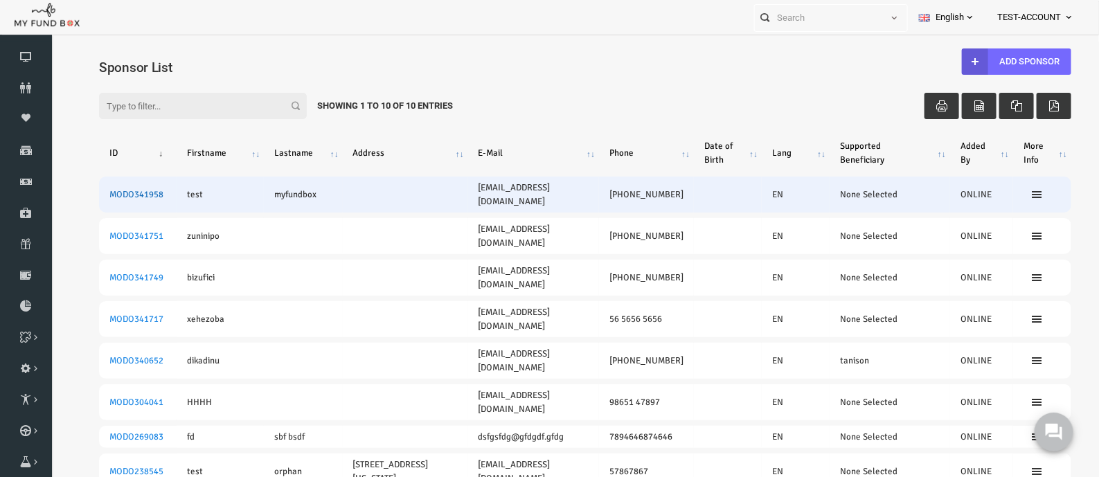
click at [133, 196] on link "MODO341958" at bounding box center [115, 193] width 54 height 11
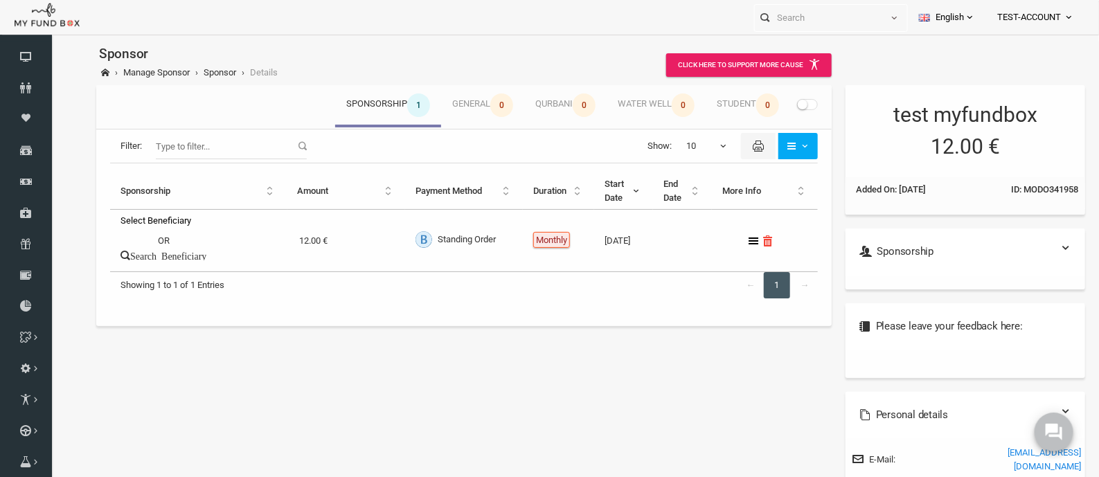
click at [787, 103] on span at bounding box center [786, 103] width 21 height 11
click at [50, 41] on input "checkbox" at bounding box center [50, 41] width 0 height 0
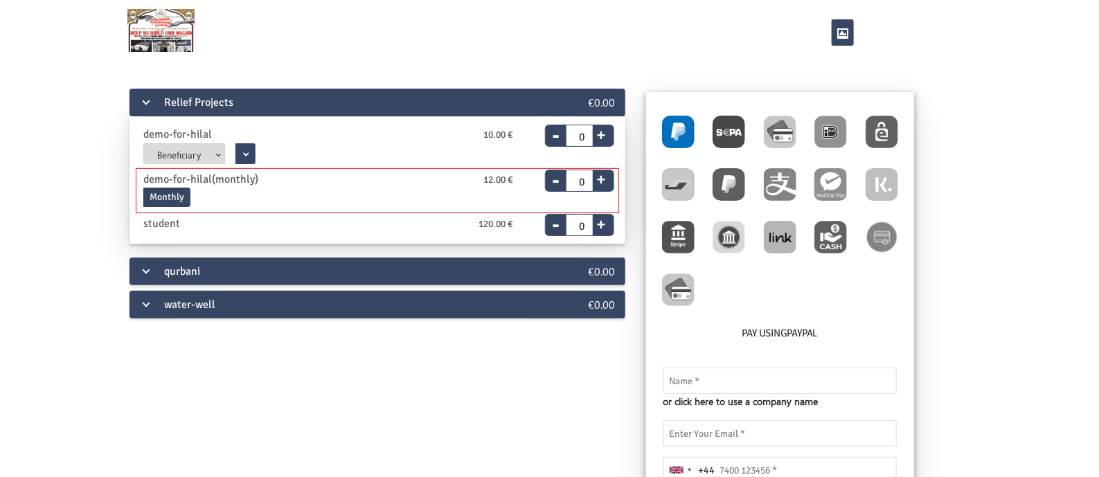
click at [605, 181] on button "+" at bounding box center [601, 177] width 17 height 19
type input "1"
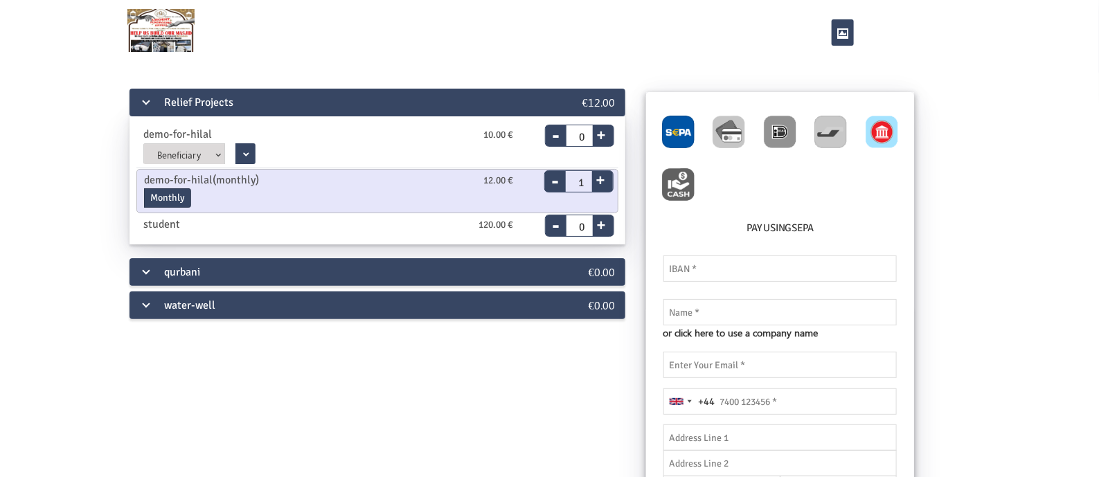
click at [885, 136] on img at bounding box center [882, 132] width 33 height 33
radio input "true"
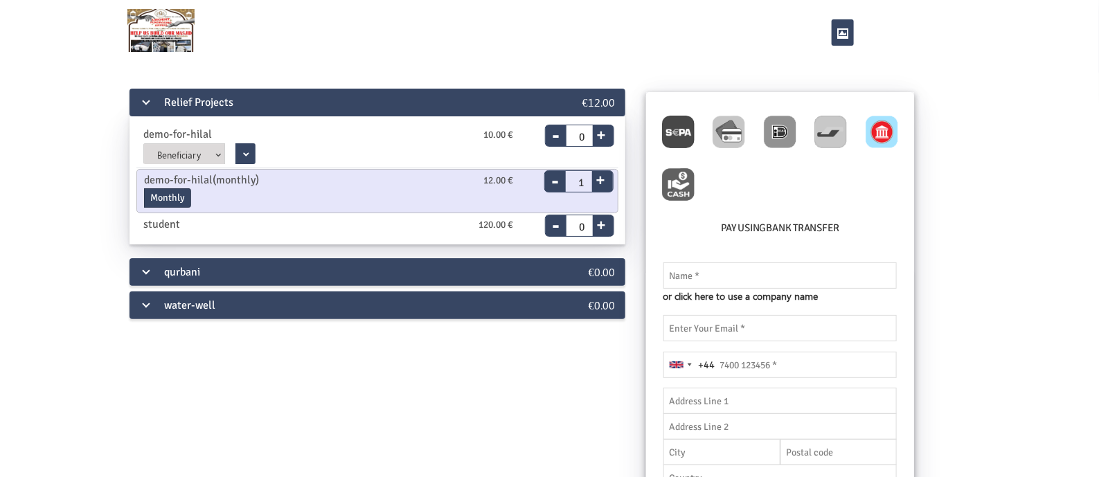
scroll to position [86, 0]
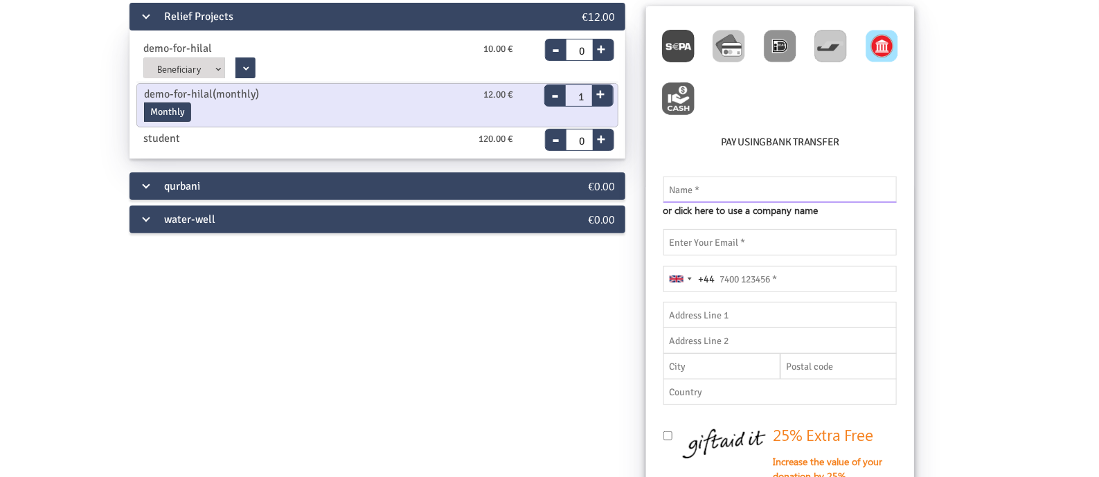
click at [714, 192] on input "text" at bounding box center [781, 190] width 234 height 26
type input "test myfundbox"
click at [727, 251] on input "email" at bounding box center [781, 242] width 234 height 26
type input "hifayathullah@myfundbox.com"
click at [747, 275] on fieldset "test myfundbox or click here to use a company name Name should be atleast 3 cha…" at bounding box center [780, 306] width 241 height 218
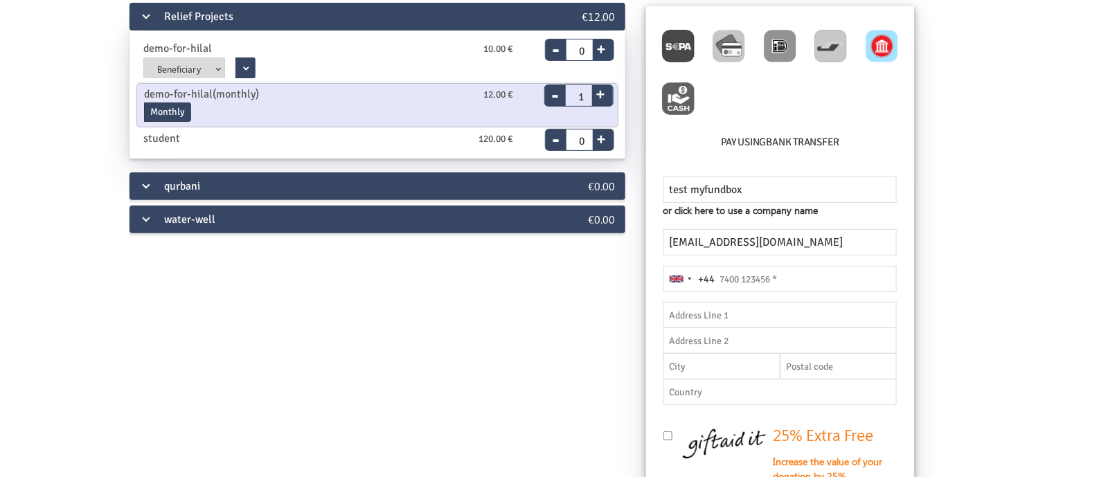
type input "98651 47897"
click at [691, 285] on div "United Kingdom +44" at bounding box center [680, 279] width 32 height 25
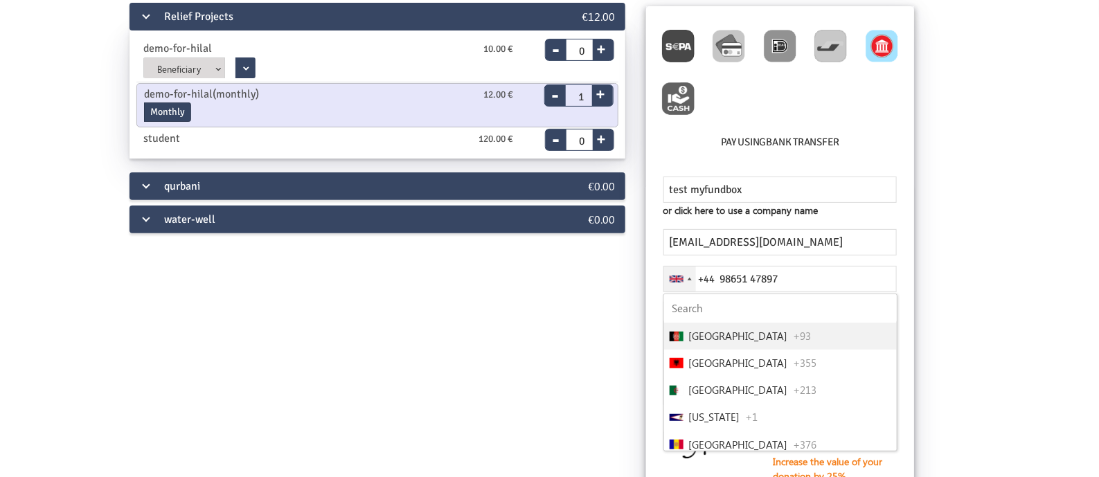
click at [698, 312] on input "Search" at bounding box center [780, 308] width 233 height 28
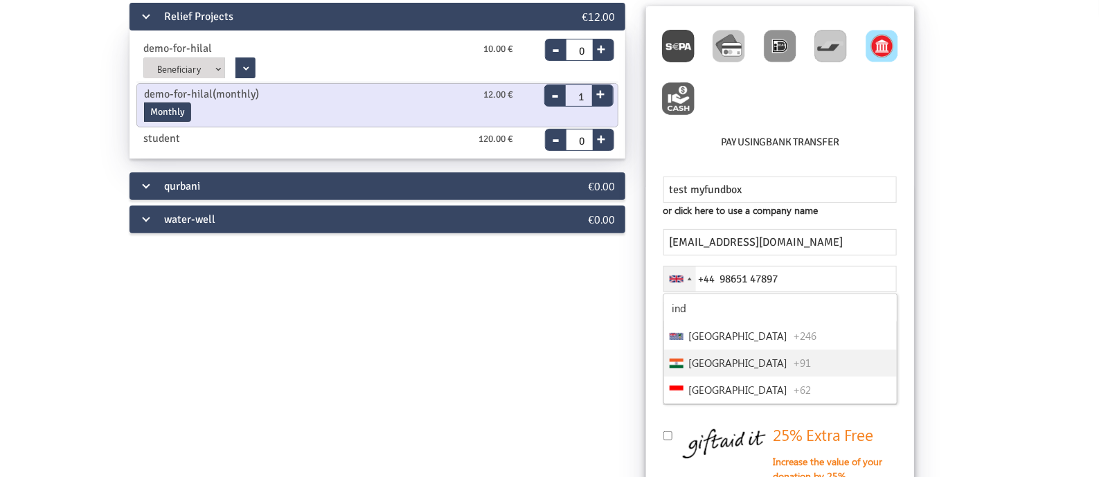
type input "ind"
click at [794, 358] on span "+91" at bounding box center [803, 363] width 18 height 16
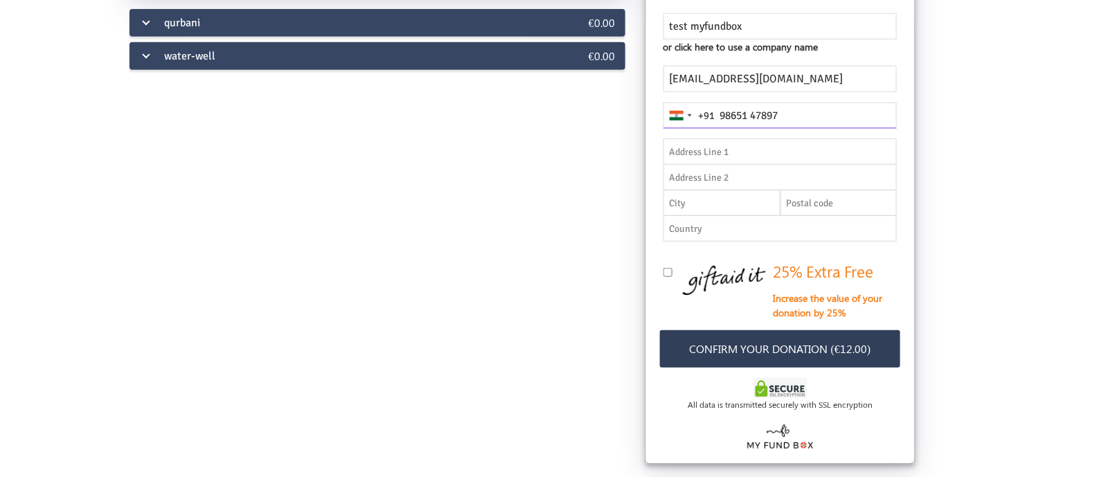
scroll to position [260, 0]
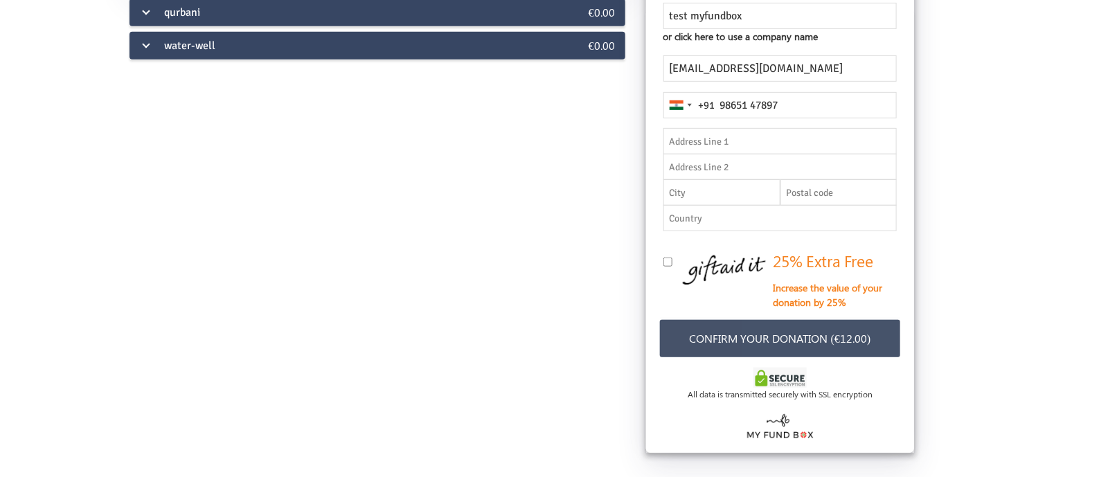
click at [809, 338] on button "Confirm your donation (€12.00)" at bounding box center [780, 339] width 241 height 38
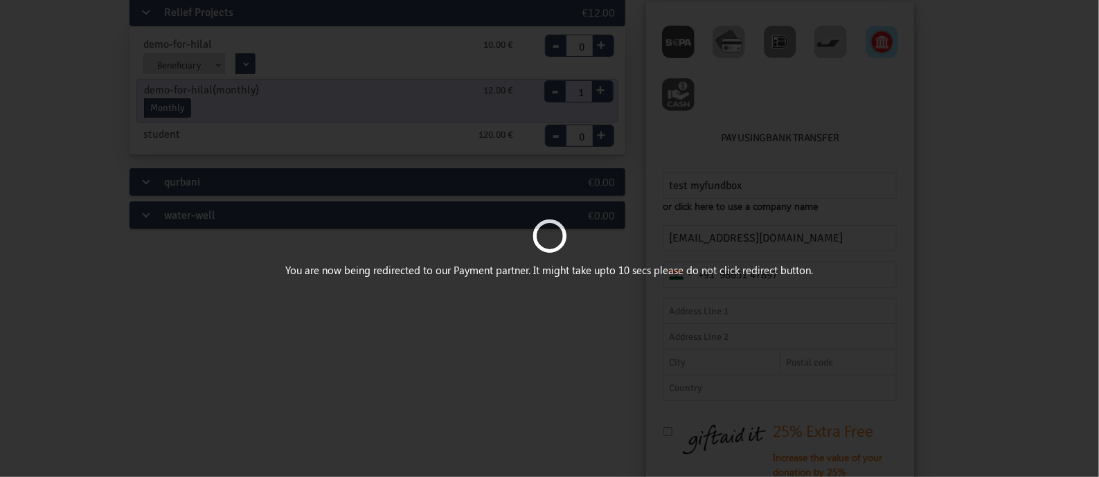
scroll to position [0, 0]
